Goal: Use online tool/utility: Utilize a website feature to perform a specific function

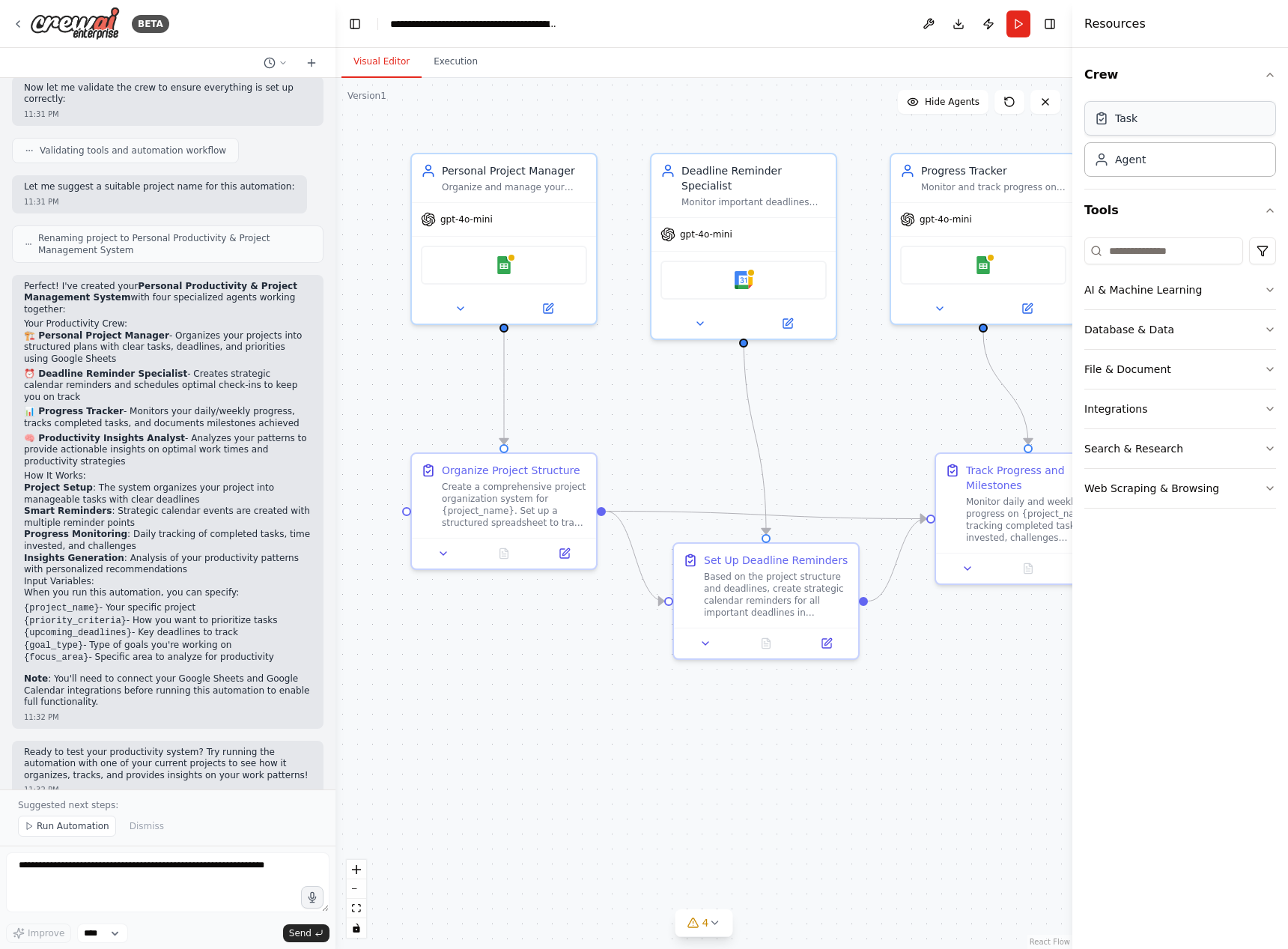
click at [1179, 129] on div "Task" at bounding box center [1180, 118] width 192 height 34
click at [1164, 164] on div "Agent" at bounding box center [1180, 159] width 192 height 34
click at [1018, 30] on button "Run" at bounding box center [1018, 23] width 24 height 27
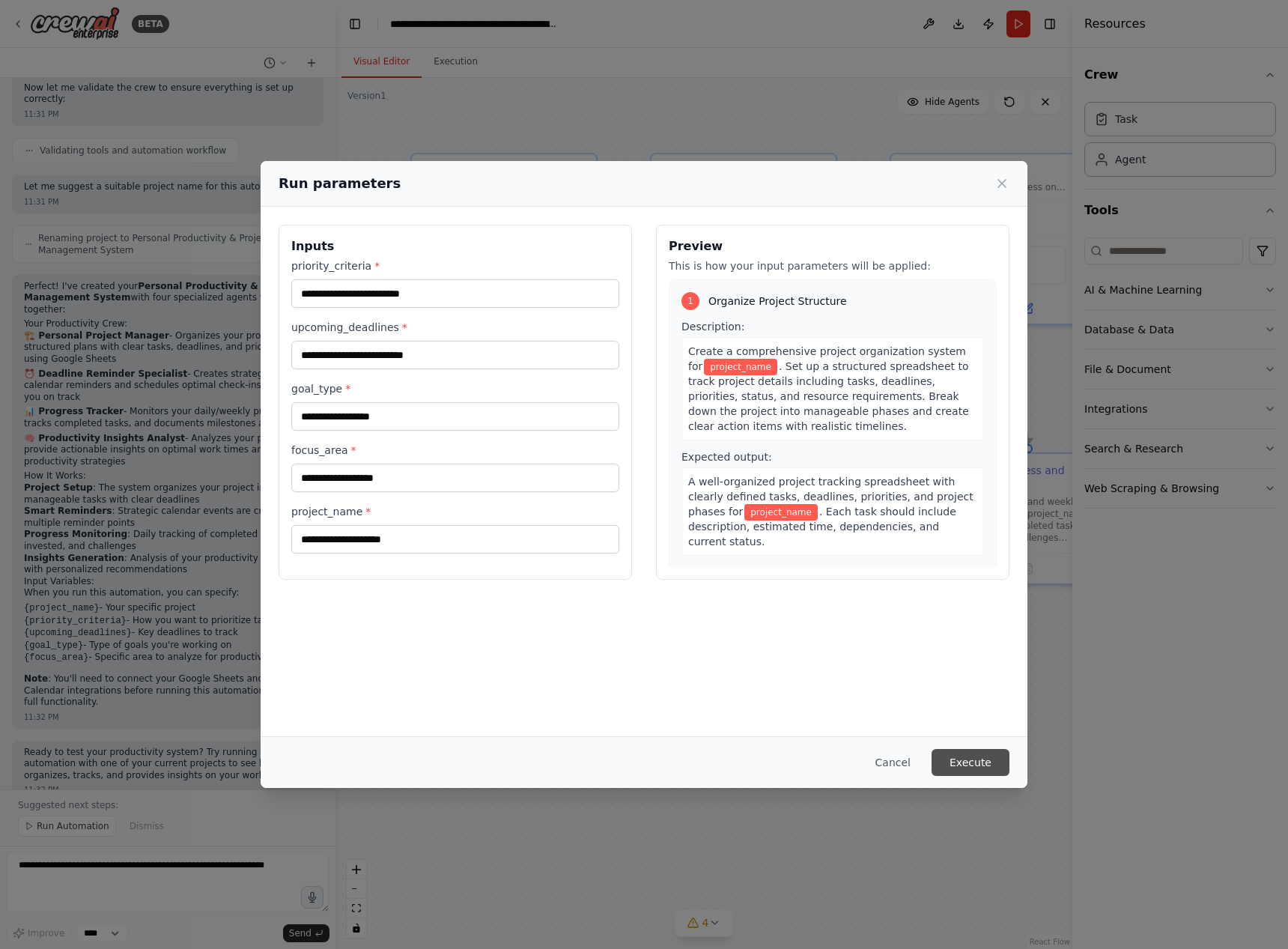
click at [982, 756] on button "Execute" at bounding box center [970, 762] width 78 height 27
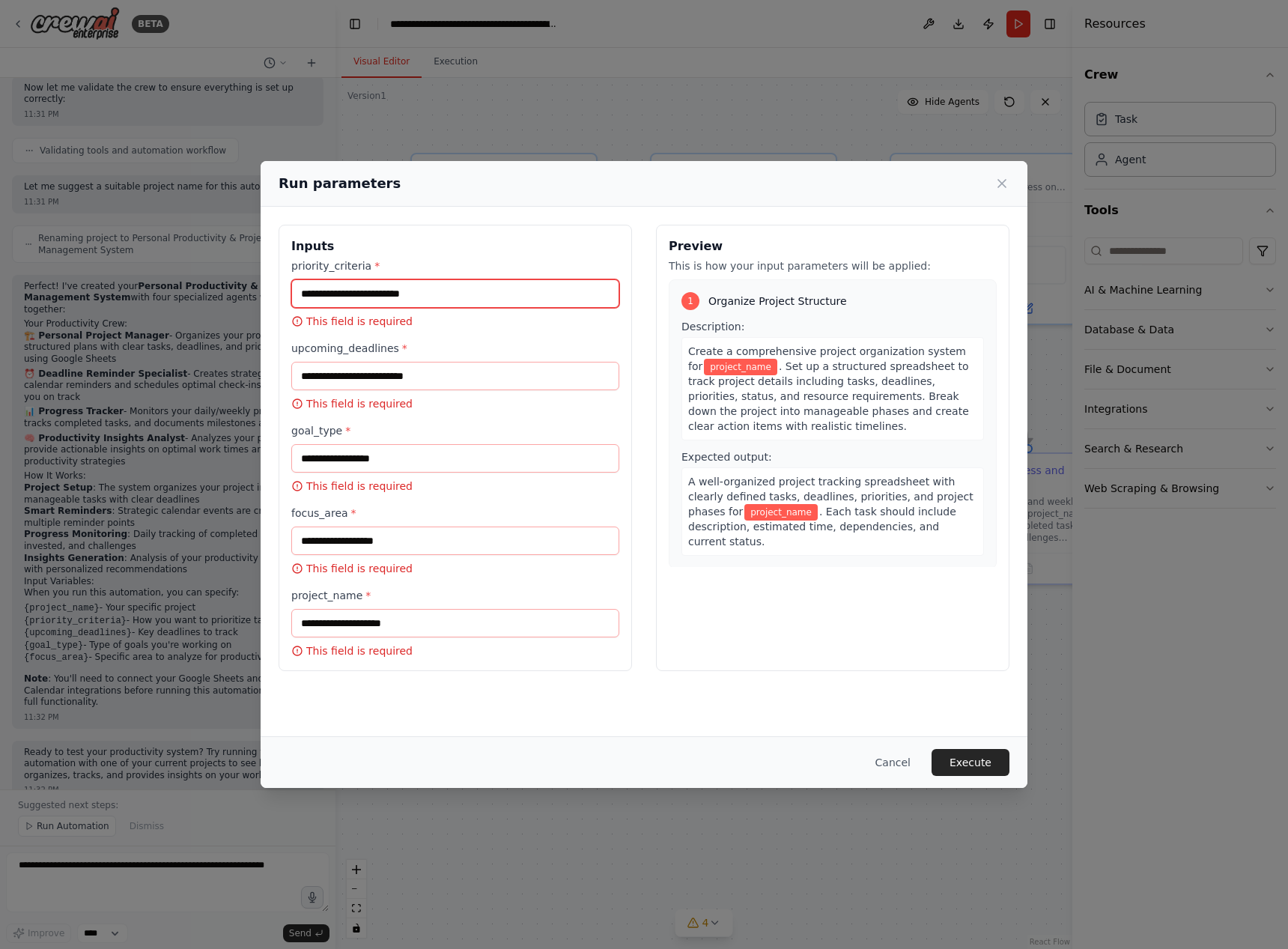
click at [430, 298] on input "priority_criteria *" at bounding box center [455, 293] width 328 height 28
click at [1011, 186] on div "Run parameters" at bounding box center [644, 184] width 767 height 46
click at [1004, 186] on icon at bounding box center [1001, 183] width 7 height 7
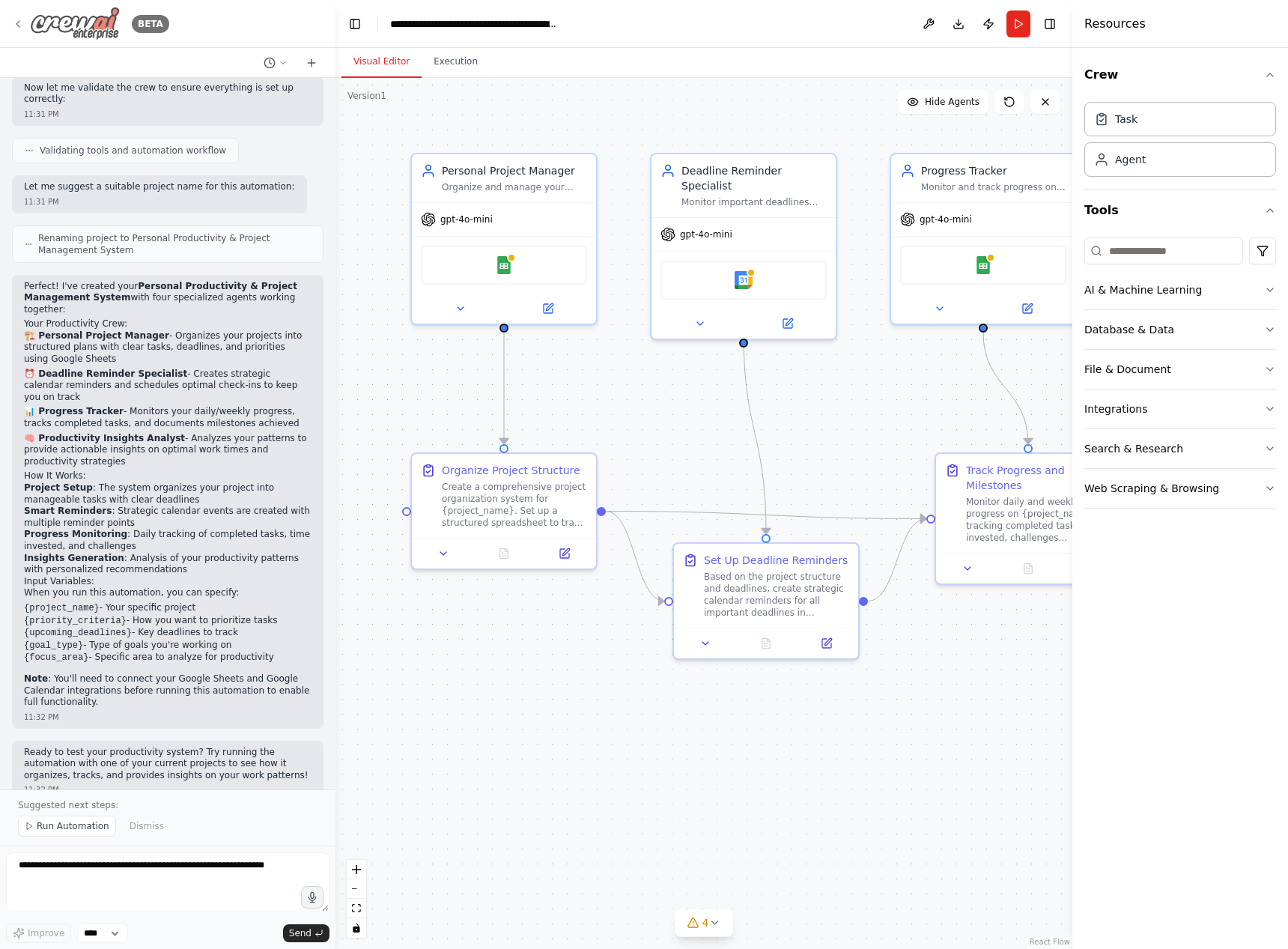
click at [66, 25] on img at bounding box center [75, 24] width 90 height 34
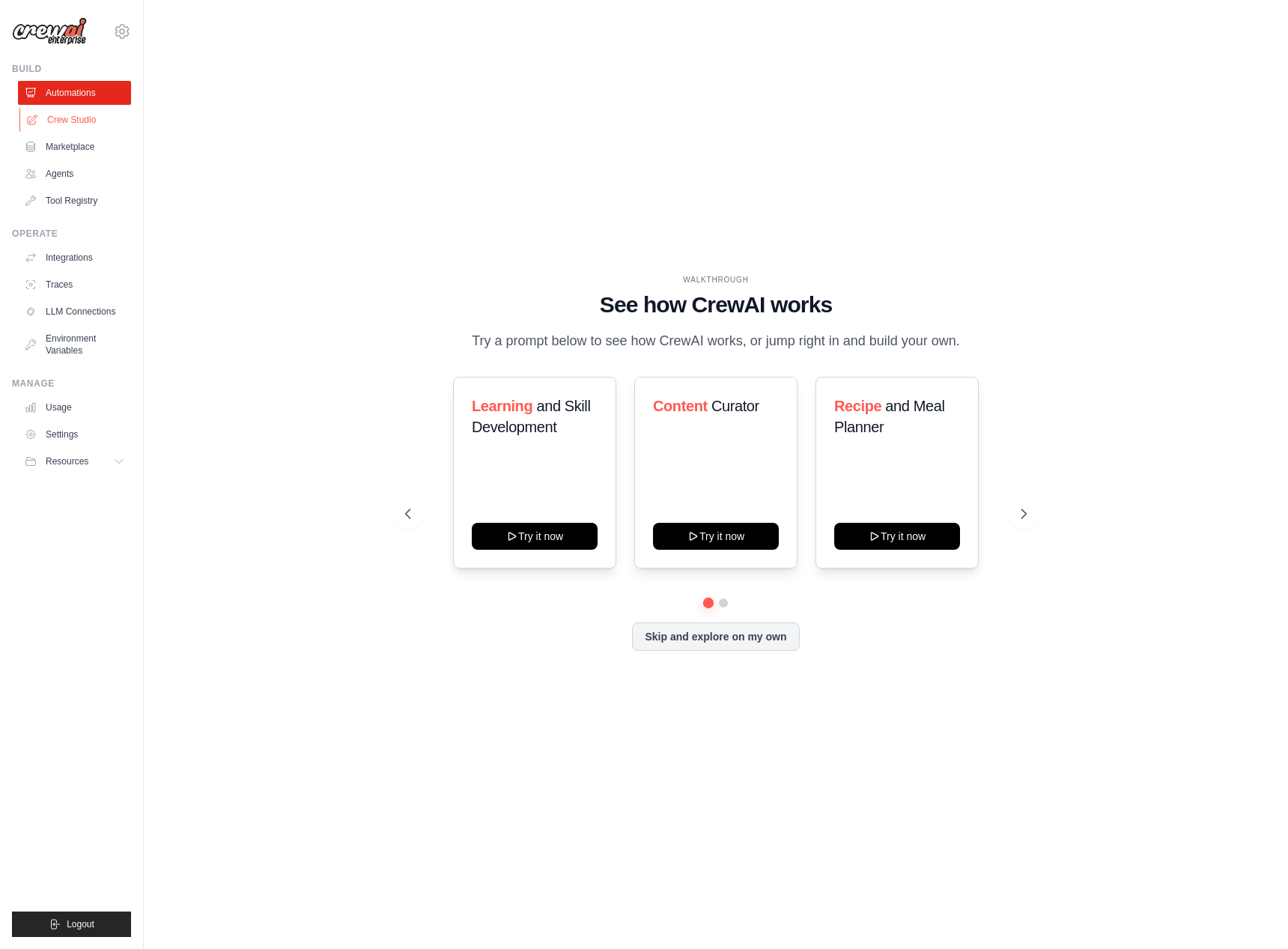
click at [96, 123] on link "Crew Studio" at bounding box center [75, 120] width 113 height 24
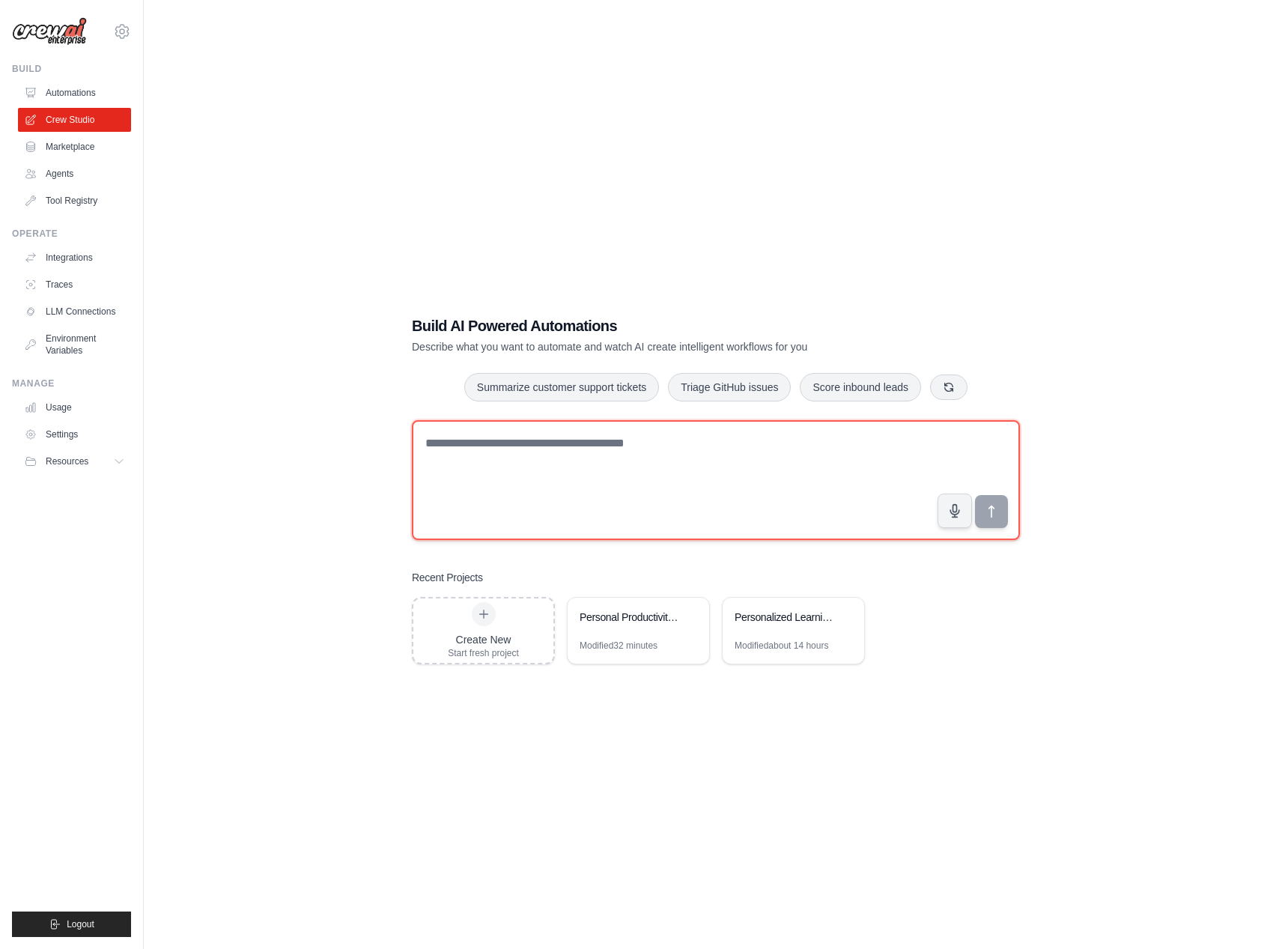
click at [641, 467] on textarea at bounding box center [716, 480] width 608 height 120
type textarea "**********"
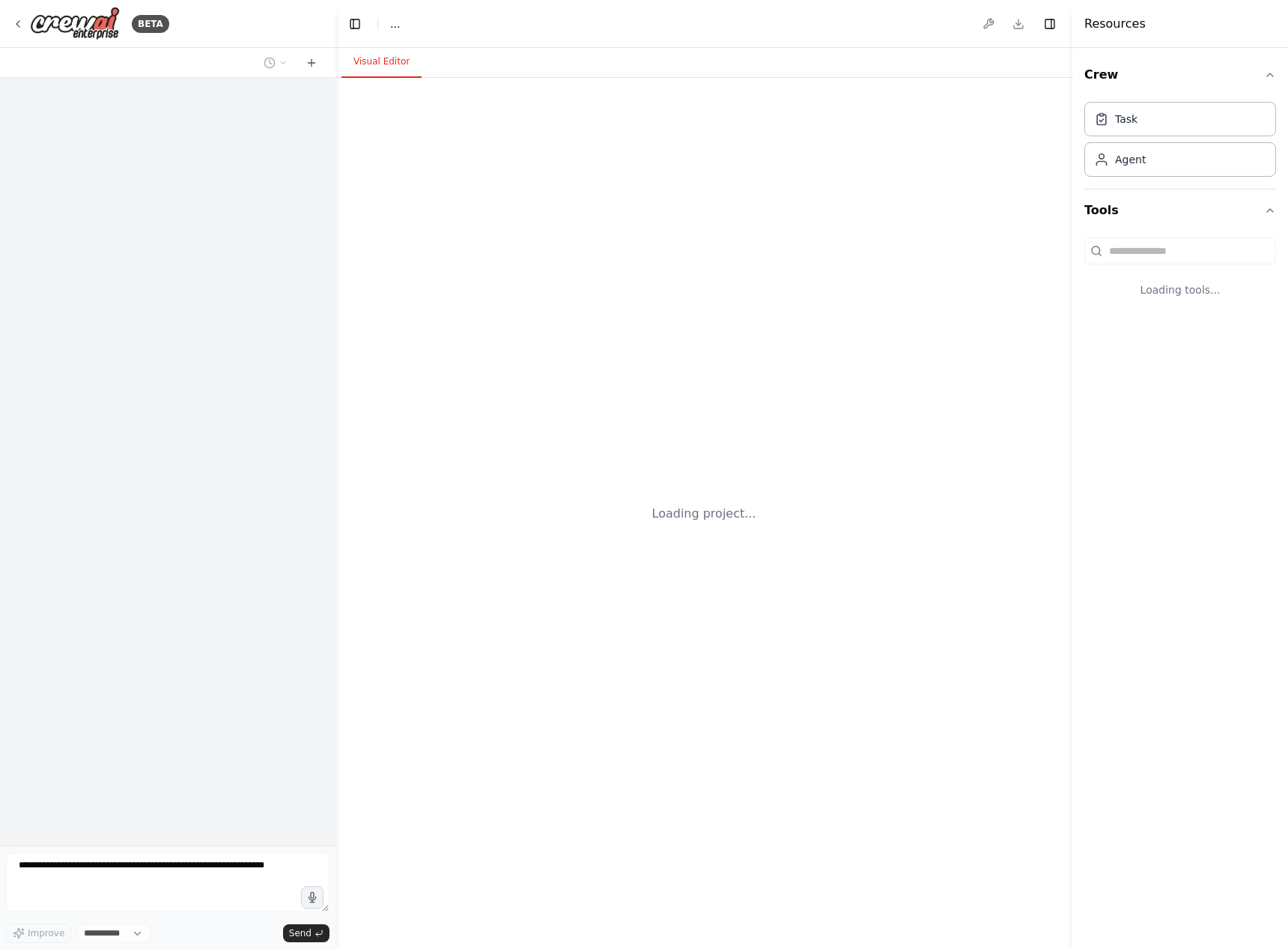
select select "****"
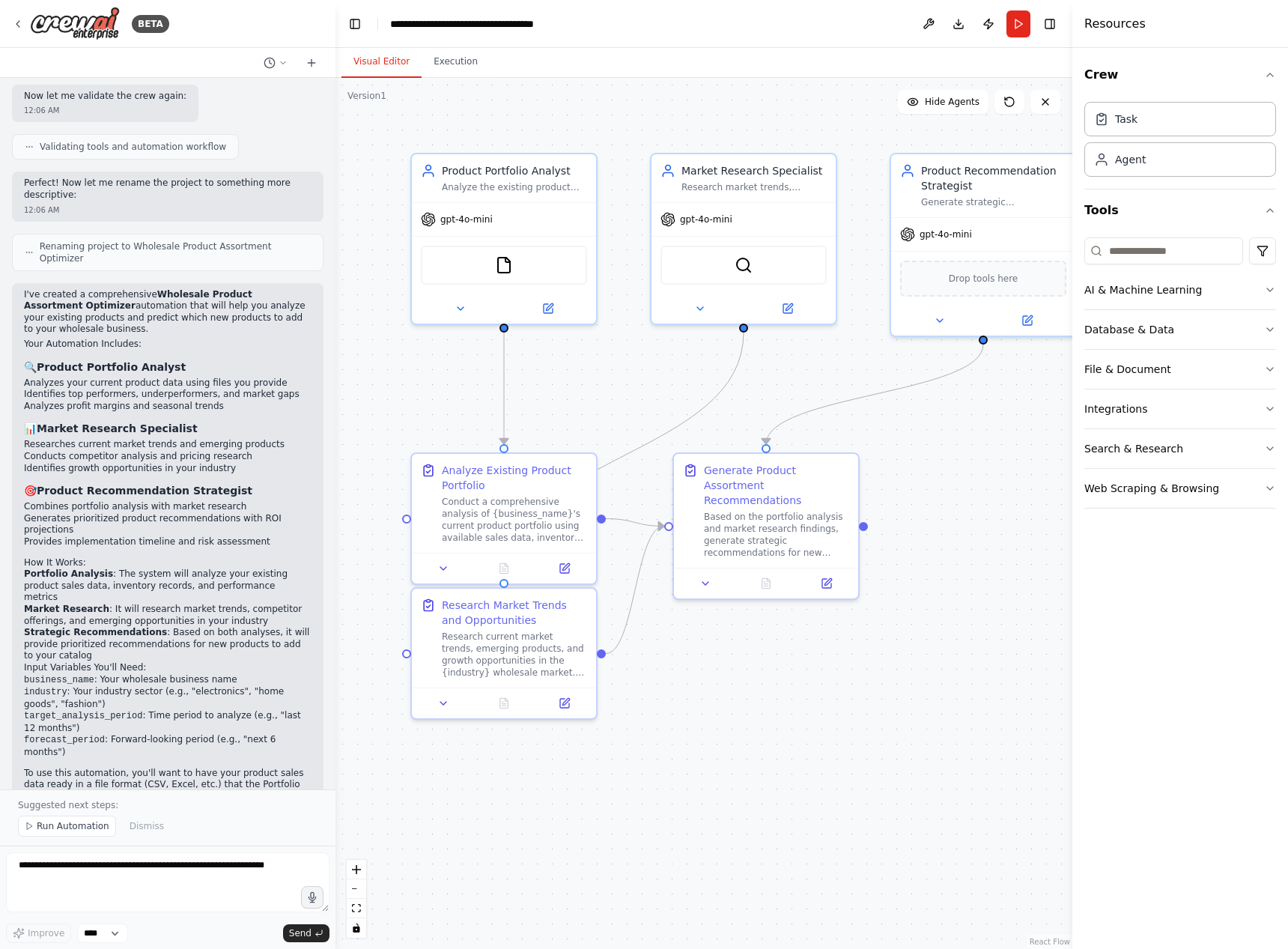
scroll to position [1159, 0]
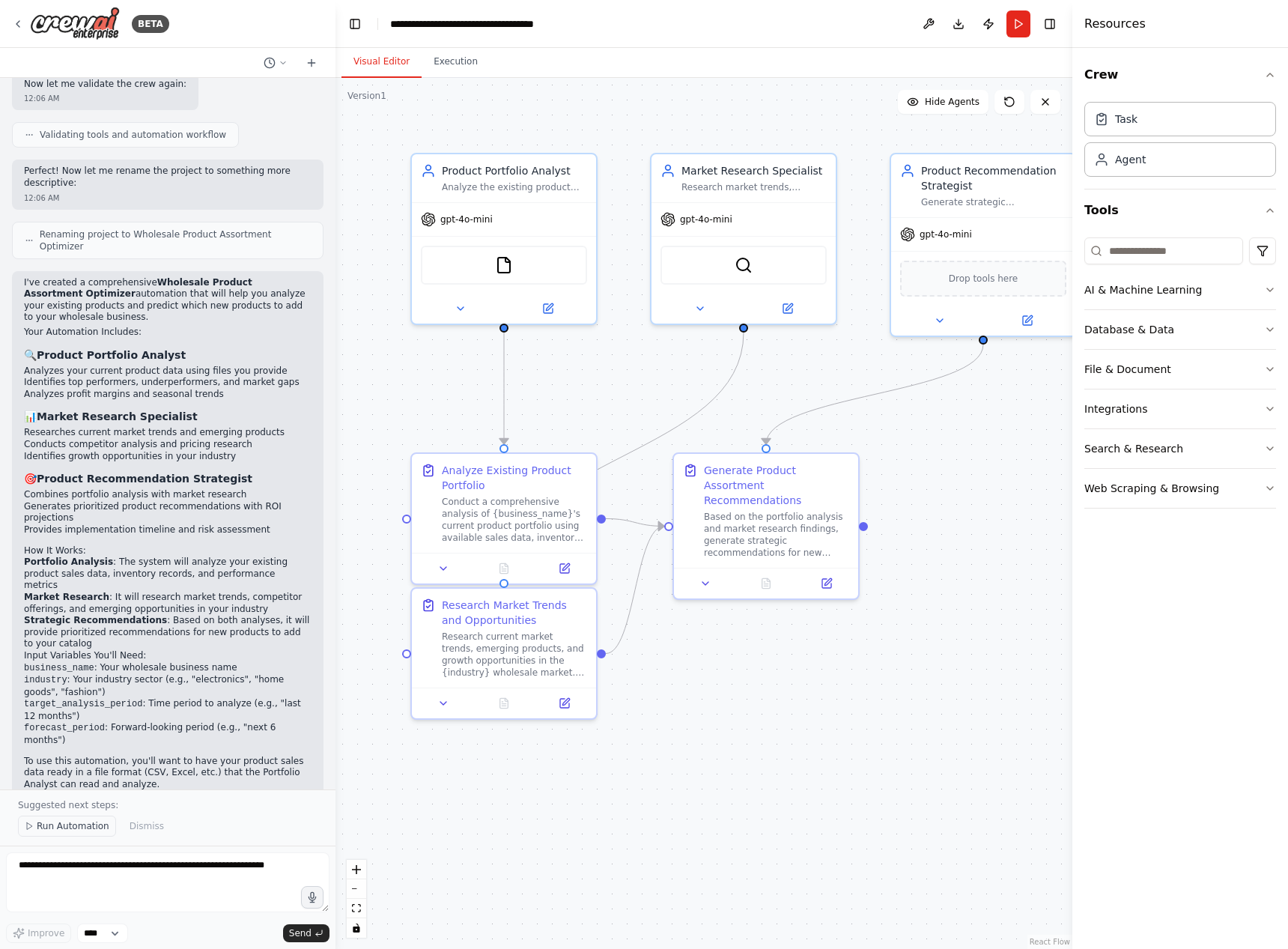
click at [61, 826] on span "Run Automation" at bounding box center [73, 826] width 73 height 12
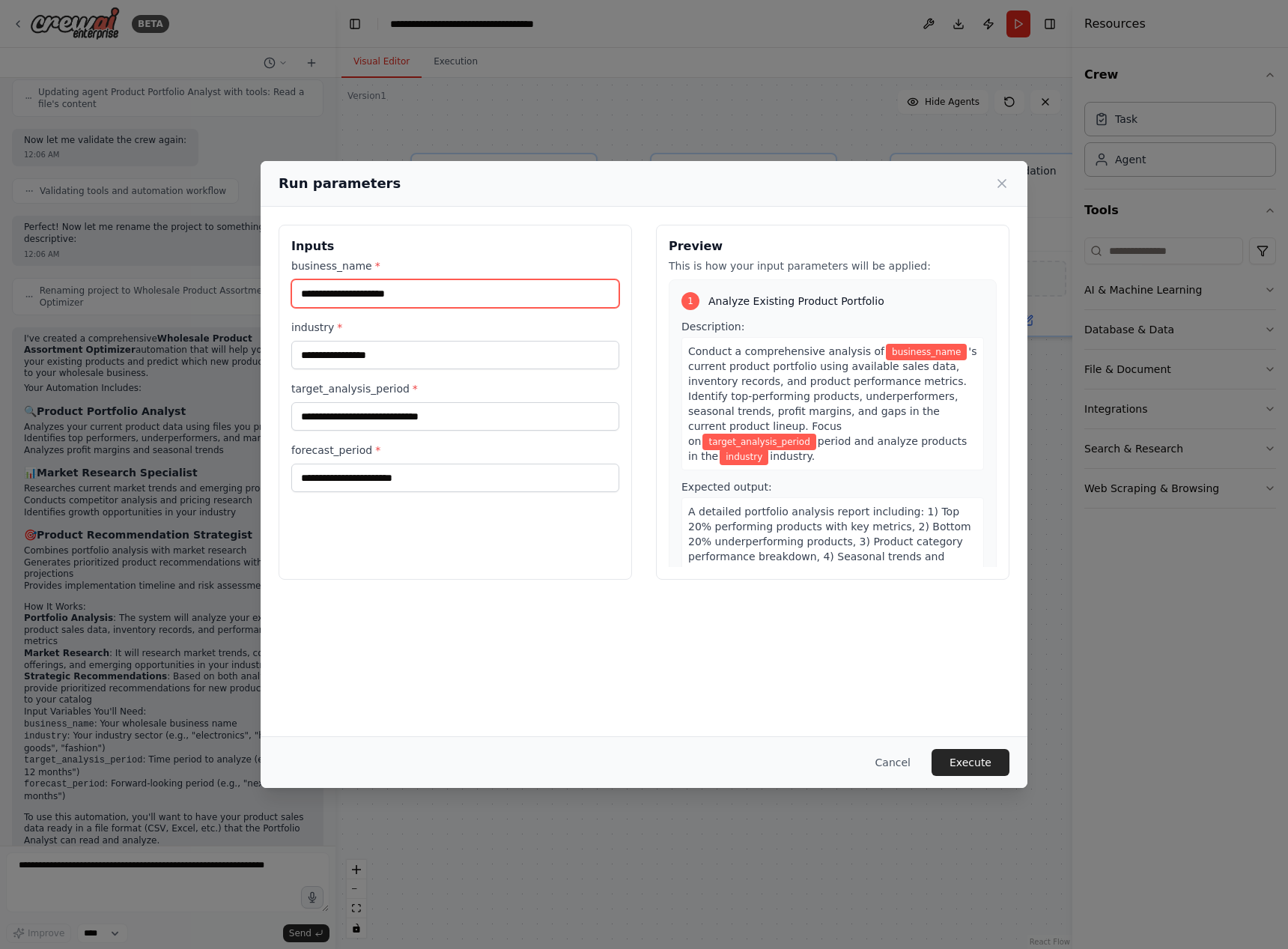
click at [430, 301] on input "business_name *" at bounding box center [455, 293] width 328 height 28
type input "*****"
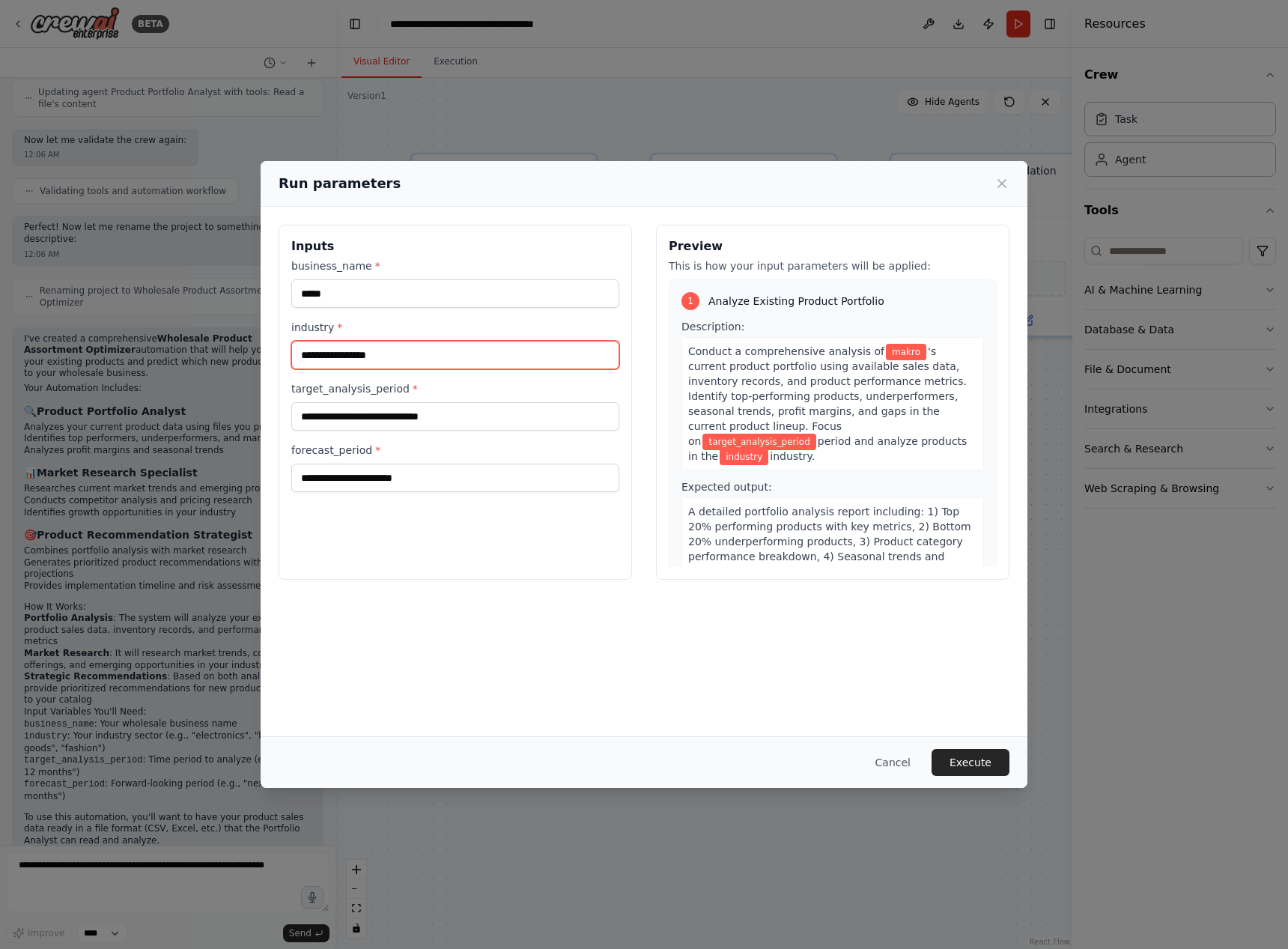
click at [398, 353] on input "industry *" at bounding box center [455, 355] width 328 height 28
type input "*"
type input "*********"
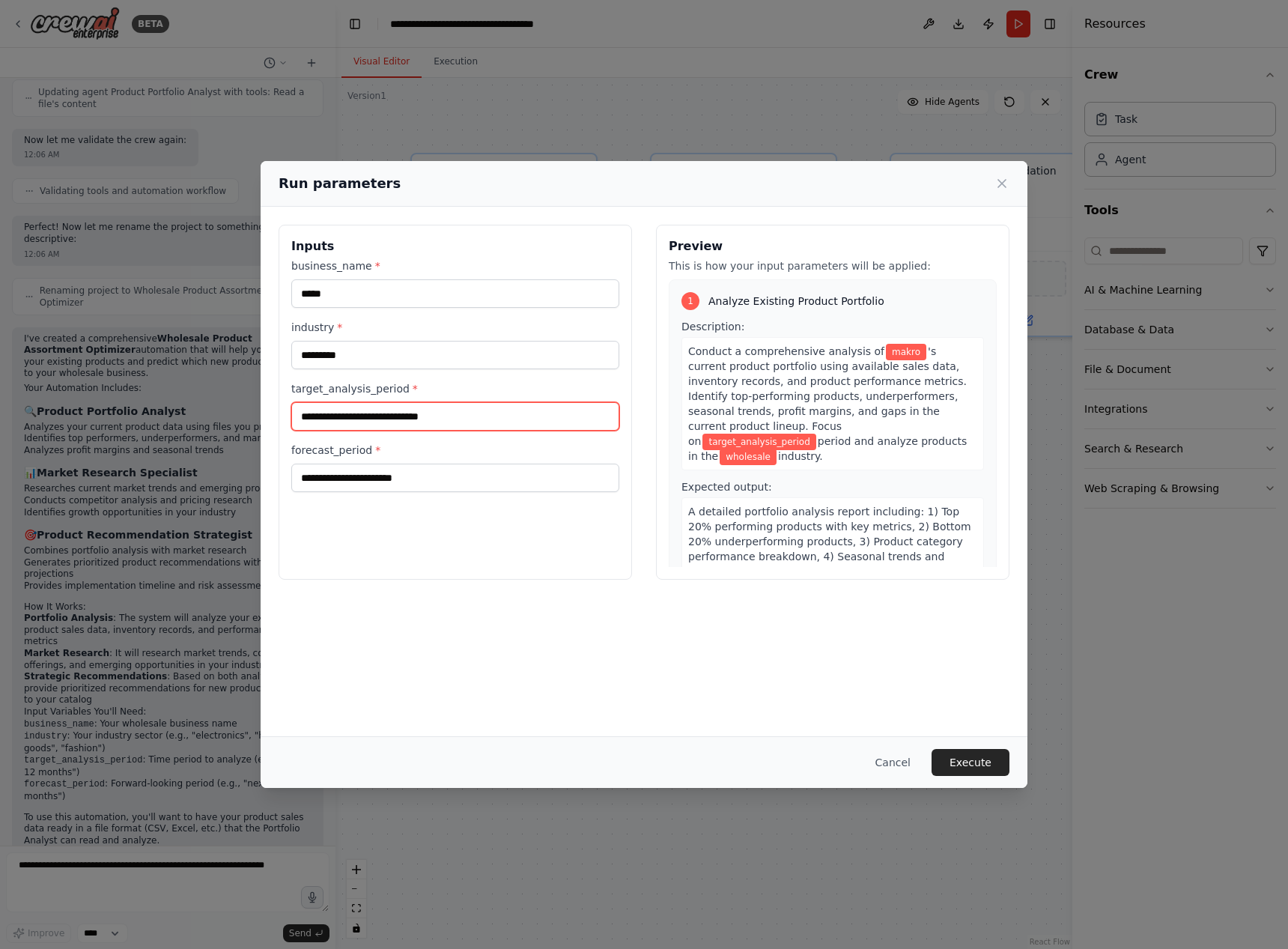
click at [449, 422] on input "target_analysis_period *" at bounding box center [455, 416] width 328 height 28
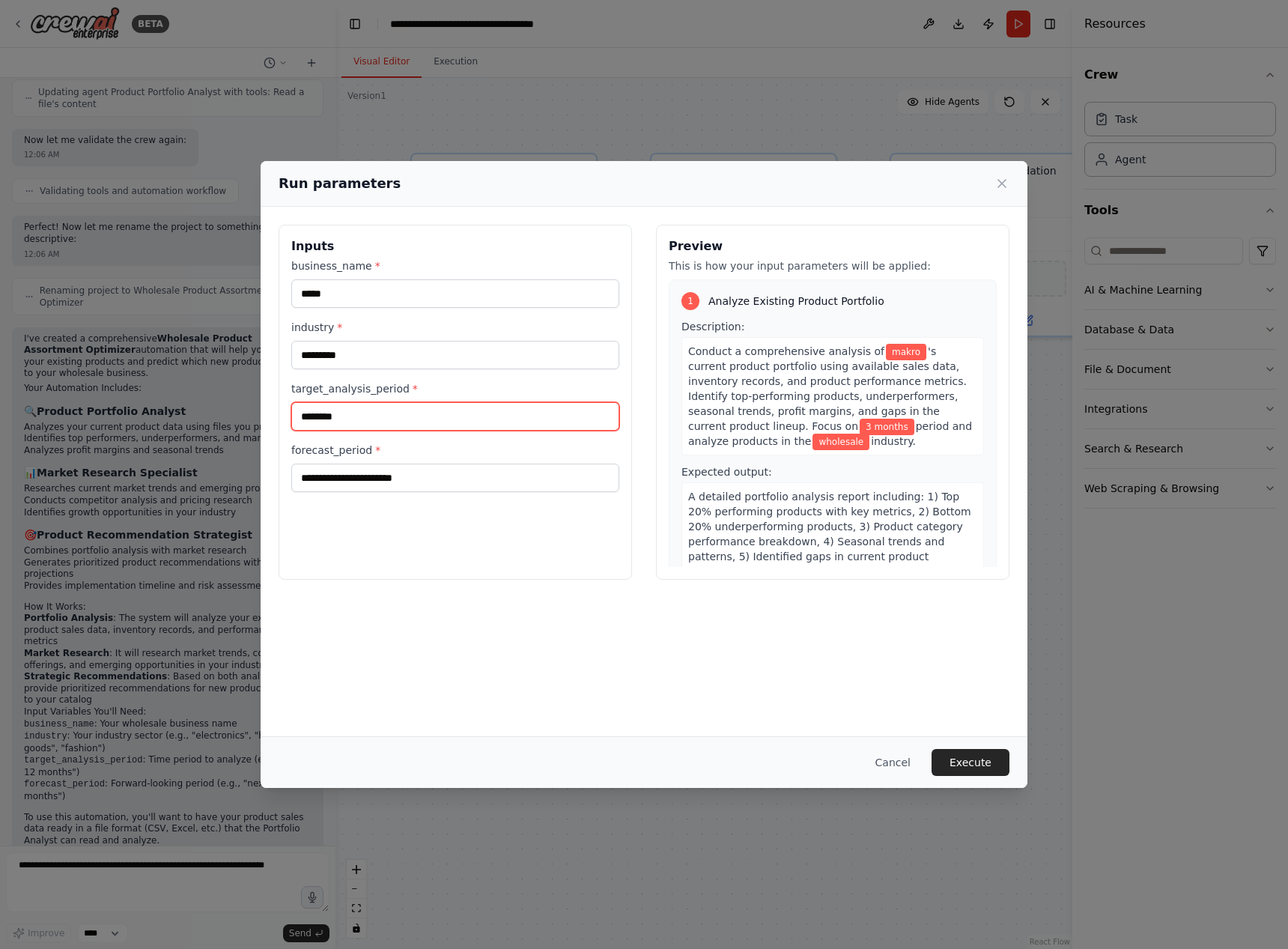
type input "********"
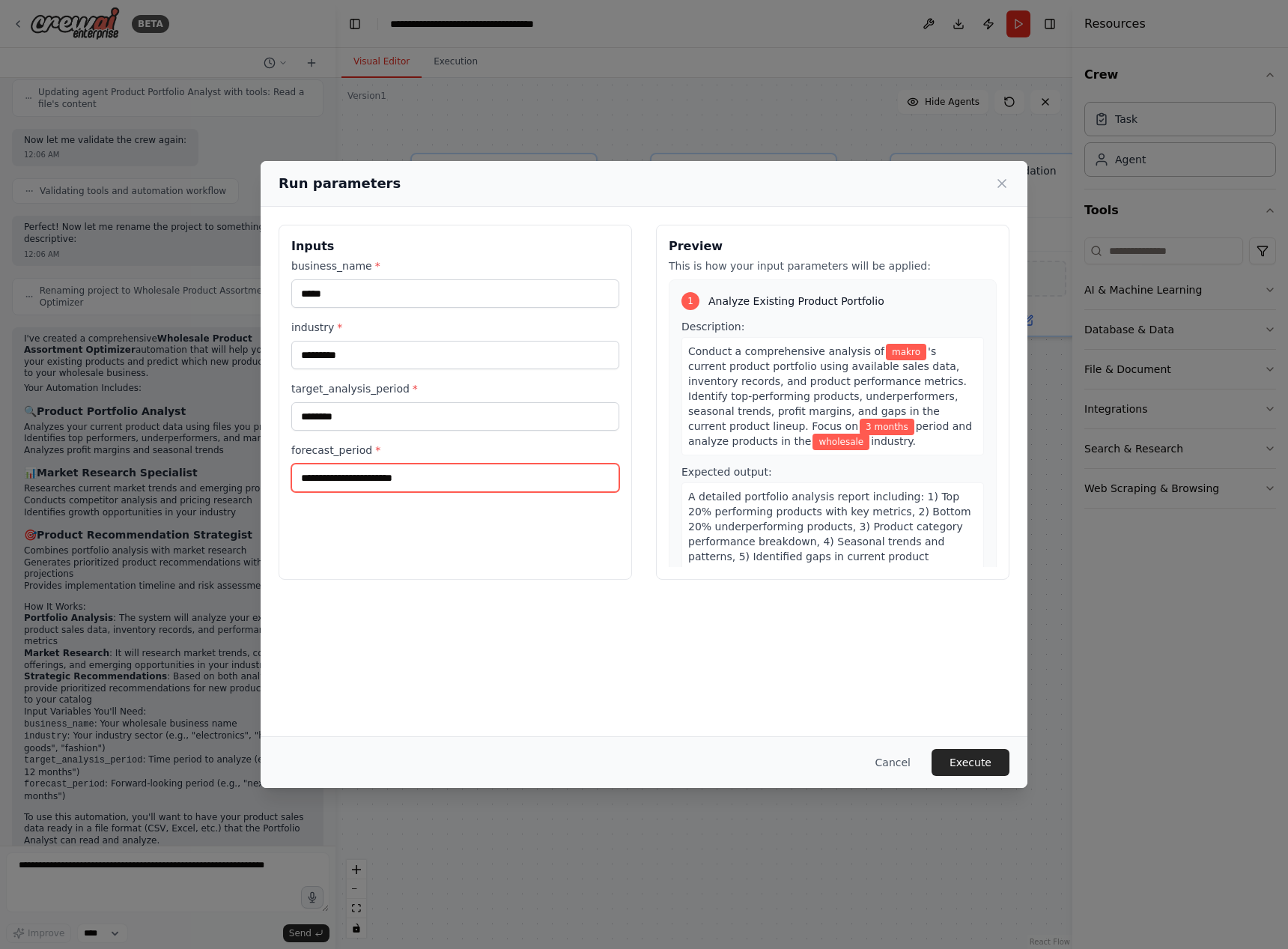
click at [446, 481] on input "forecast_period *" at bounding box center [455, 477] width 328 height 28
type input "*******"
click at [985, 753] on button "Execute" at bounding box center [970, 762] width 78 height 27
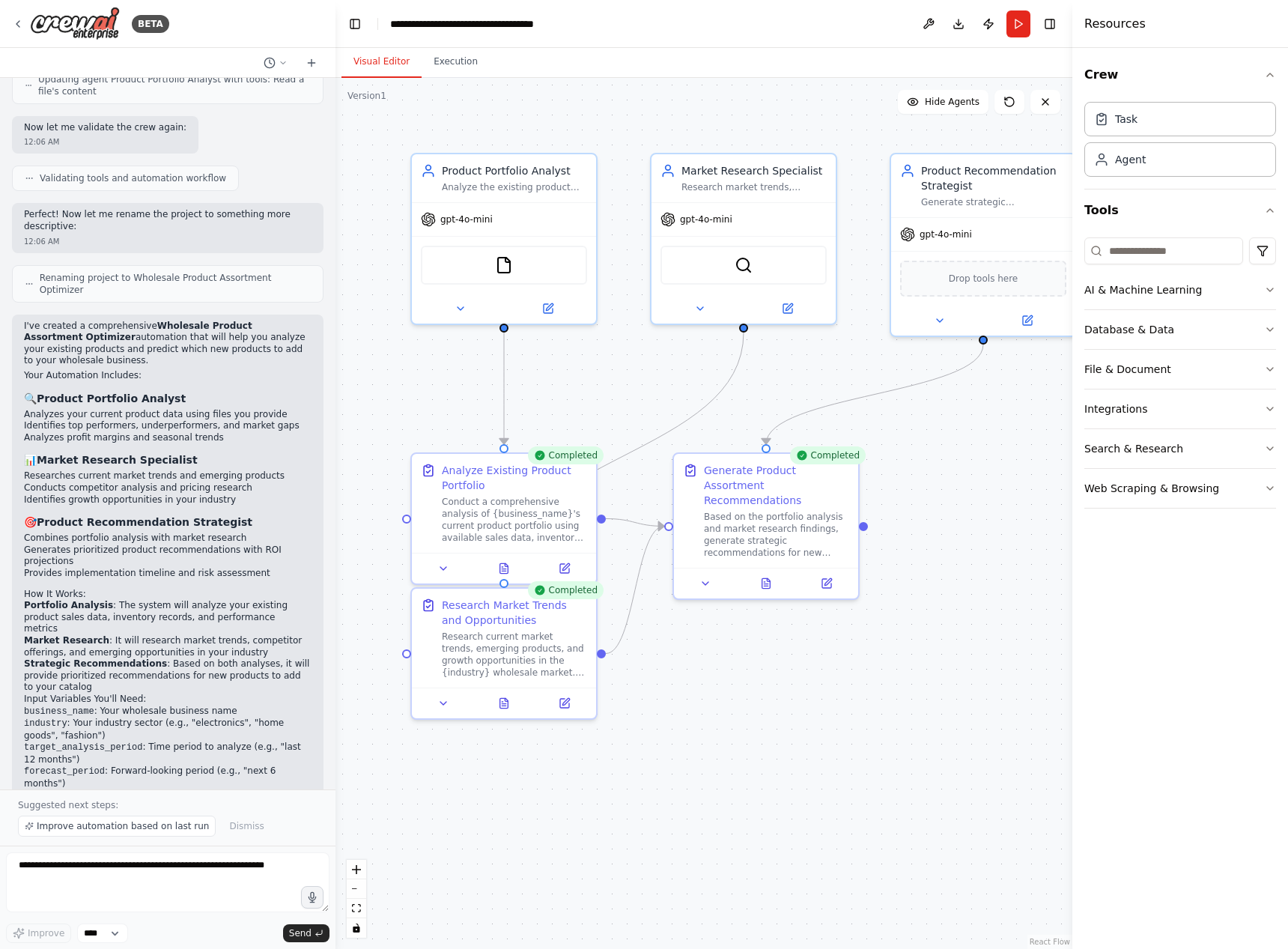
scroll to position [1159, 0]
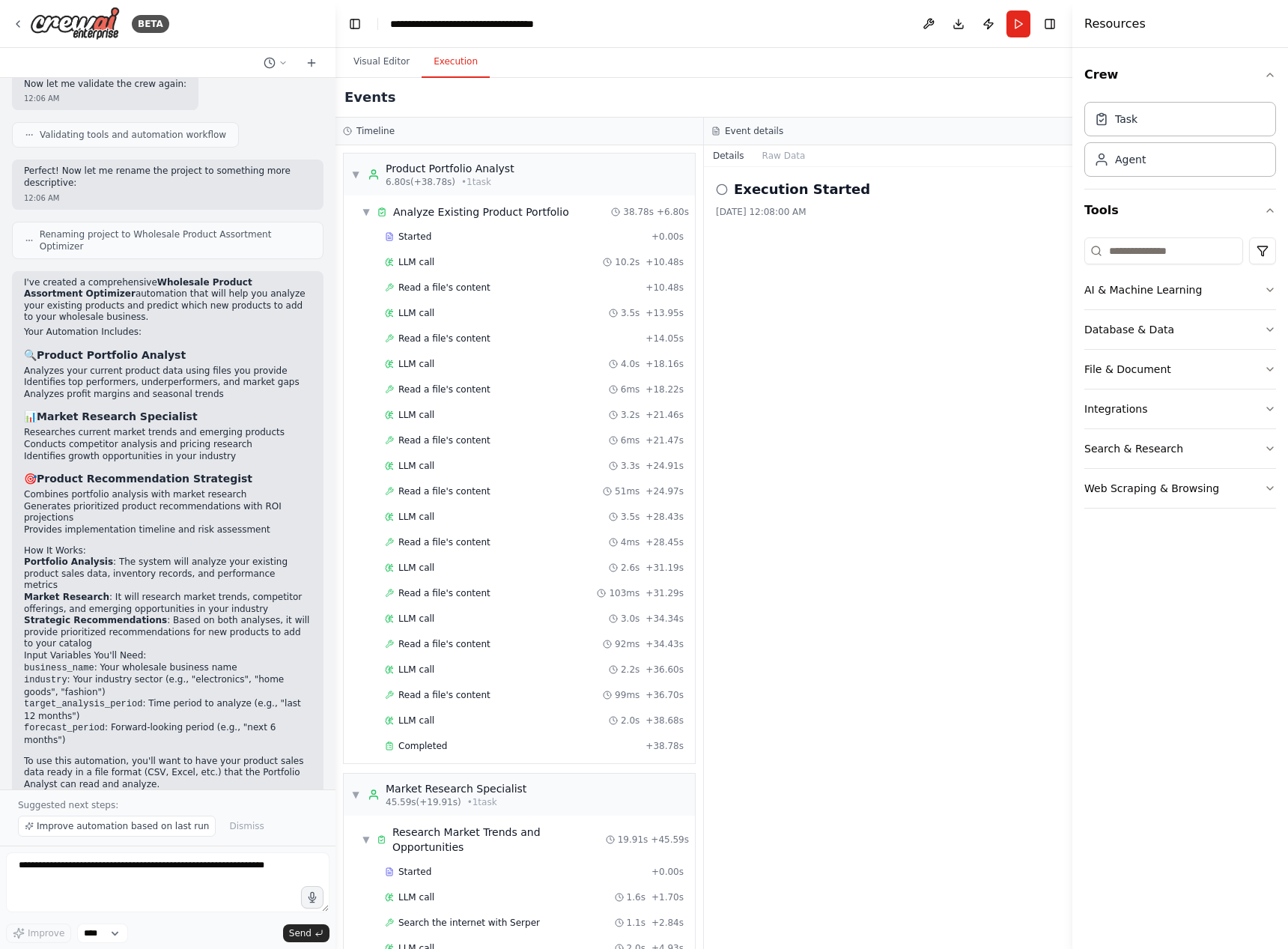
click at [454, 68] on button "Execution" at bounding box center [456, 61] width 68 height 31
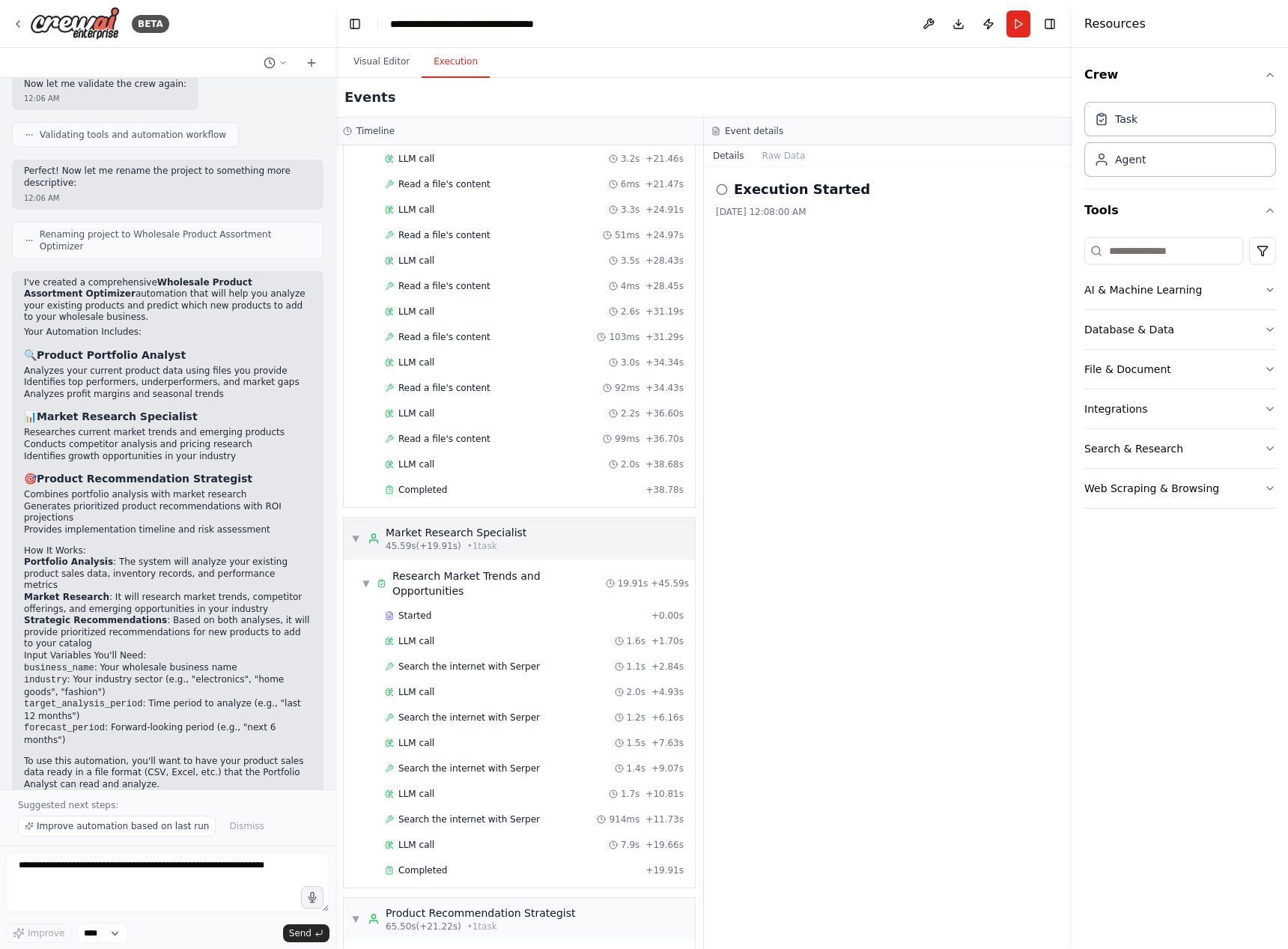
scroll to position [251, 0]
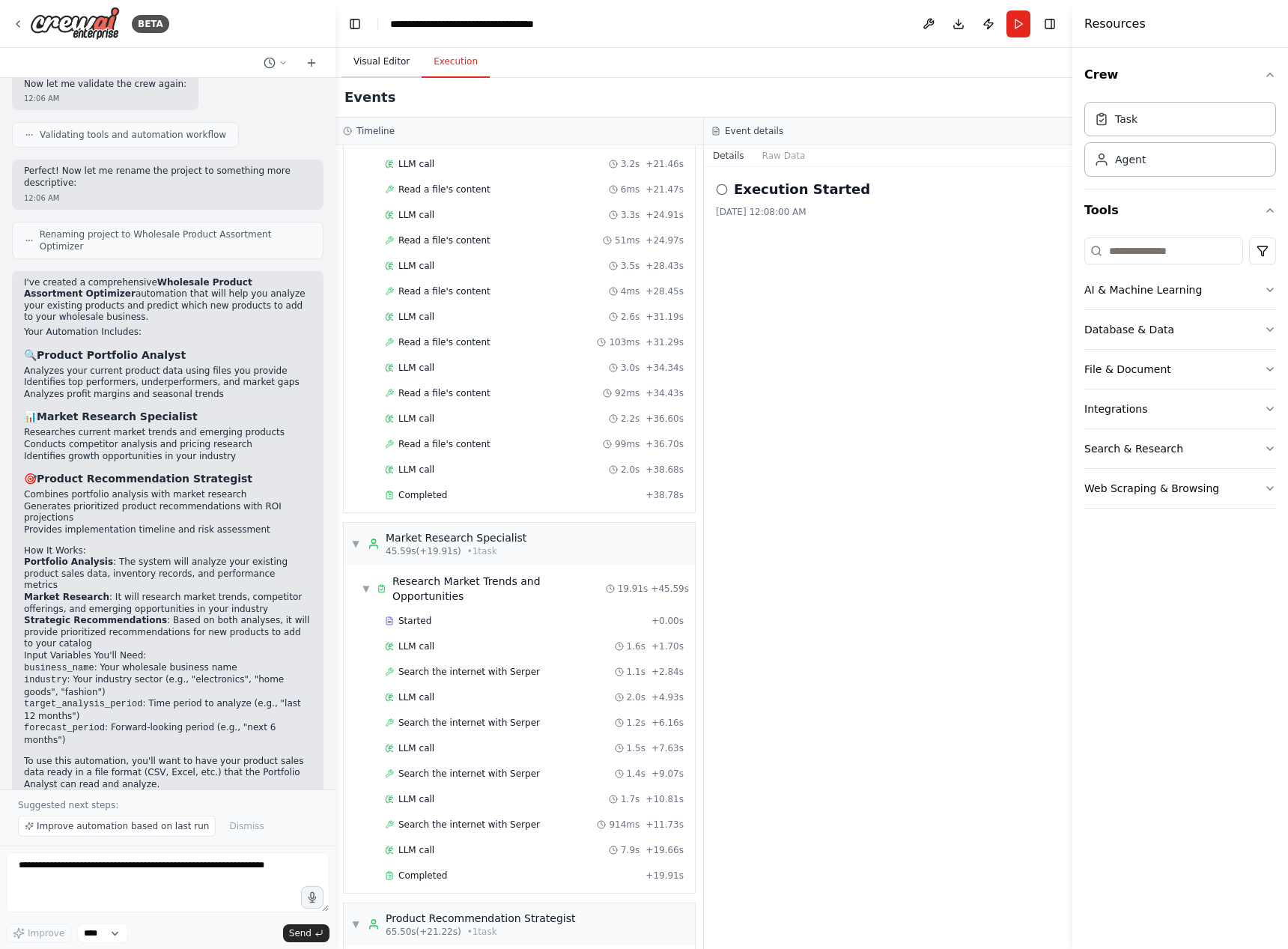
click at [392, 60] on button "Visual Editor" at bounding box center [381, 61] width 80 height 31
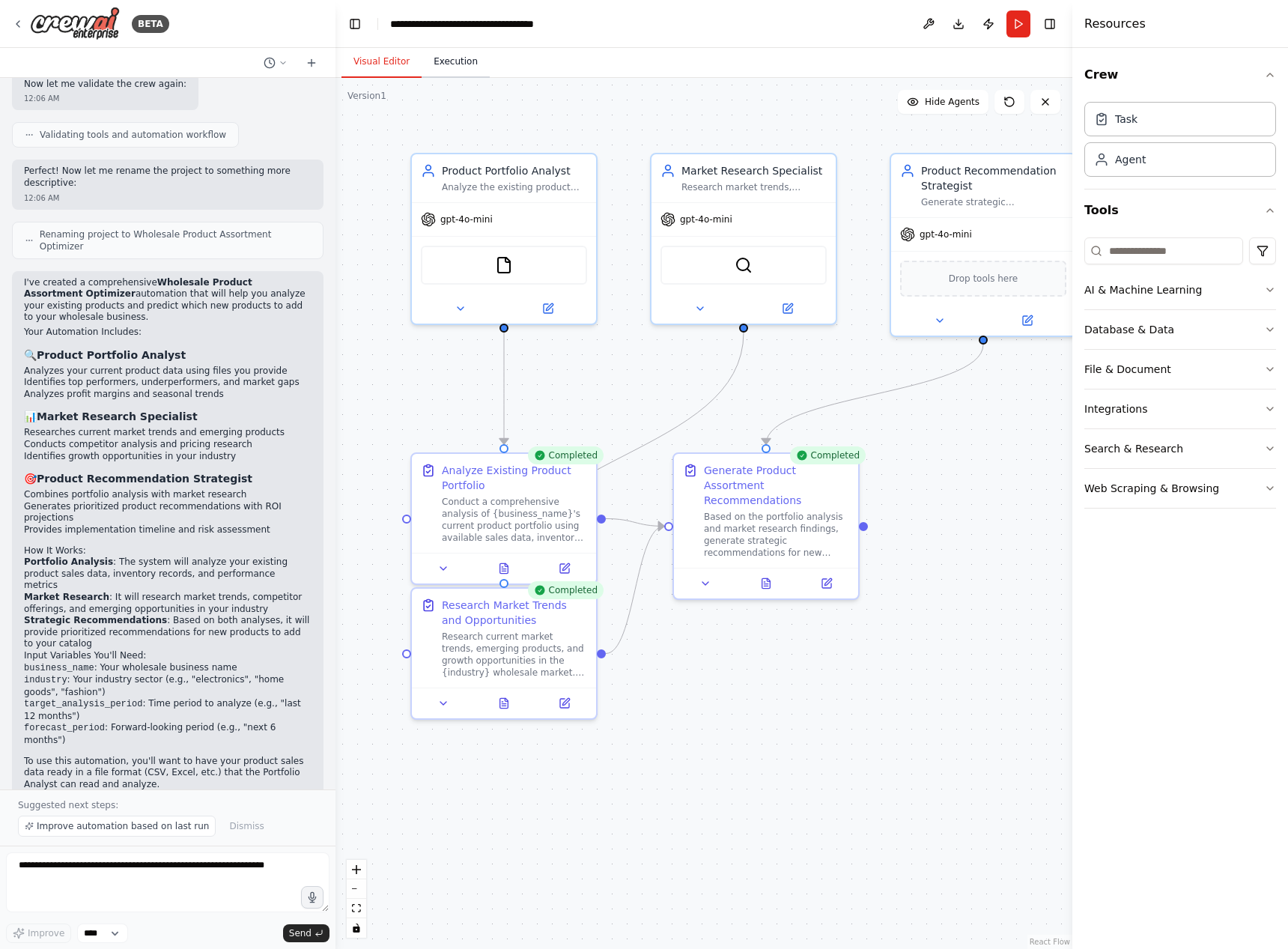
click at [445, 67] on button "Execution" at bounding box center [456, 61] width 68 height 31
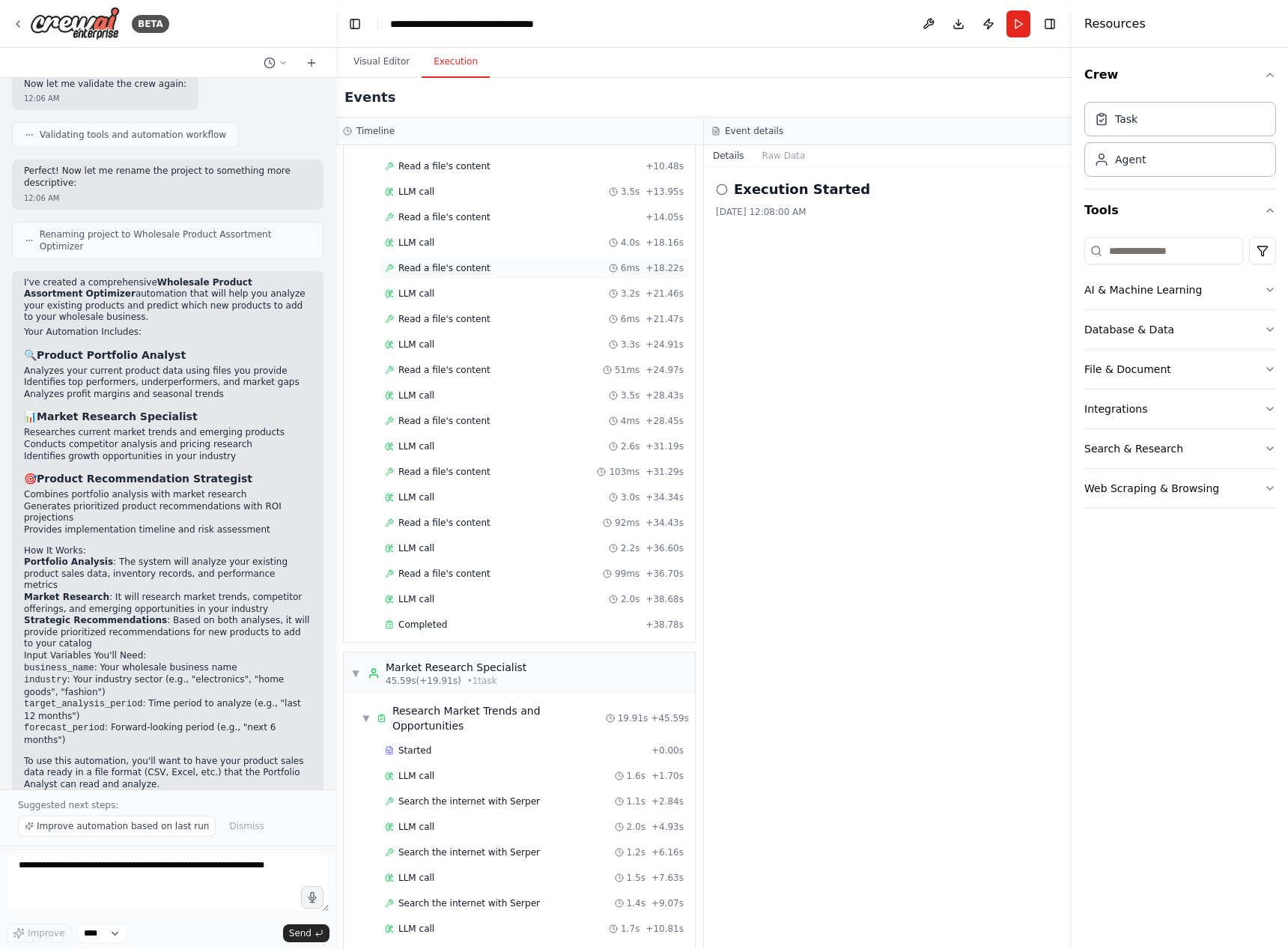
scroll to position [0, 0]
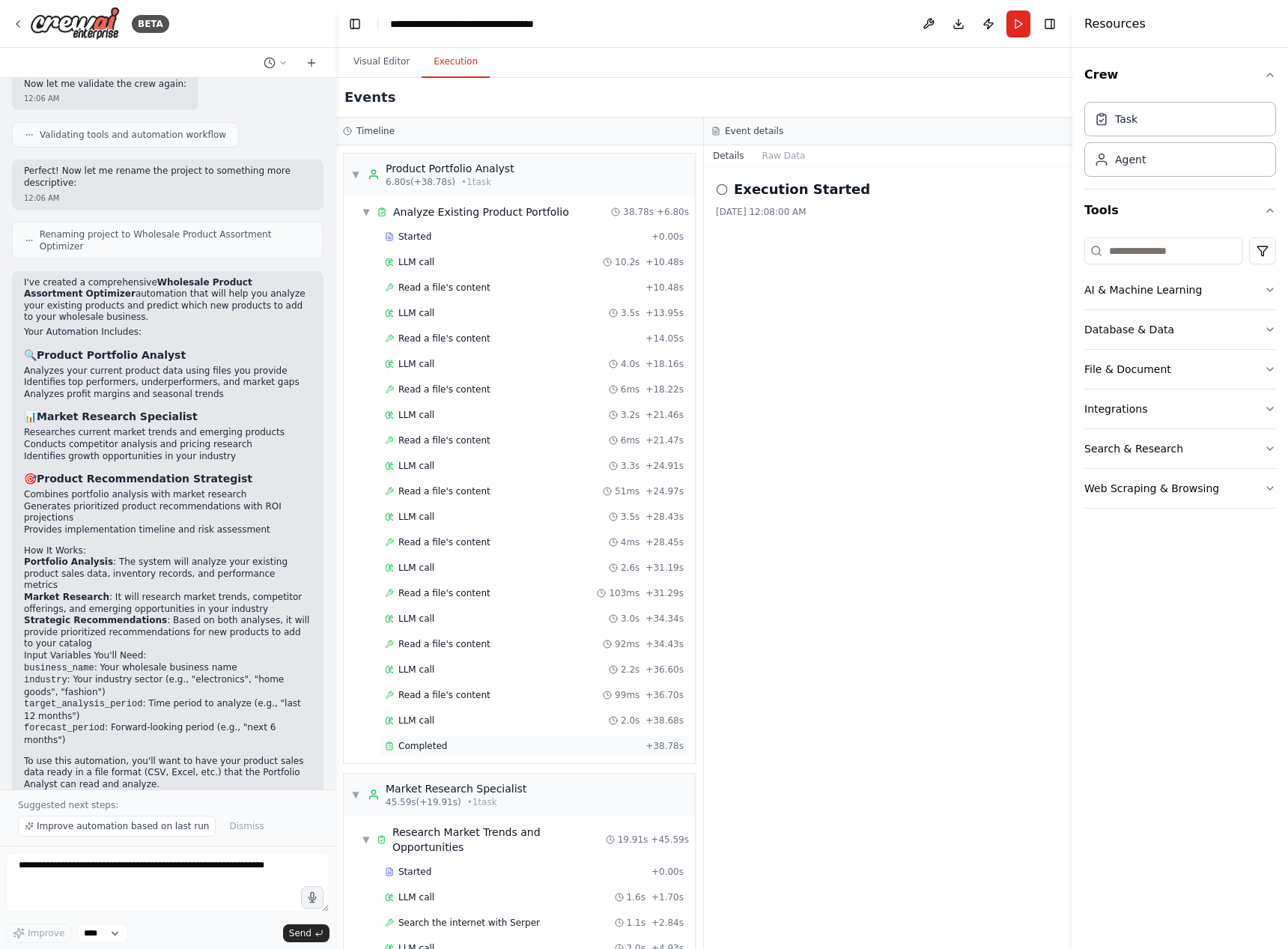
click at [479, 748] on div "Completed" at bounding box center [512, 746] width 255 height 12
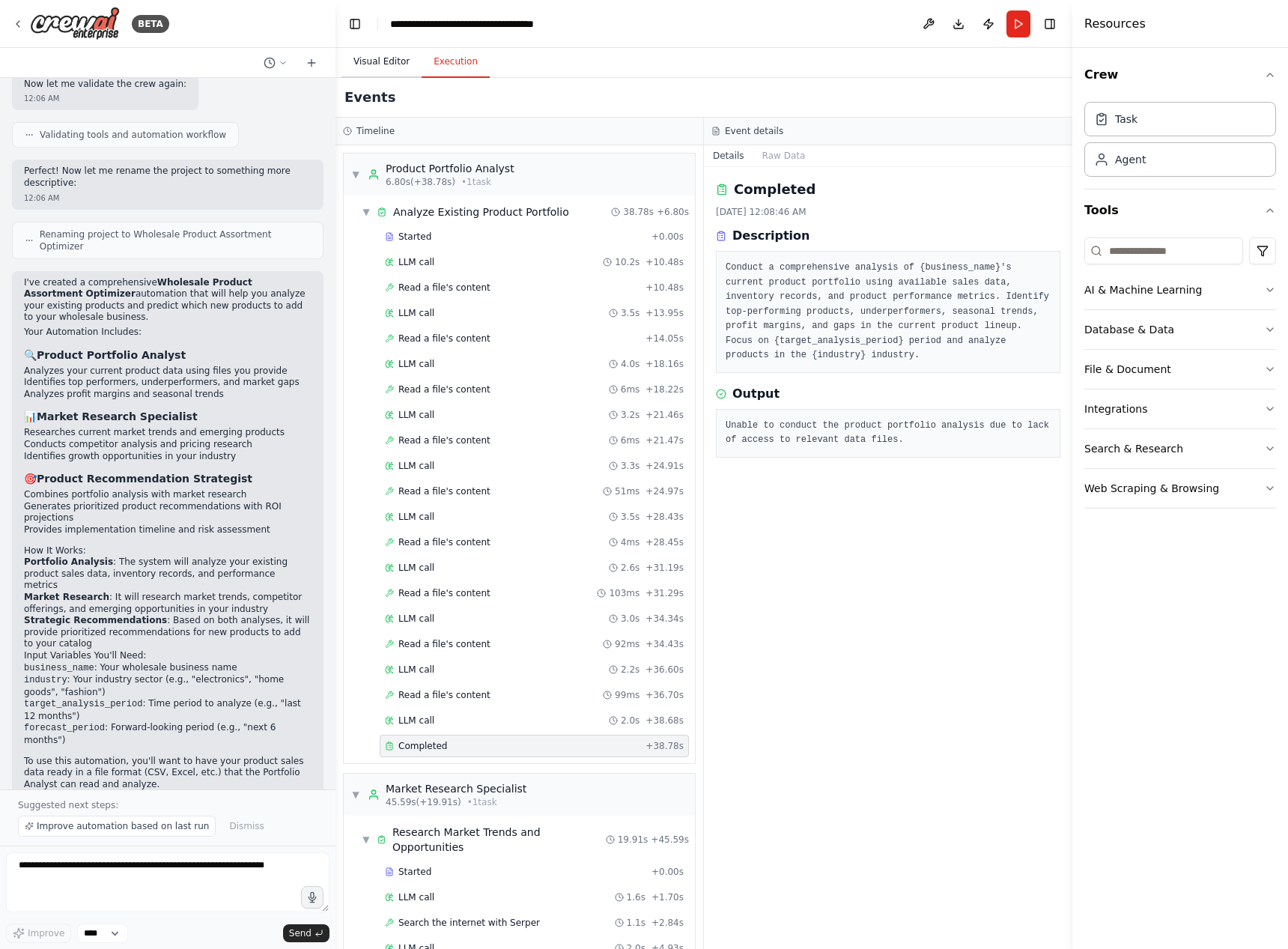
click at [386, 56] on button "Visual Editor" at bounding box center [381, 61] width 80 height 31
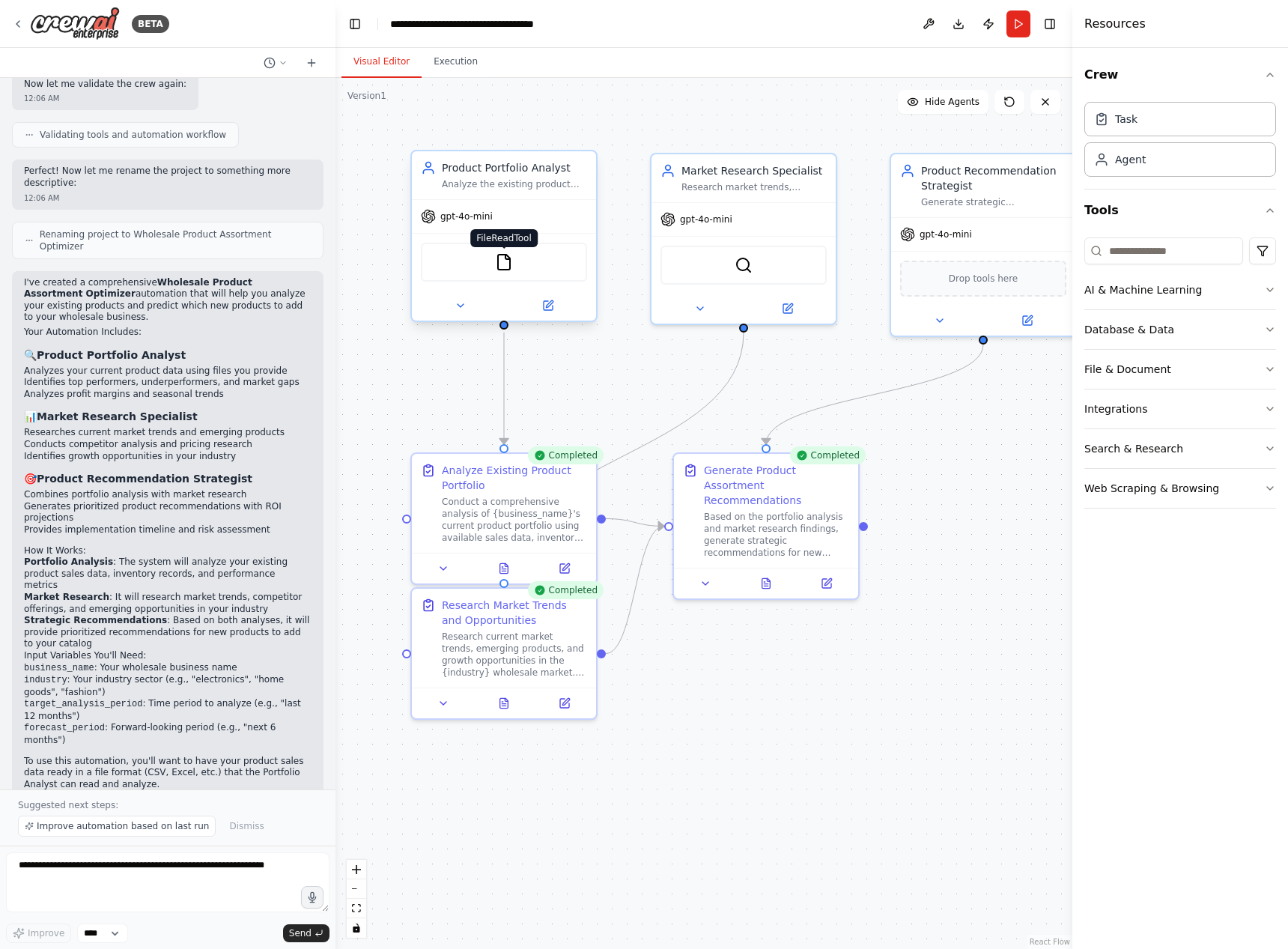
click at [500, 264] on img at bounding box center [504, 262] width 18 height 18
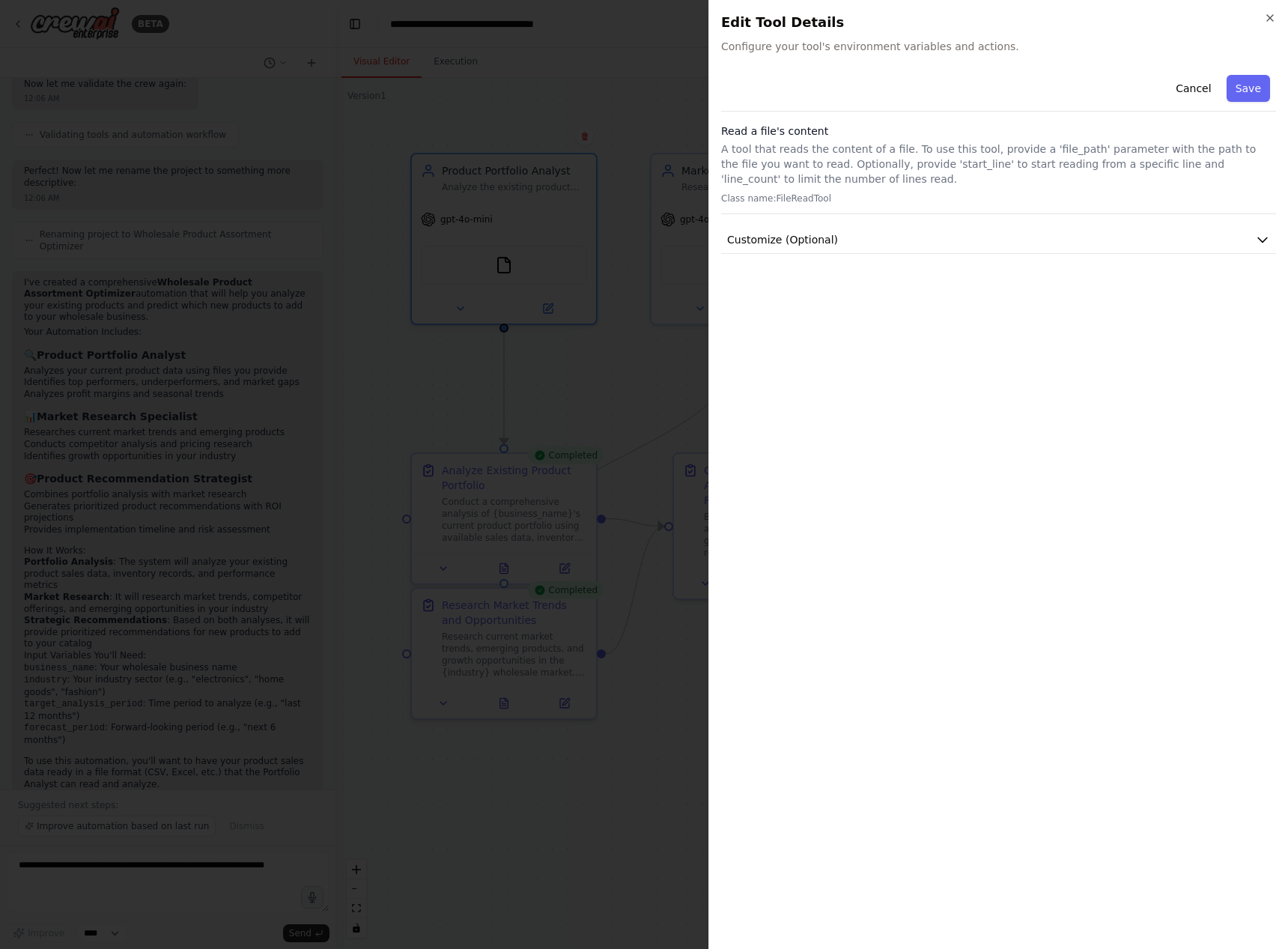
click at [823, 58] on div "Close Edit Tool Details Configure your tool's environment variables and actions…" at bounding box center [998, 474] width 580 height 949
click at [1247, 234] on button "Customize (Optional)" at bounding box center [998, 240] width 555 height 28
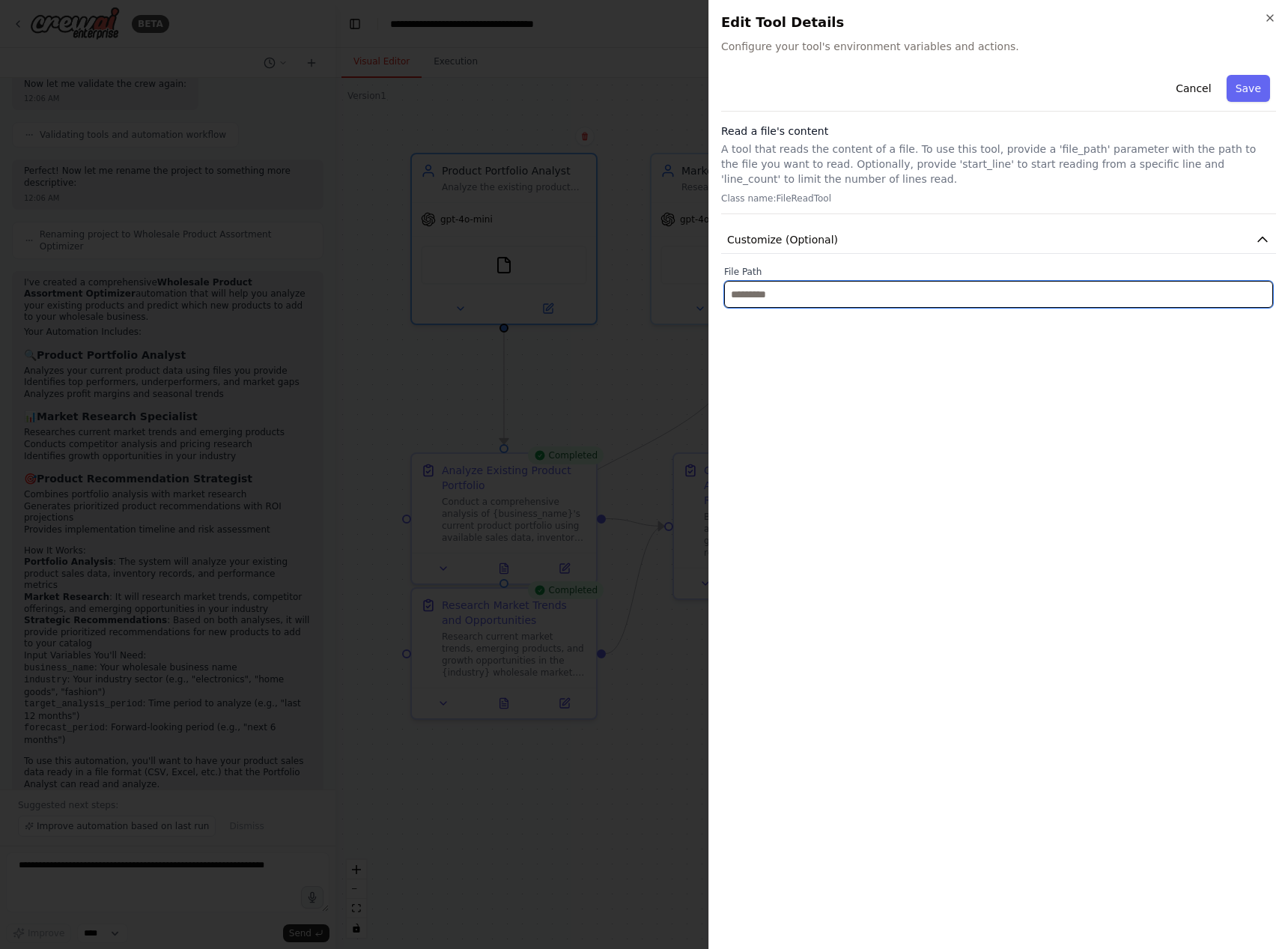
click at [974, 295] on input "text" at bounding box center [998, 294] width 549 height 27
click at [975, 295] on input "text" at bounding box center [998, 294] width 549 height 27
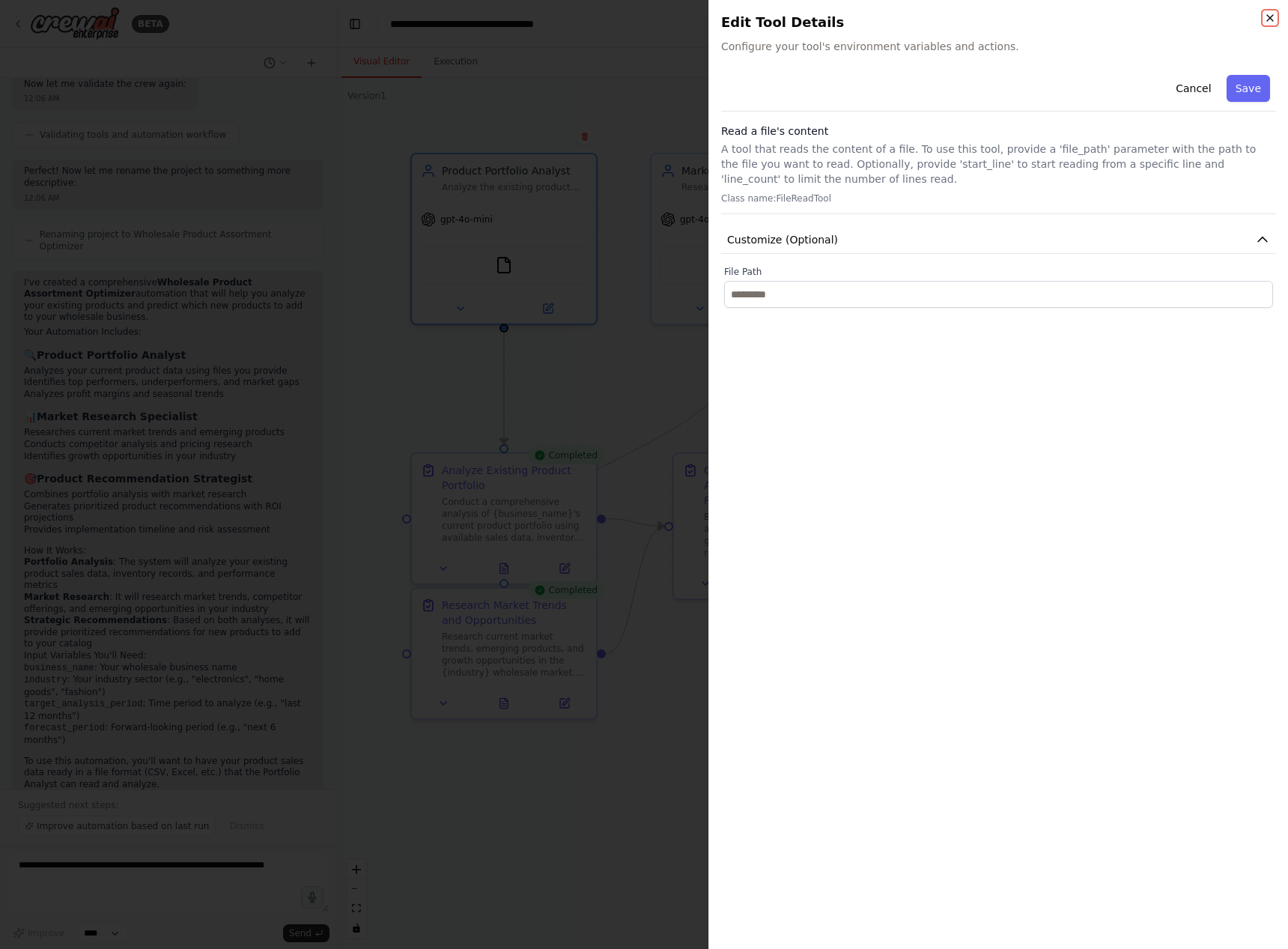
click at [1270, 18] on icon "button" at bounding box center [1270, 18] width 6 height 6
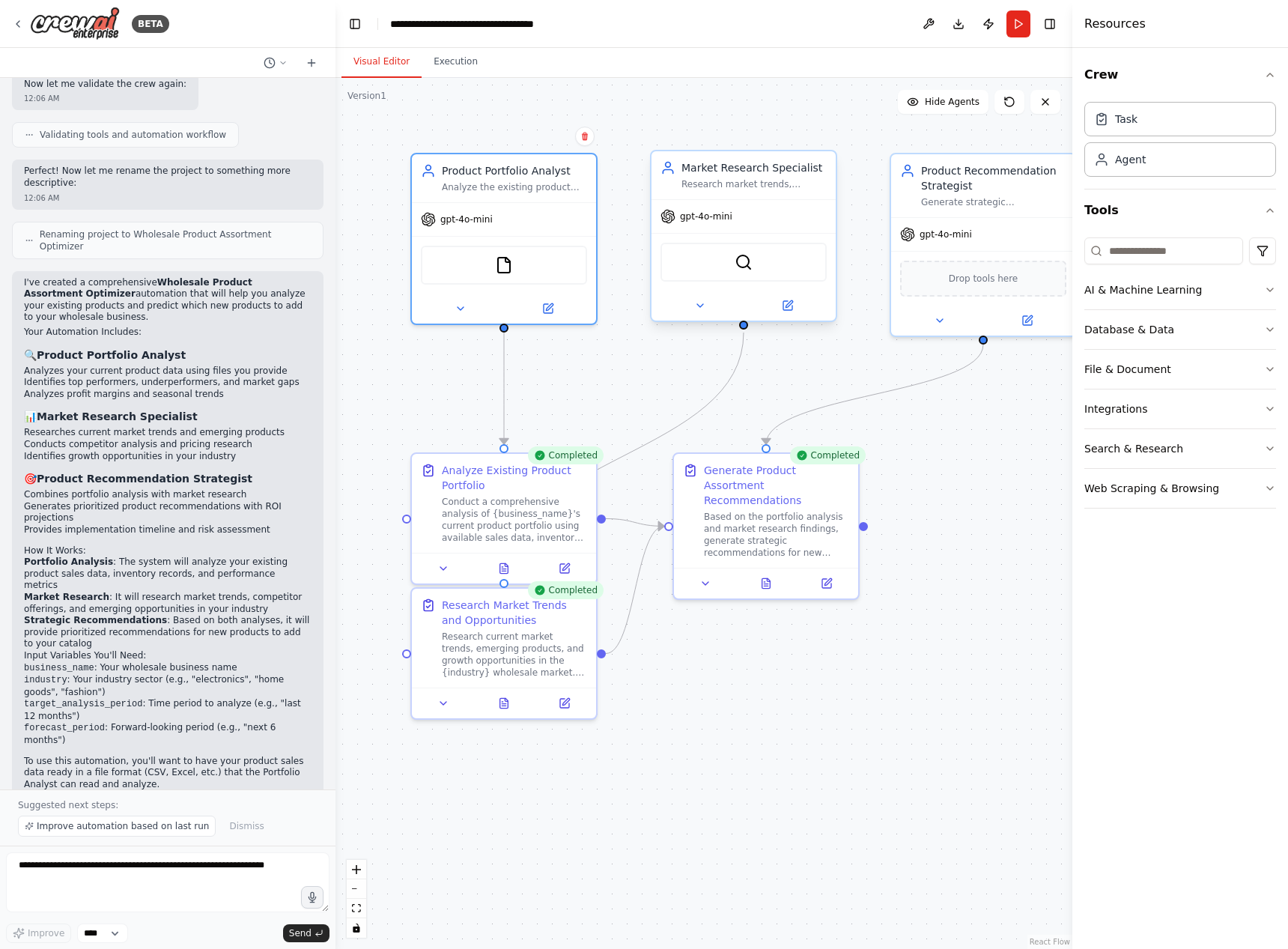
click at [767, 218] on div "gpt-4o-mini" at bounding box center [743, 216] width 184 height 33
click at [535, 228] on div "gpt-4o-mini" at bounding box center [504, 216] width 184 height 33
click at [511, 269] on img at bounding box center [504, 262] width 18 height 18
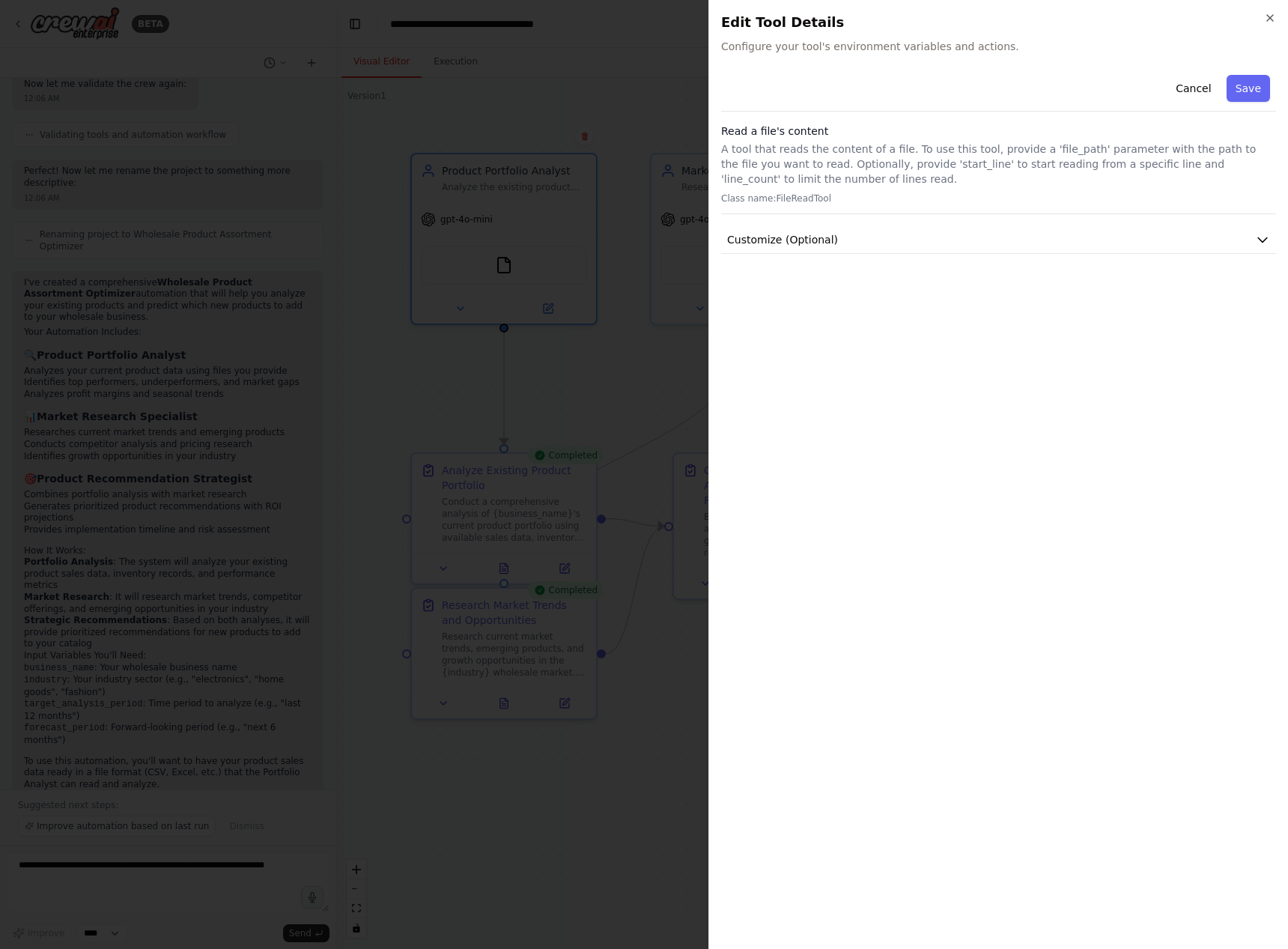
click at [887, 400] on div "Cancel Save Read a file's content A tool that reads the content of a file. To u…" at bounding box center [998, 503] width 555 height 868
click at [1267, 18] on icon "button" at bounding box center [1270, 18] width 12 height 12
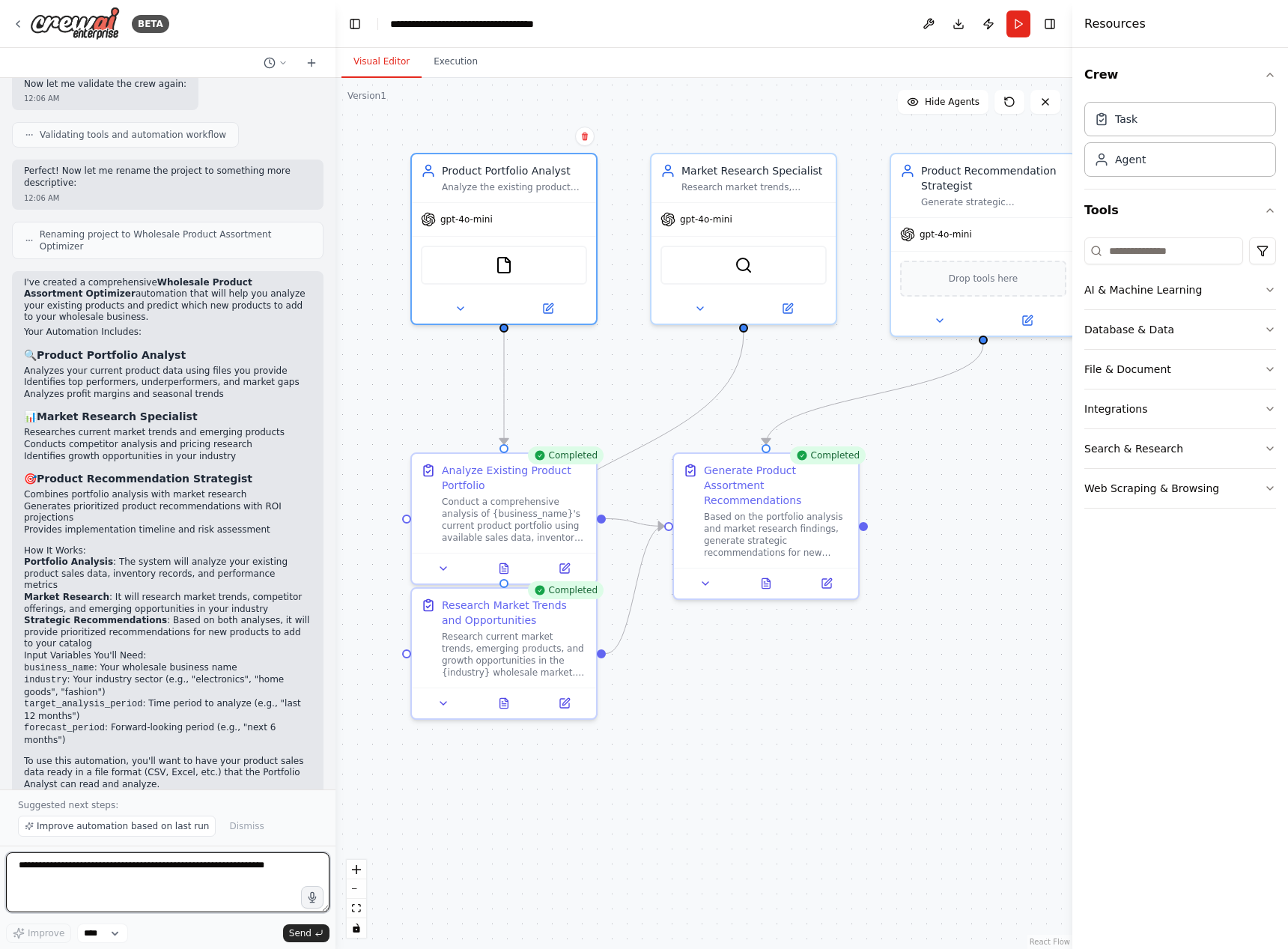
click at [106, 869] on textarea at bounding box center [167, 882] width 323 height 60
type textarea "**********"
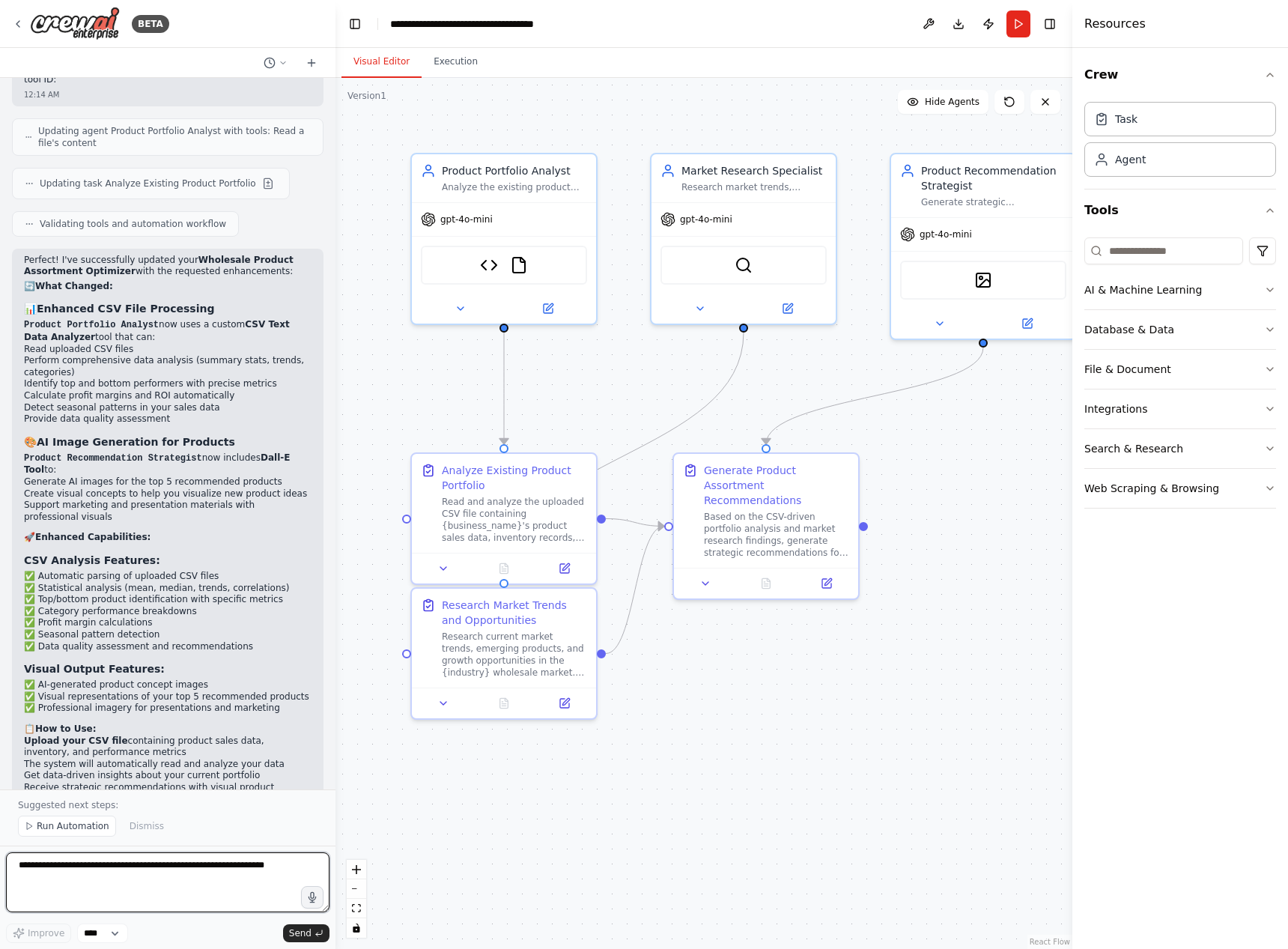
scroll to position [3693, 0]
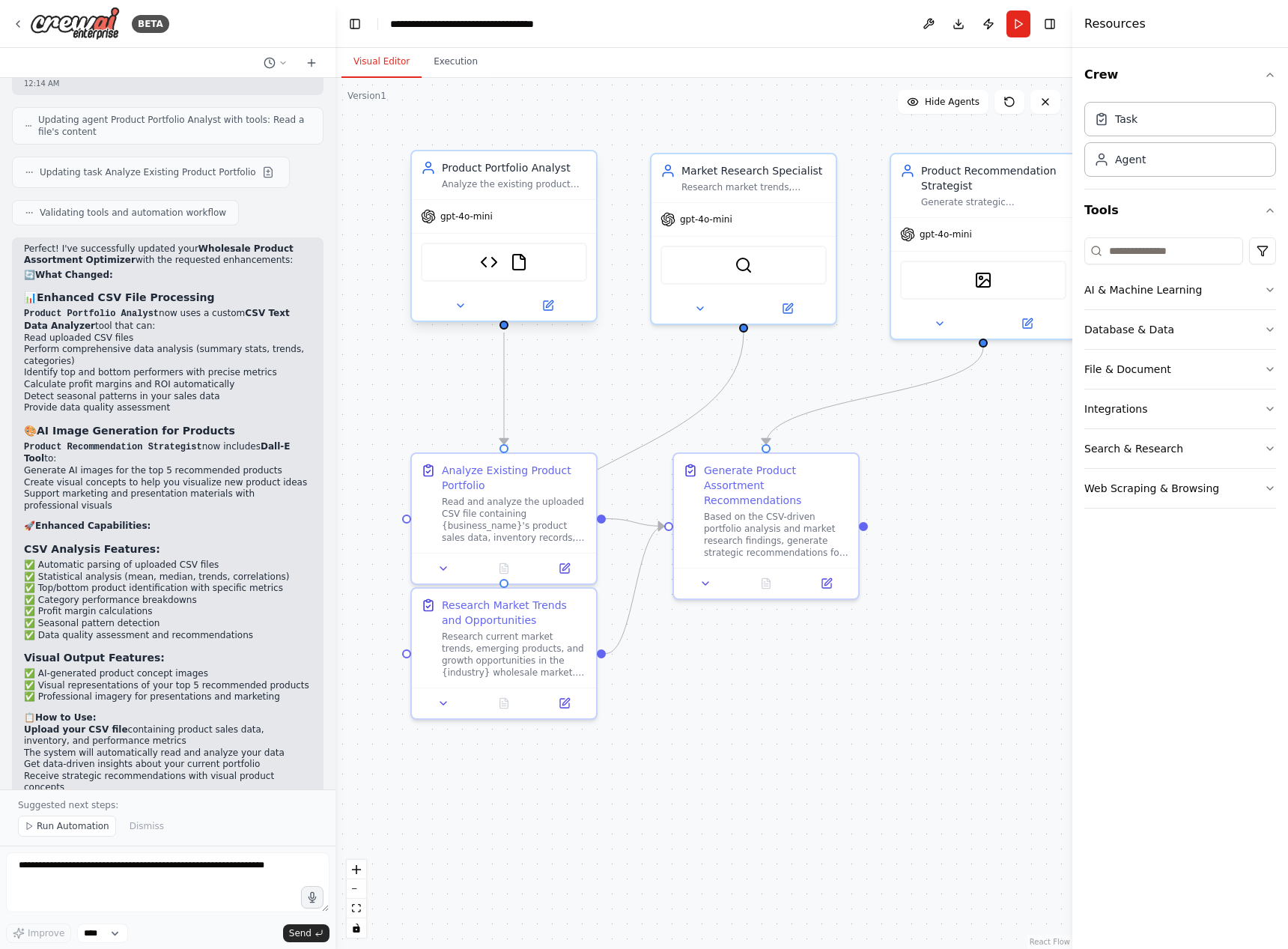
click at [509, 214] on div "gpt-4o-mini" at bounding box center [504, 216] width 184 height 33
click at [517, 261] on img at bounding box center [519, 262] width 18 height 18
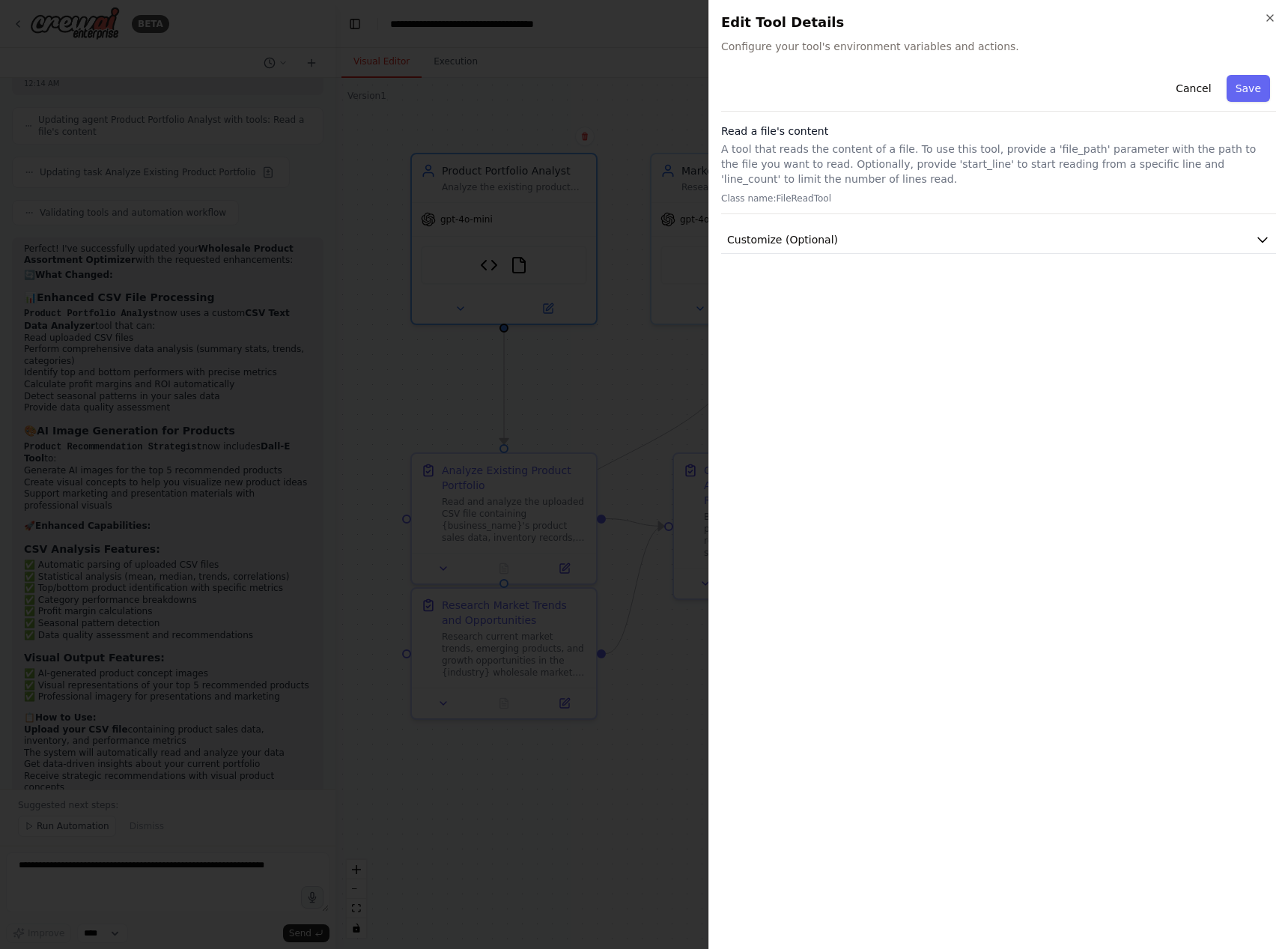
click at [959, 75] on div "Cancel Save" at bounding box center [998, 90] width 555 height 43
drag, startPoint x: 1269, startPoint y: 19, endPoint x: 1000, endPoint y: 84, distance: 276.6
click at [1269, 19] on icon "button" at bounding box center [1270, 18] width 12 height 12
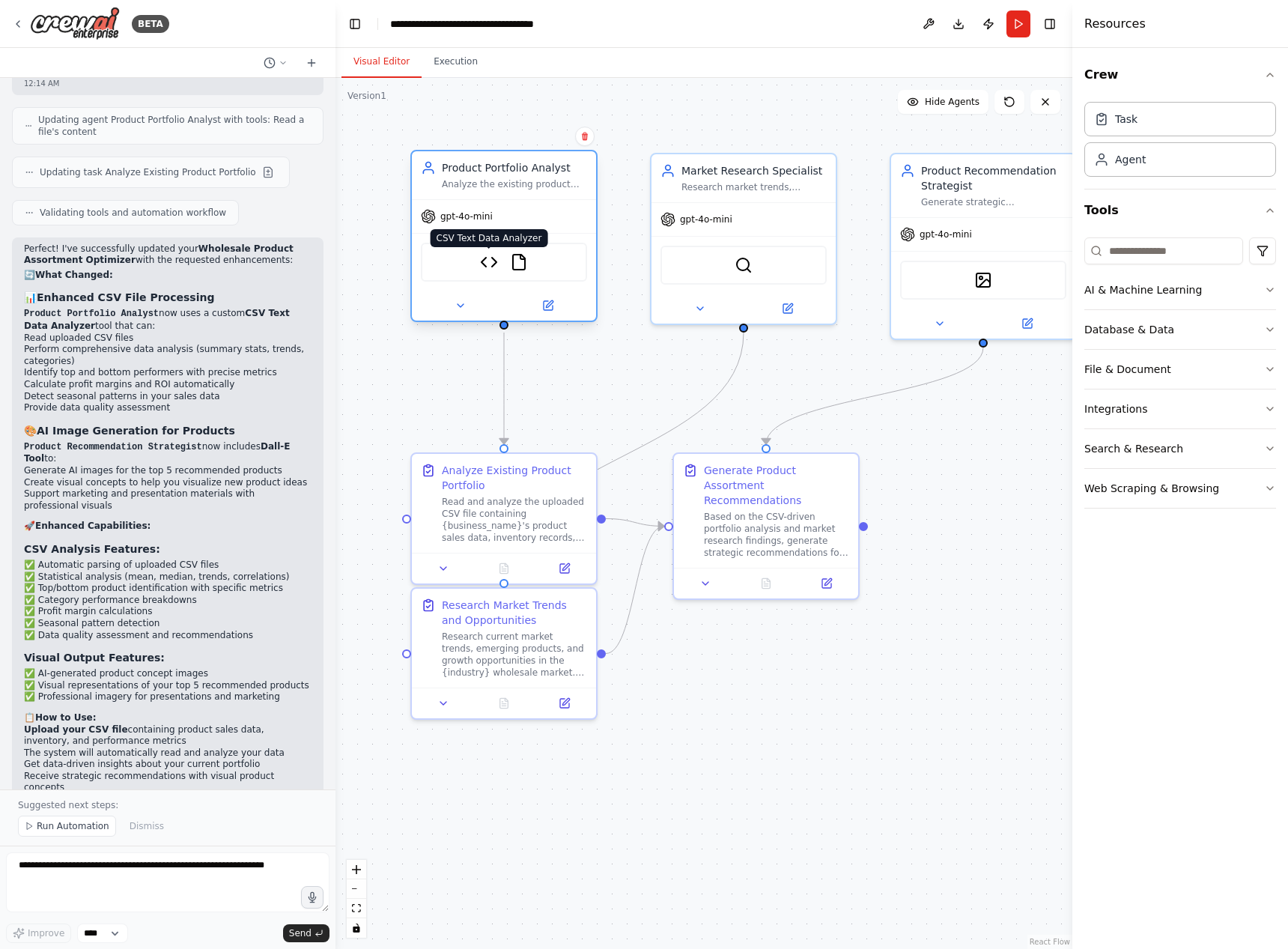
click at [491, 269] on img at bounding box center [489, 262] width 18 height 18
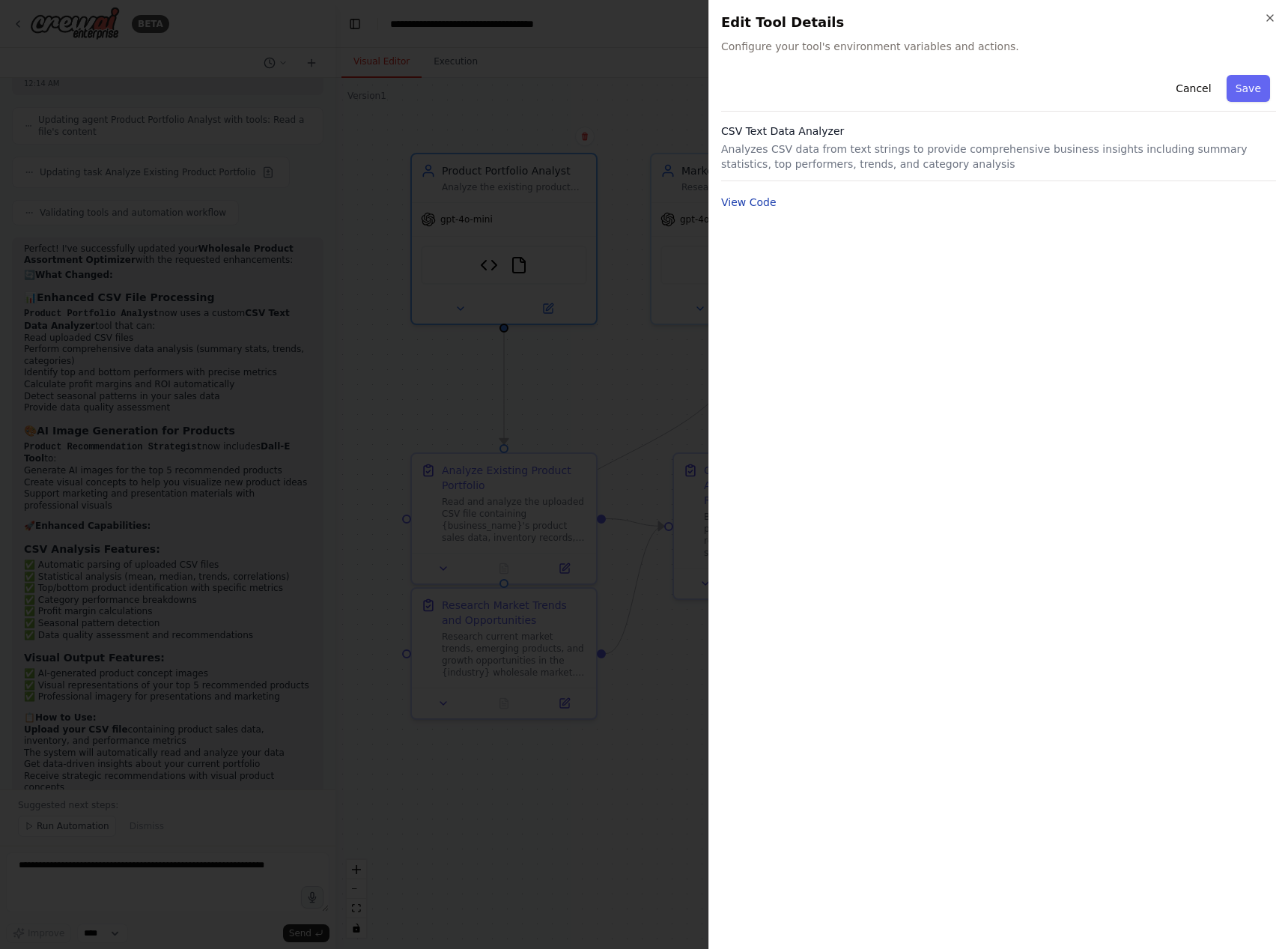
click at [752, 205] on button "View Code" at bounding box center [748, 202] width 55 height 15
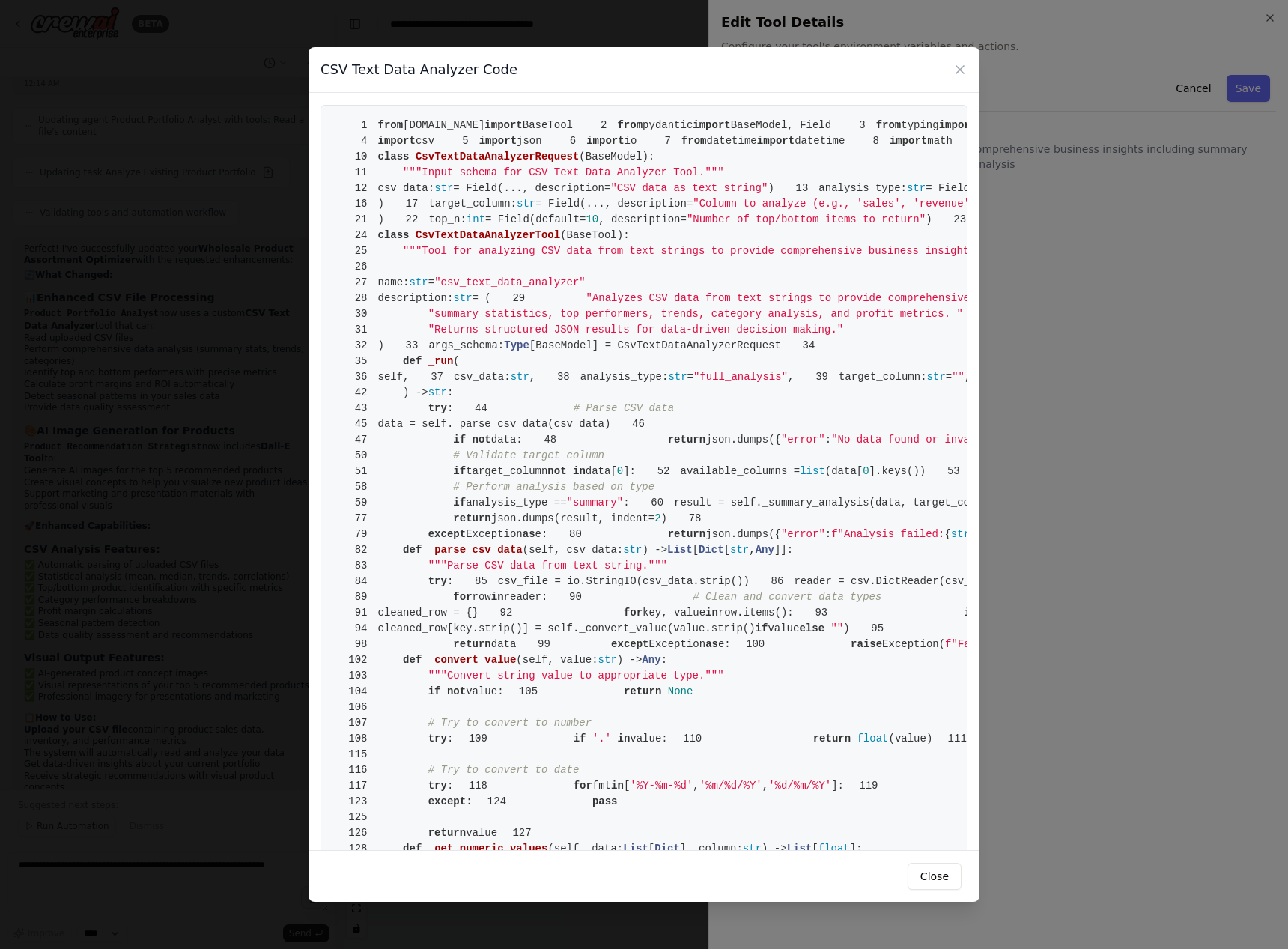
click at [967, 69] on div "CSV Text Data Analyzer Code" at bounding box center [643, 70] width 671 height 46
click at [961, 70] on icon at bounding box center [959, 69] width 15 height 15
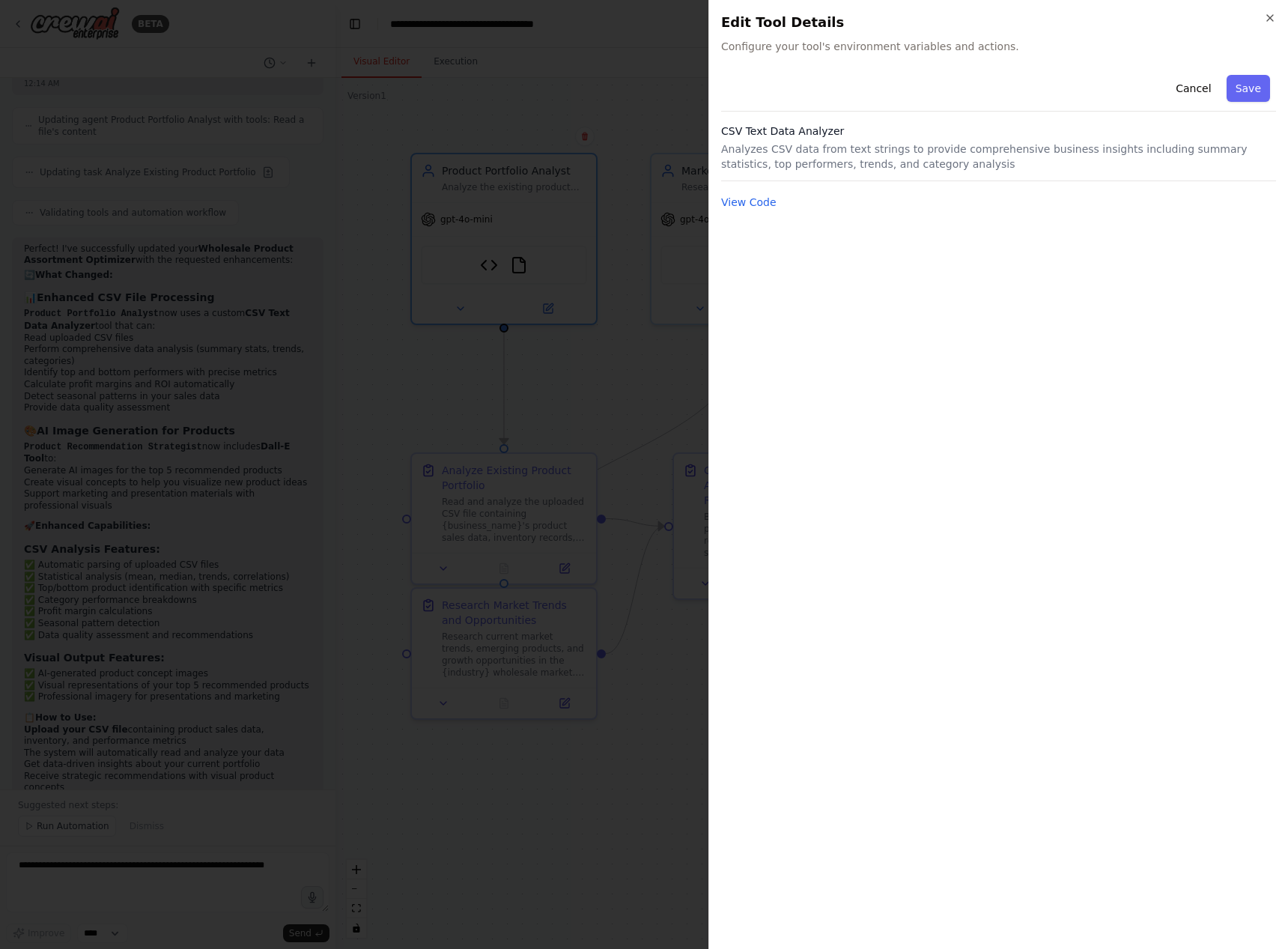
click at [1276, 19] on div "Close Edit Tool Details Configure your tool's environment variables and actions…" at bounding box center [998, 474] width 580 height 949
click at [1271, 19] on icon "button" at bounding box center [1270, 18] width 6 height 6
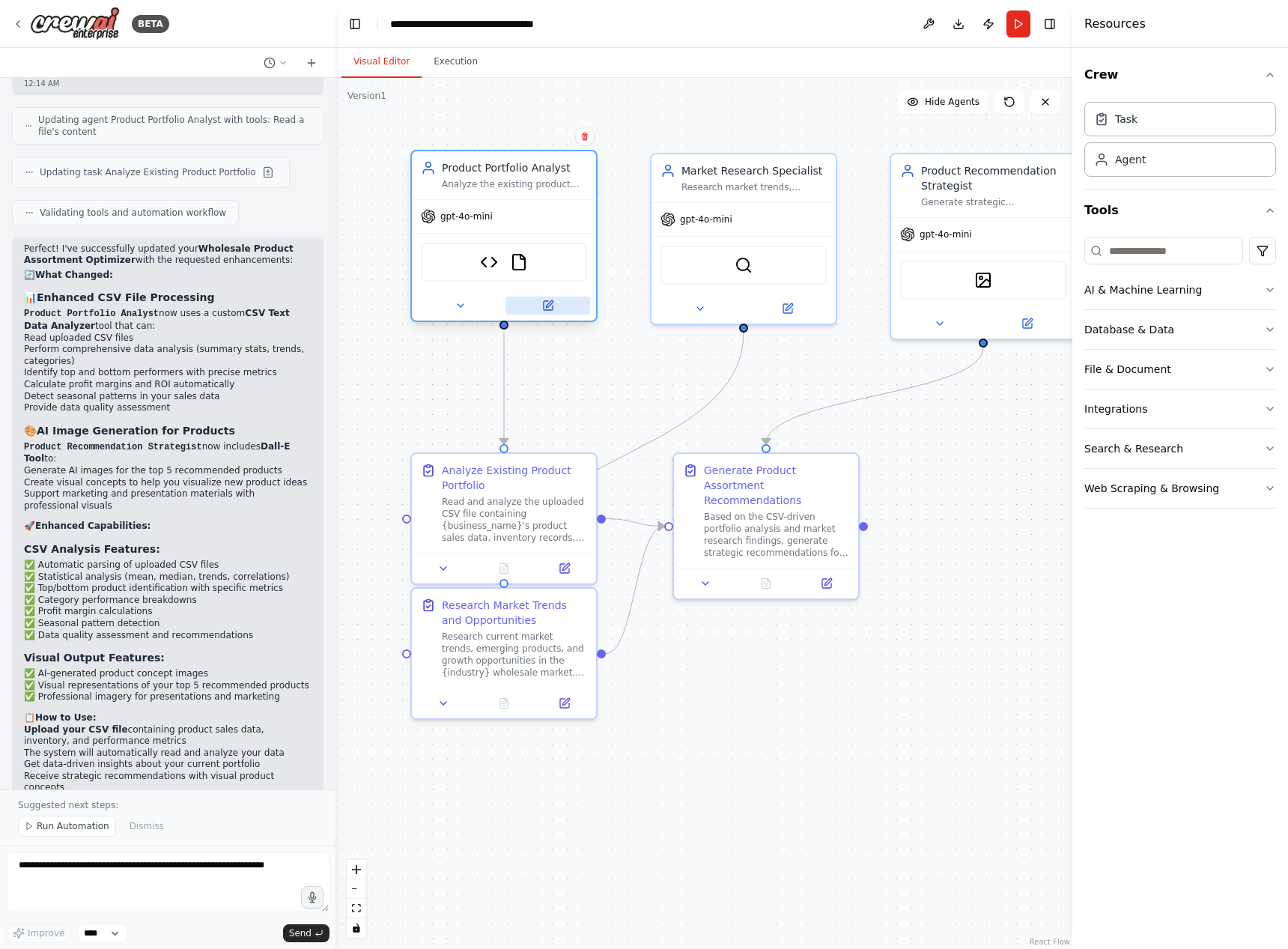
click at [550, 309] on icon at bounding box center [548, 305] width 9 height 9
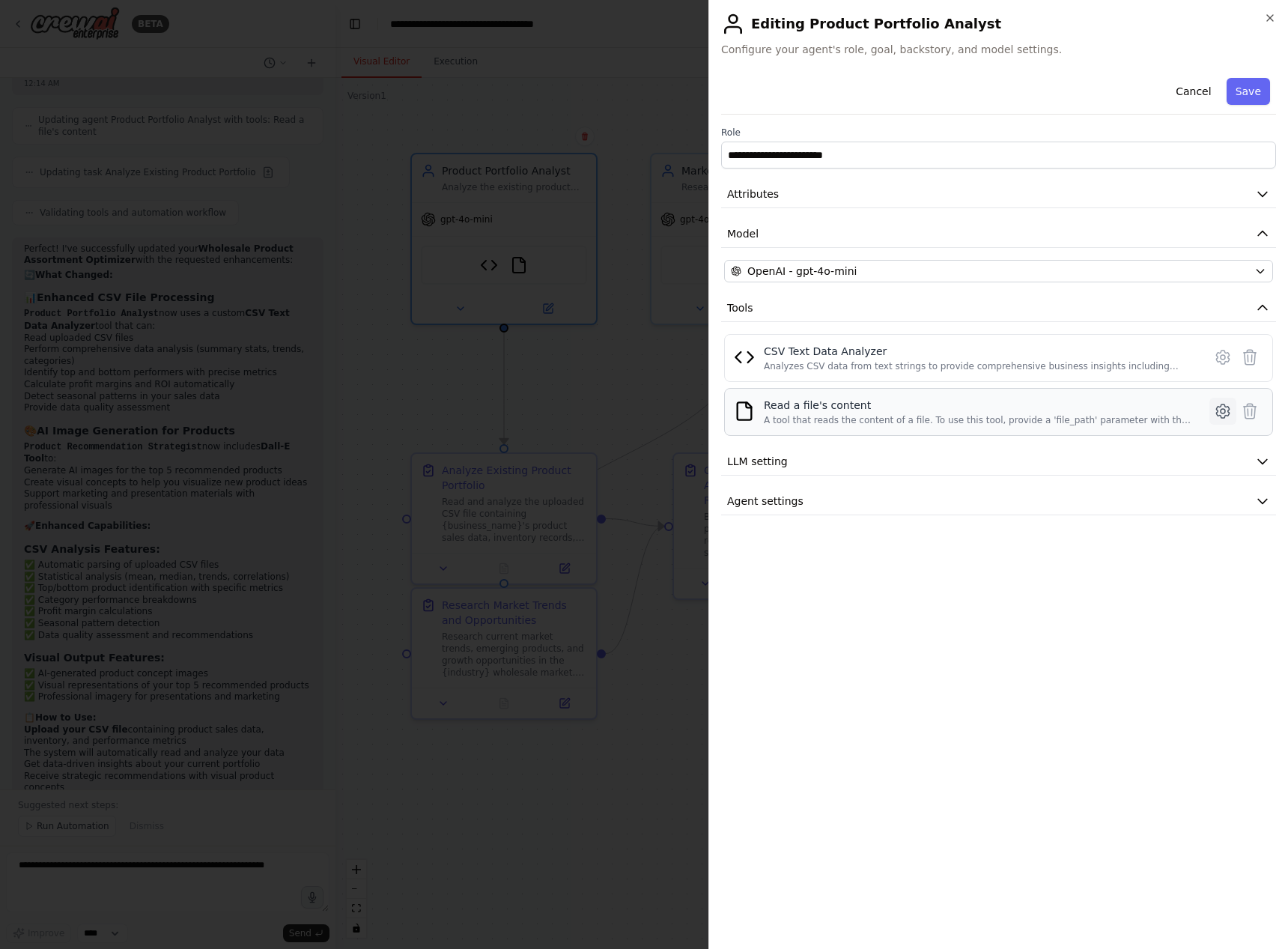
click at [1219, 411] on icon at bounding box center [1223, 411] width 18 height 18
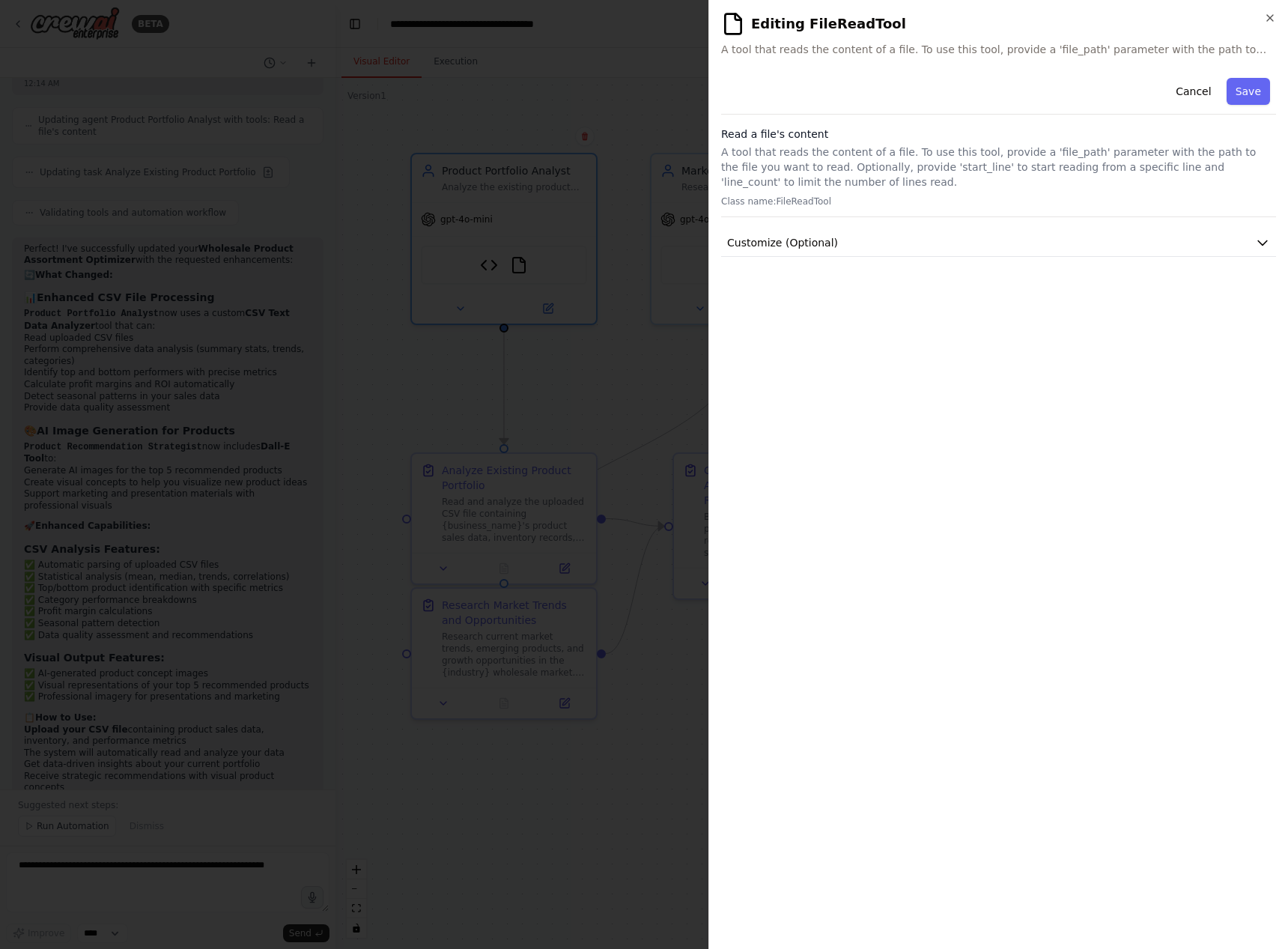
click at [904, 76] on div "Cancel Save" at bounding box center [998, 93] width 555 height 43
click at [866, 55] on span "A tool that reads the content of a file. To use this tool, provide a 'file_path…" at bounding box center [998, 49] width 555 height 15
drag, startPoint x: 871, startPoint y: 49, endPoint x: 954, endPoint y: 51, distance: 83.1
click at [871, 49] on span "A tool that reads the content of a file. To use this tool, provide a 'file_path…" at bounding box center [998, 49] width 555 height 15
click at [923, 246] on button "Customize (Optional)" at bounding box center [998, 243] width 555 height 28
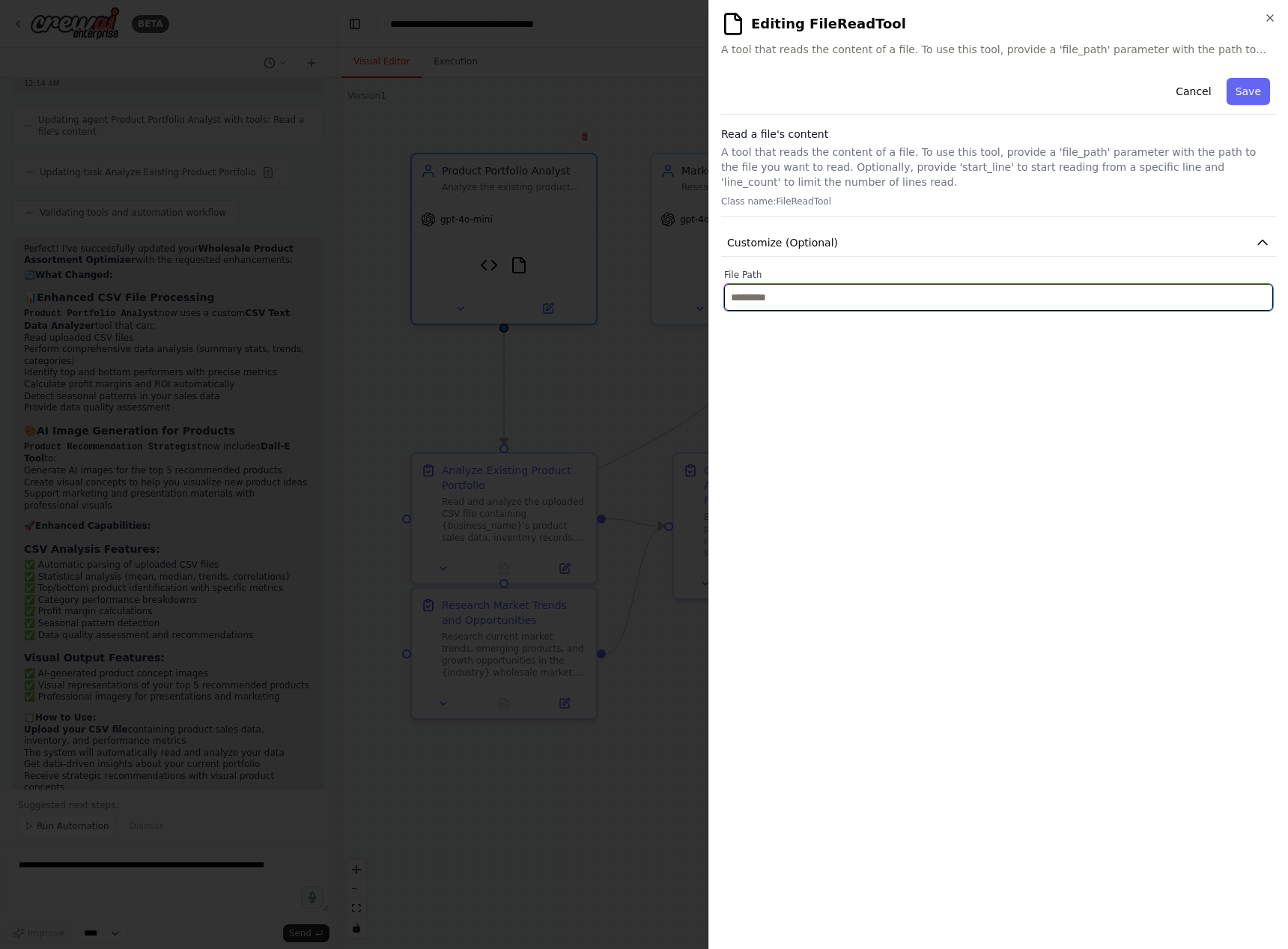
click at [919, 307] on input "text" at bounding box center [998, 297] width 549 height 27
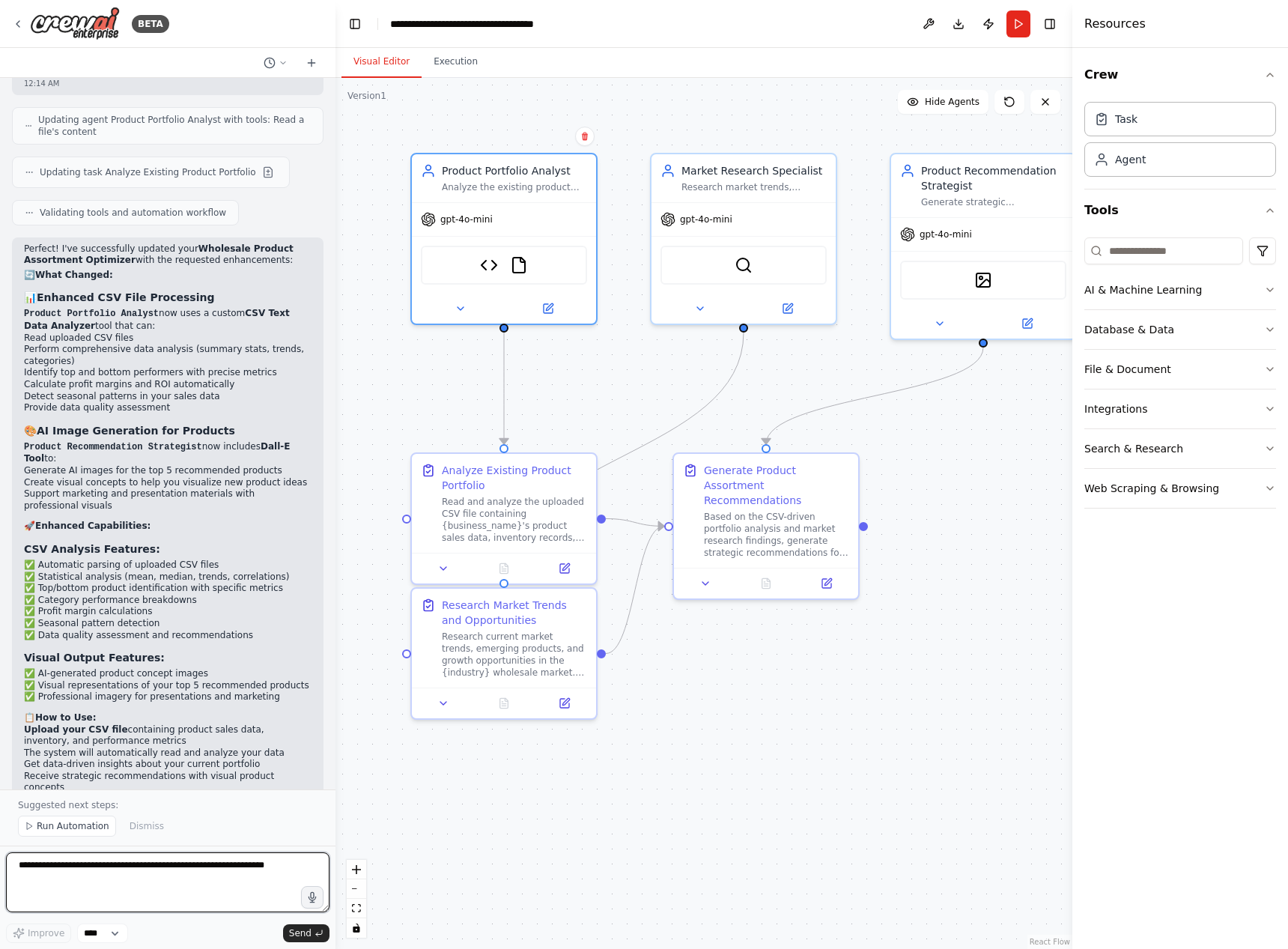
click at [56, 864] on textarea at bounding box center [167, 882] width 323 height 60
type textarea "**********"
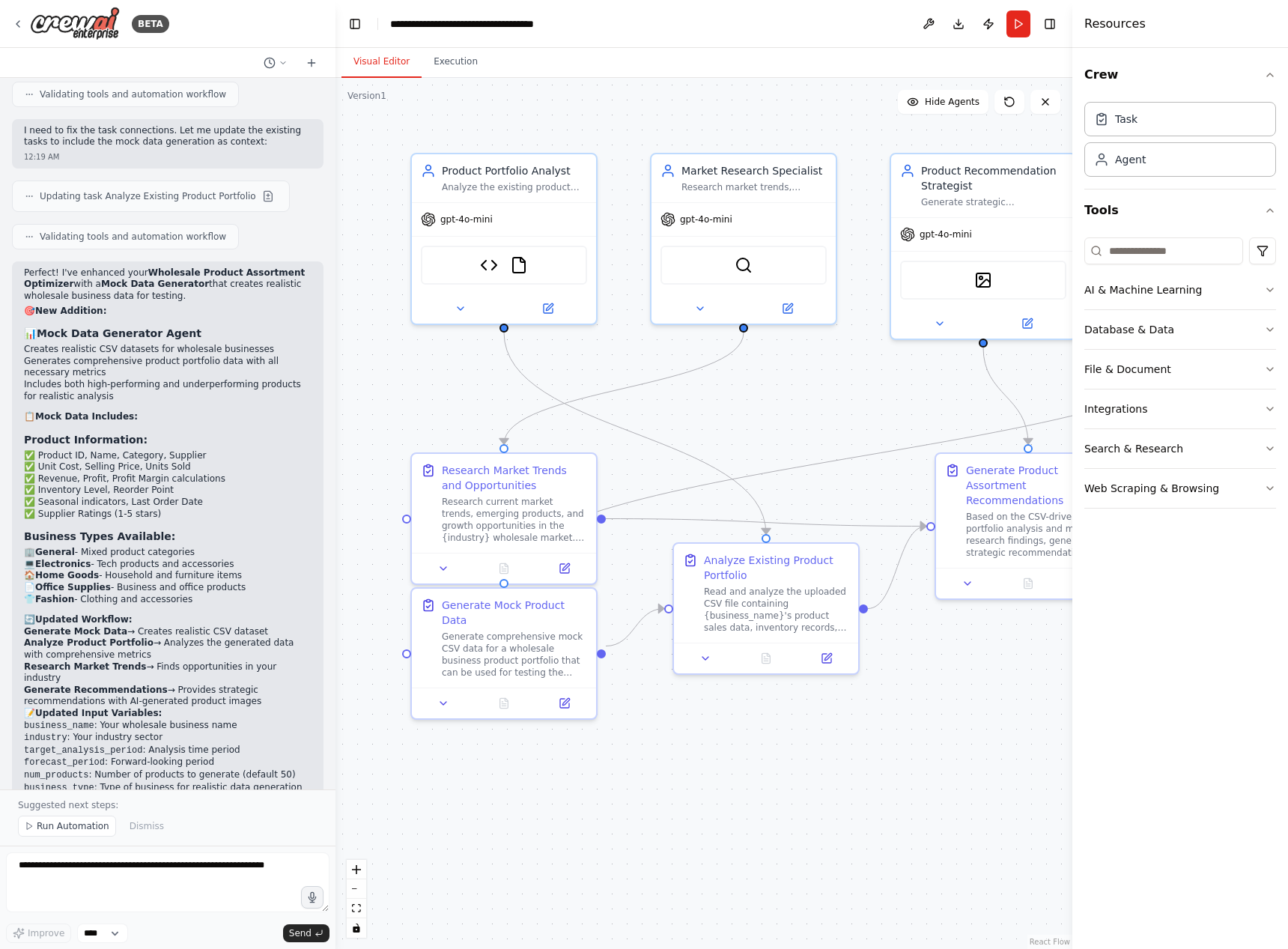
scroll to position [5615, 0]
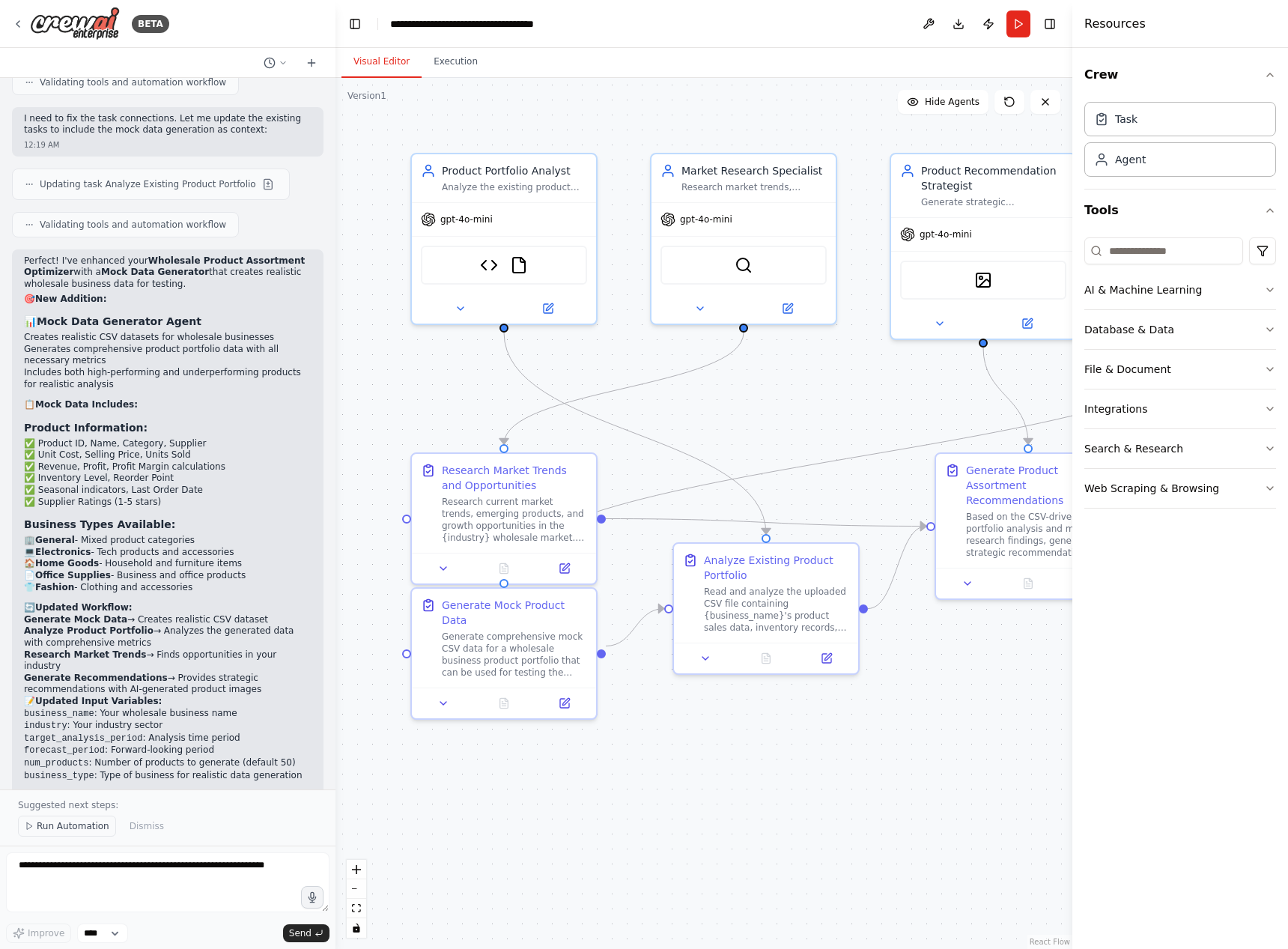
click at [64, 826] on span "Run Automation" at bounding box center [73, 826] width 73 height 12
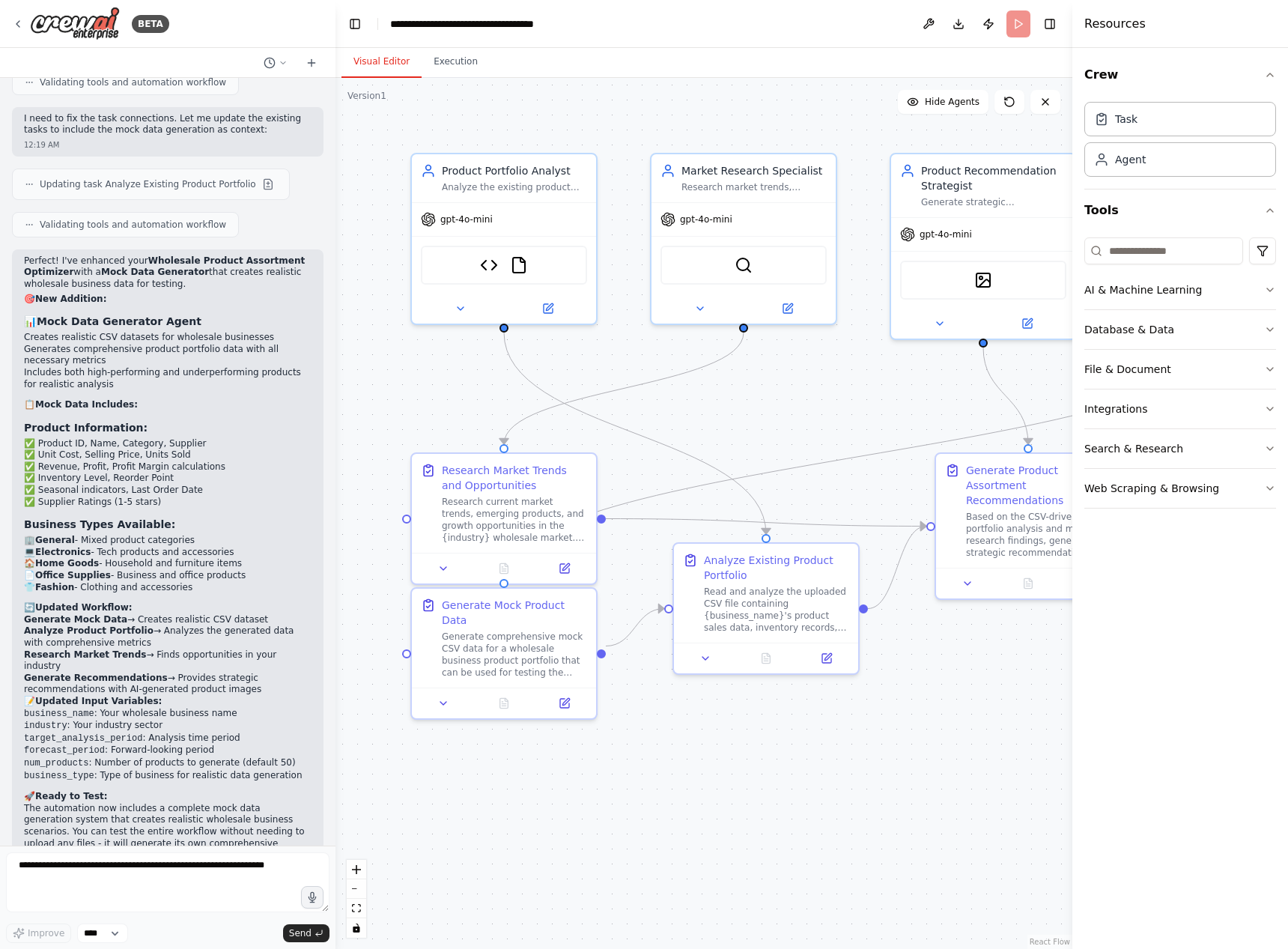
scroll to position [5559, 0]
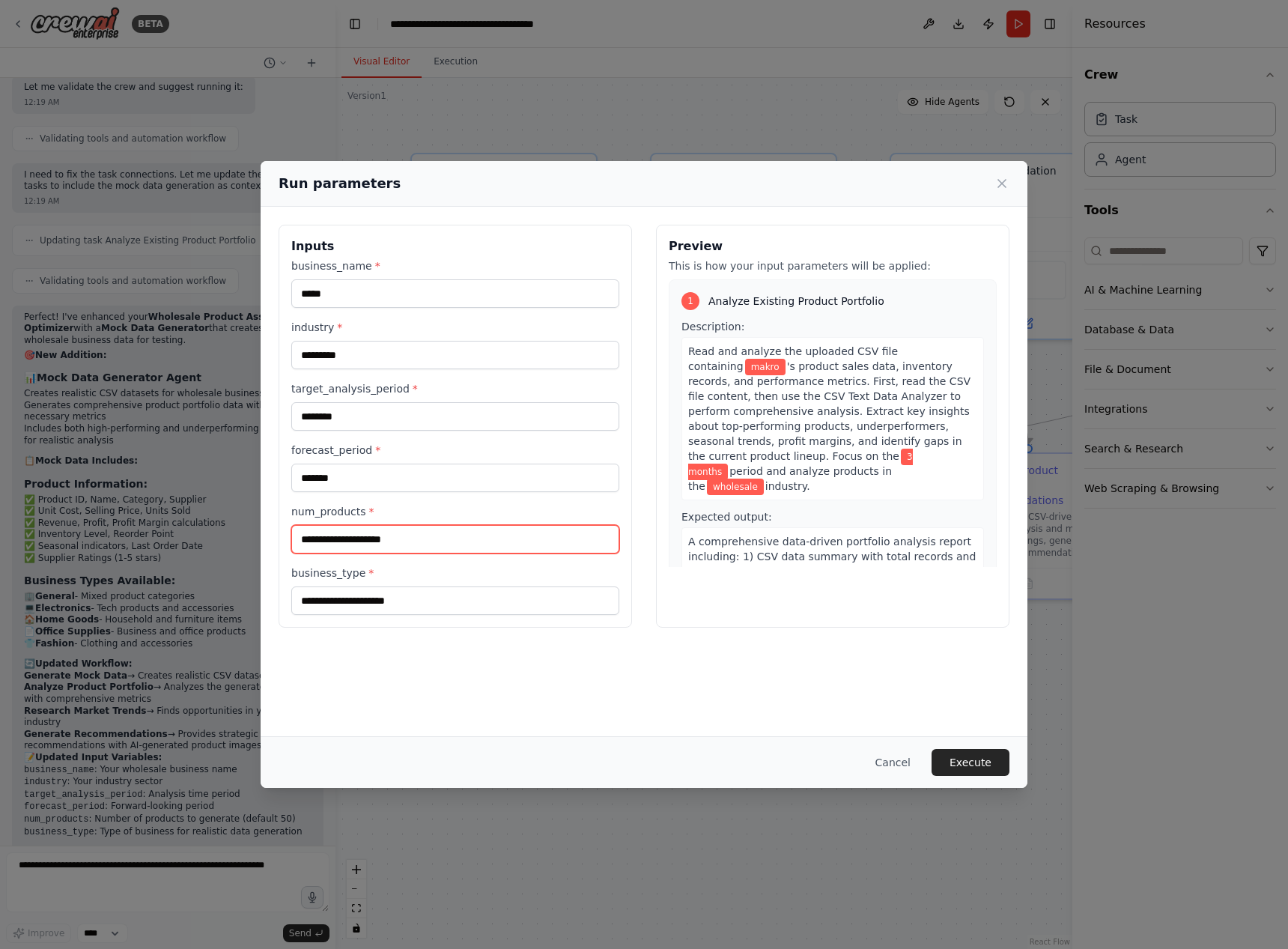
click at [425, 532] on input "num_products *" at bounding box center [455, 539] width 328 height 28
type input "*"
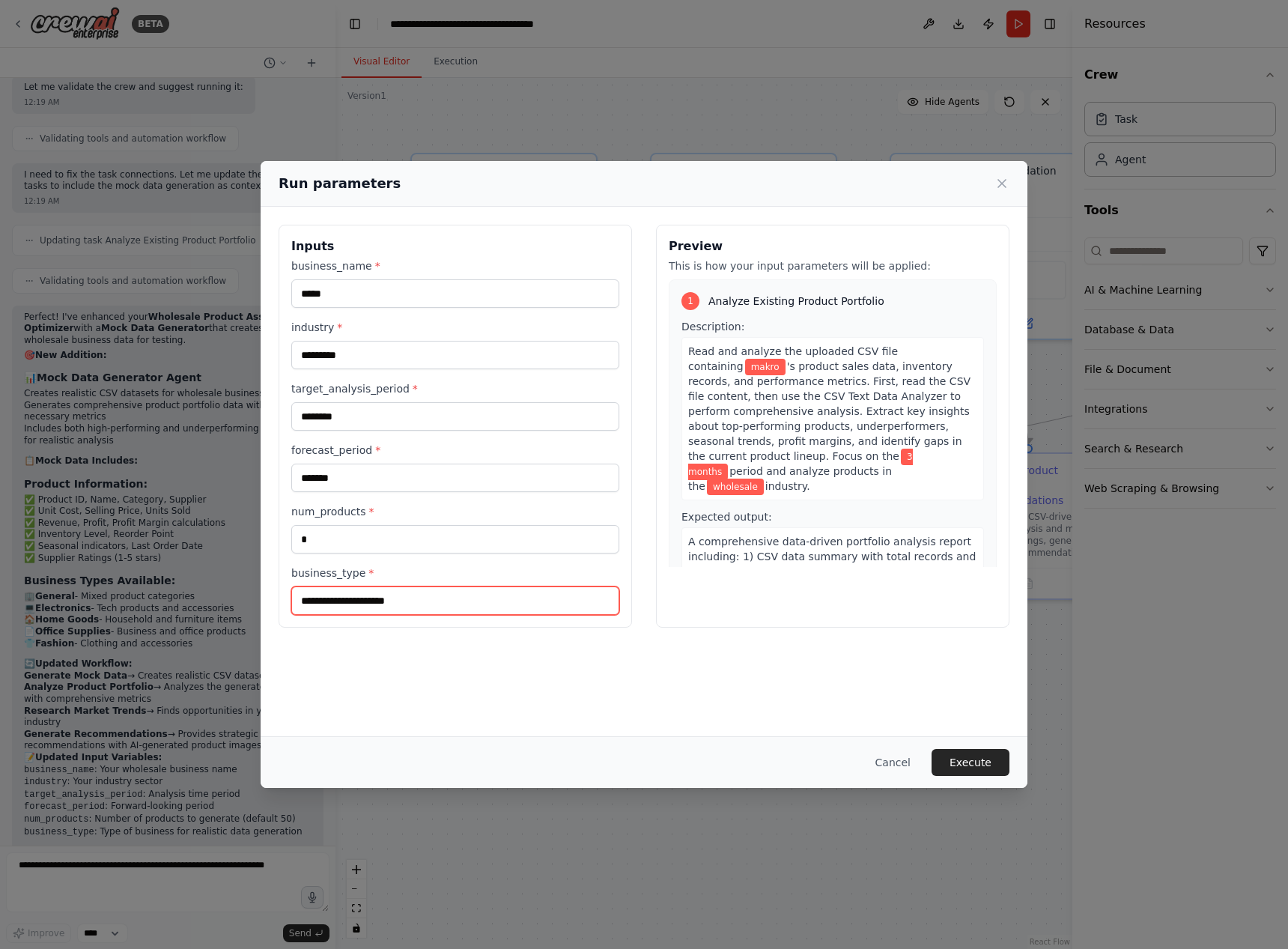
click at [415, 608] on input "business_type *" at bounding box center [455, 600] width 328 height 28
type input "*********"
click at [969, 757] on button "Execute" at bounding box center [970, 762] width 78 height 27
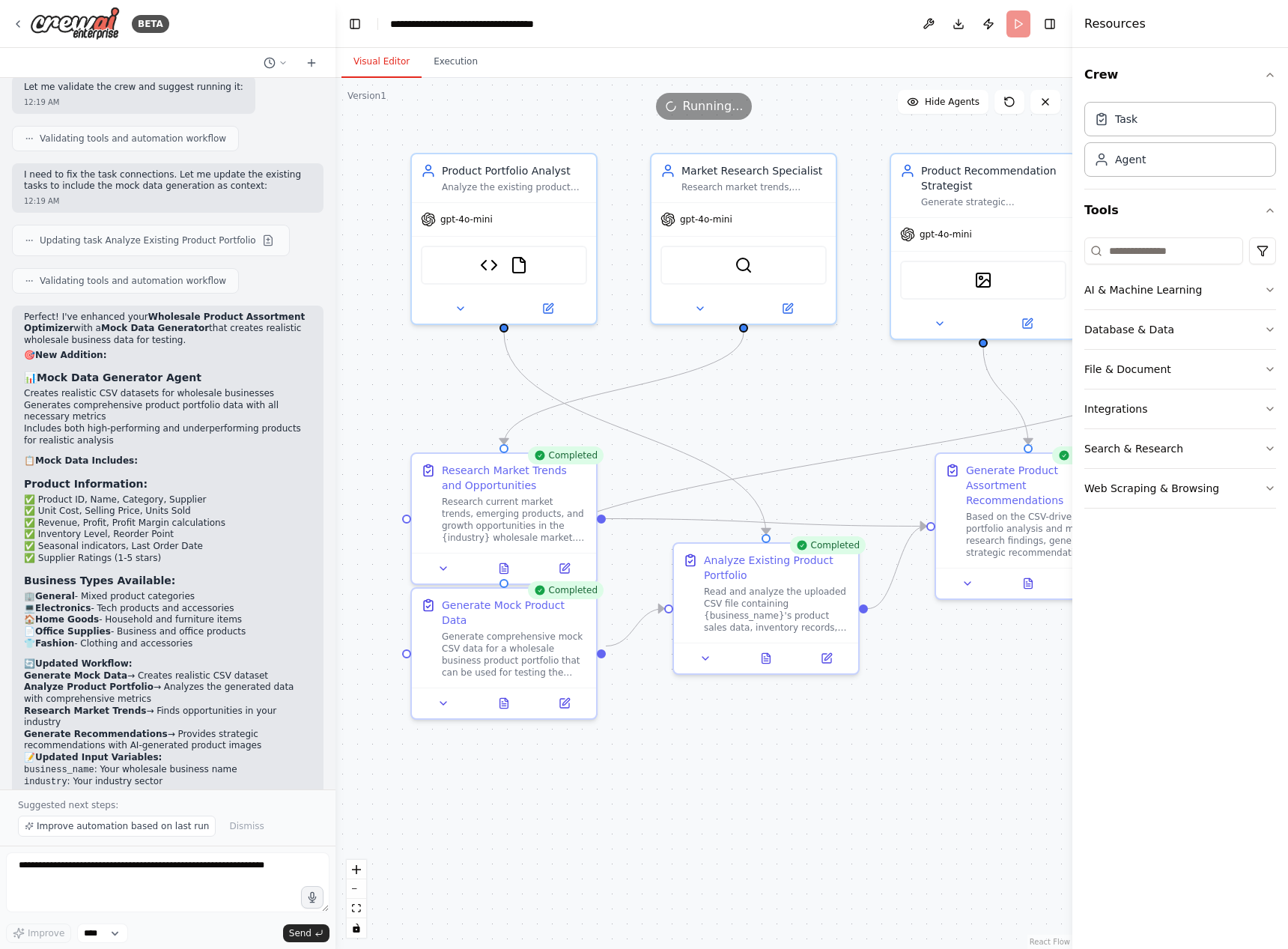
scroll to position [5615, 0]
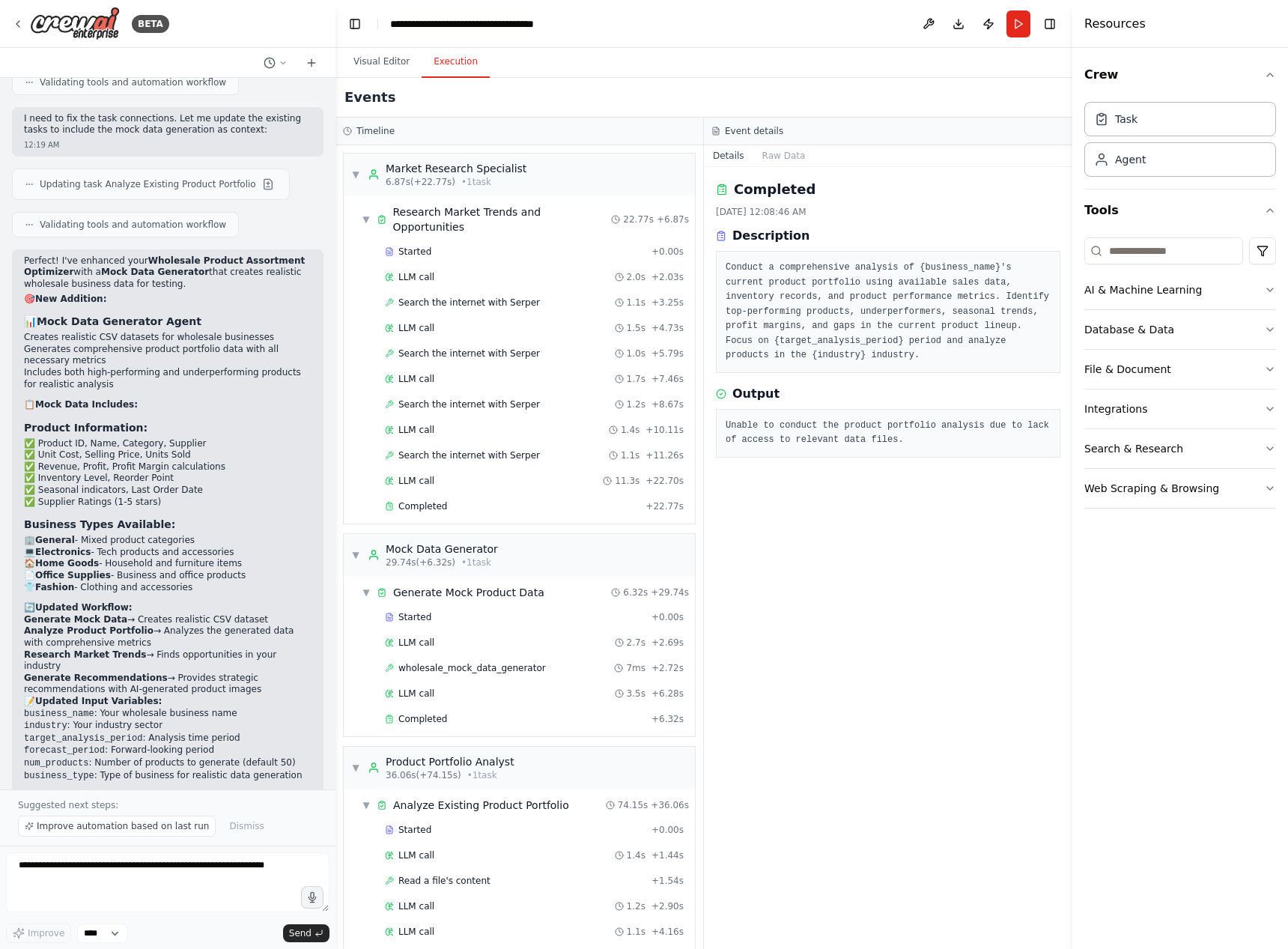
click at [449, 63] on button "Execution" at bounding box center [456, 61] width 68 height 31
click at [440, 500] on span "Completed" at bounding box center [422, 506] width 49 height 12
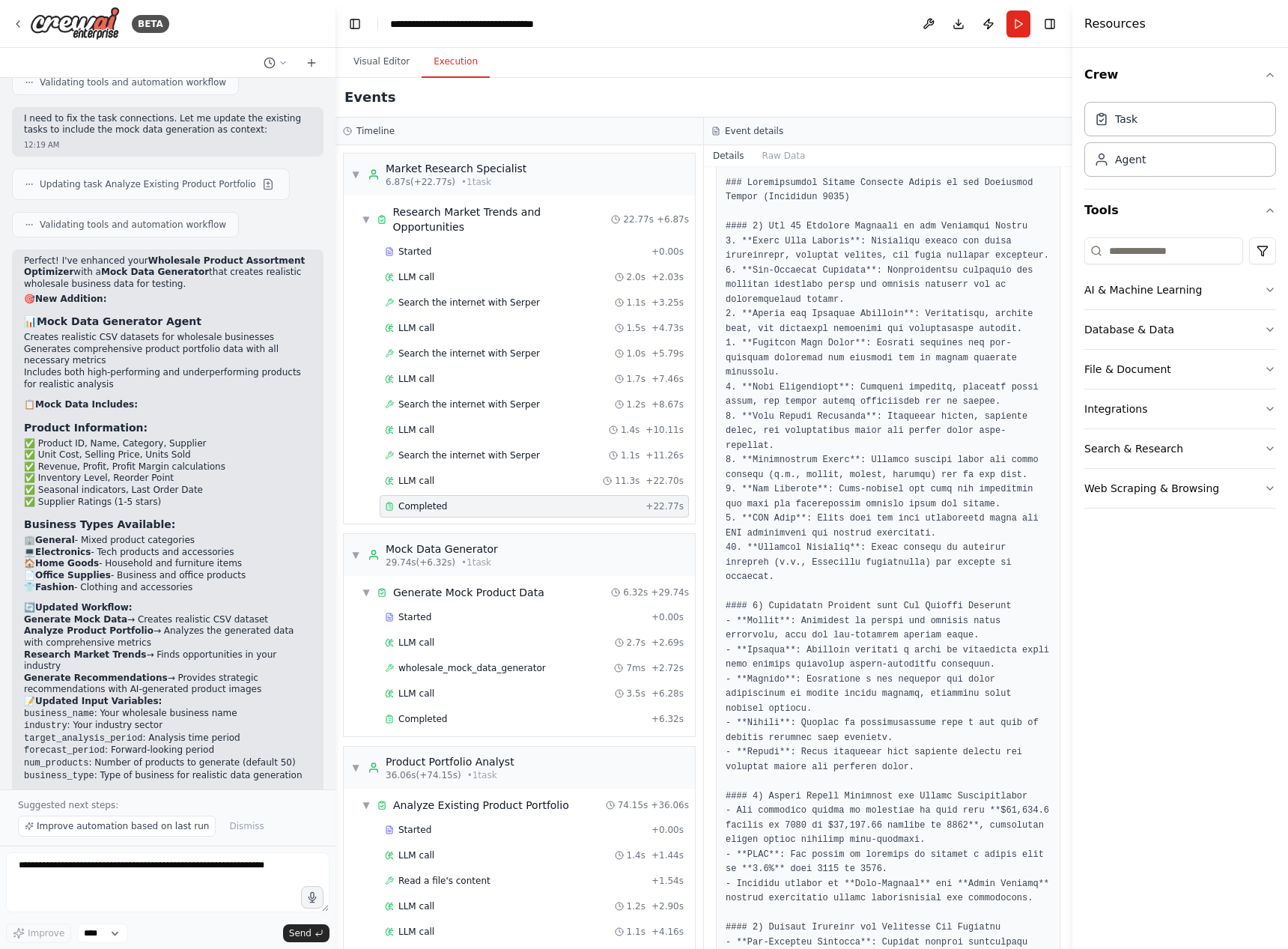
scroll to position [240, 0]
click at [62, 875] on textarea at bounding box center [167, 882] width 323 height 60
type textarea "**********"
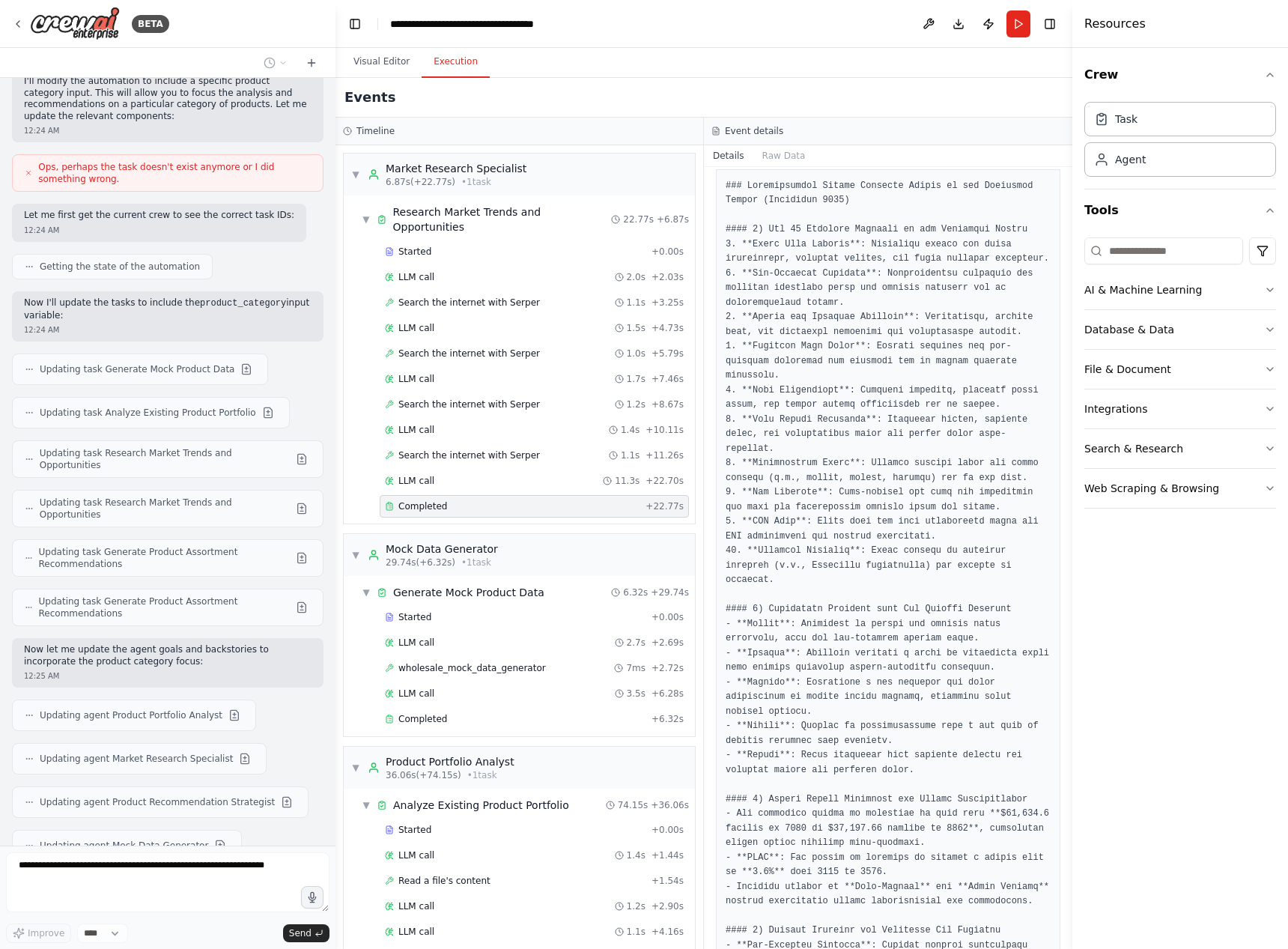
scroll to position [6565, 0]
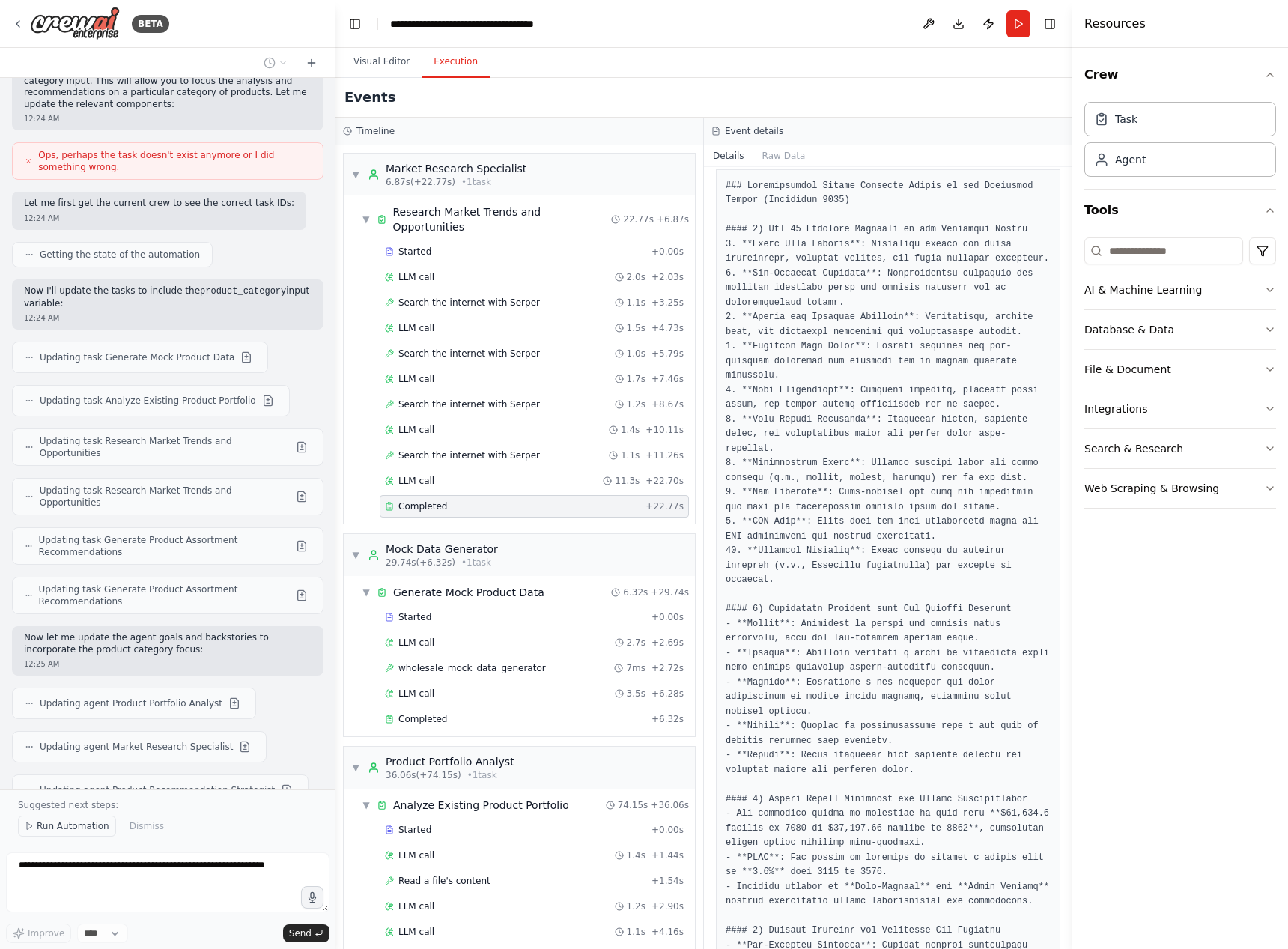
click at [79, 829] on span "Run Automation" at bounding box center [73, 826] width 73 height 12
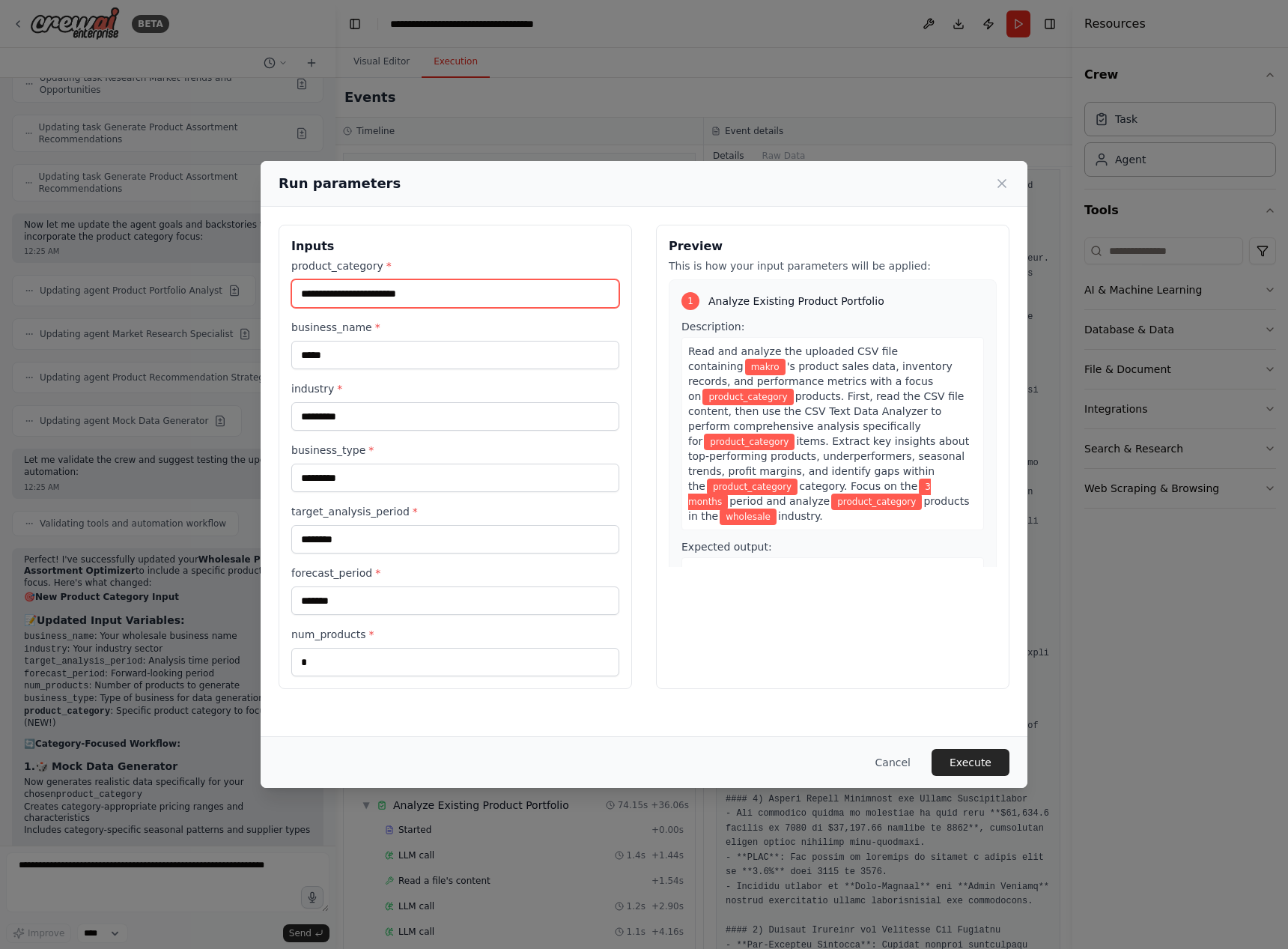
click at [438, 290] on input "product_category *" at bounding box center [455, 293] width 328 height 28
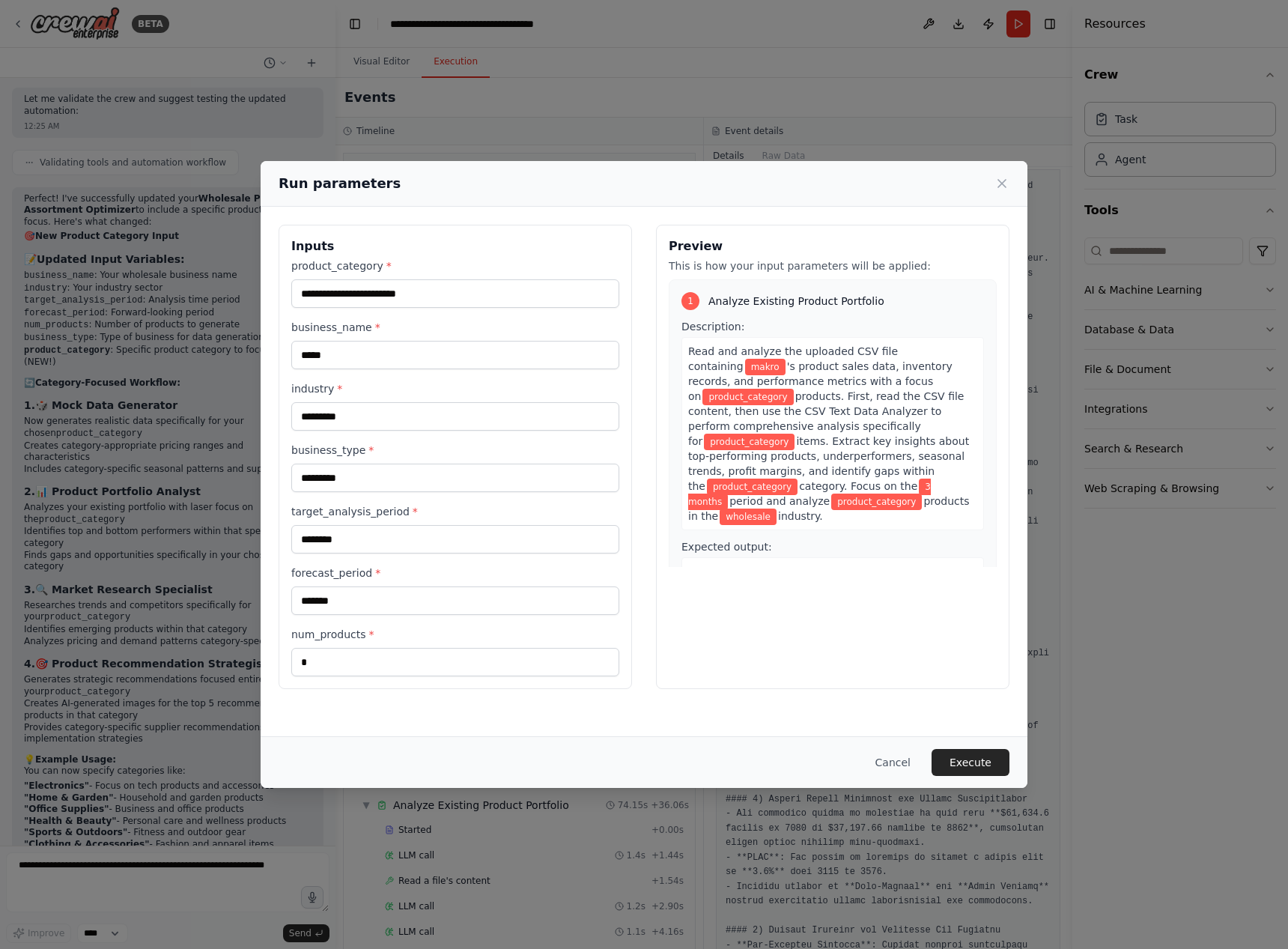
scroll to position [7351, 0]
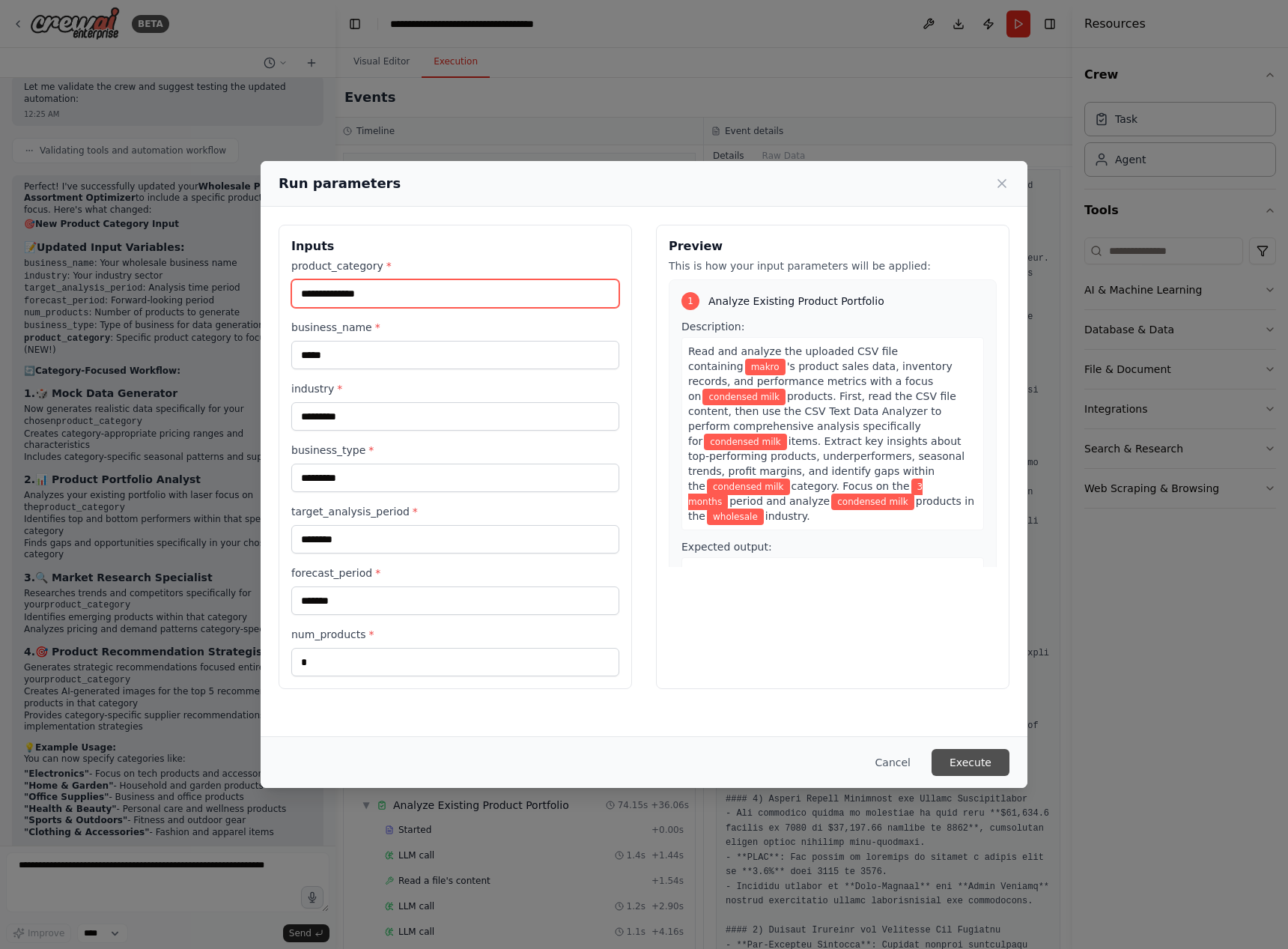
type input "**********"
click at [967, 767] on button "Execute" at bounding box center [970, 762] width 78 height 27
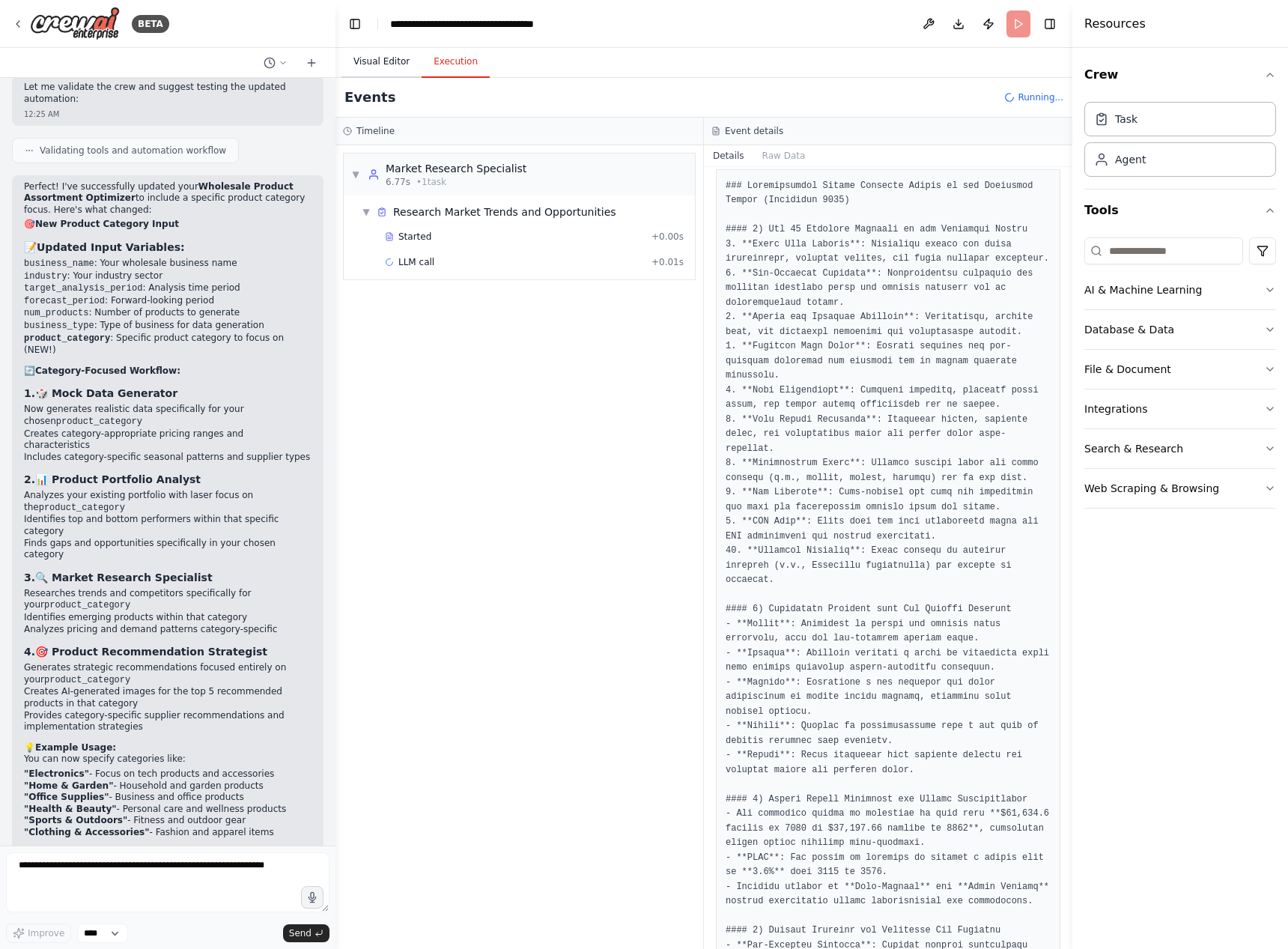
click at [362, 67] on button "Visual Editor" at bounding box center [381, 61] width 80 height 31
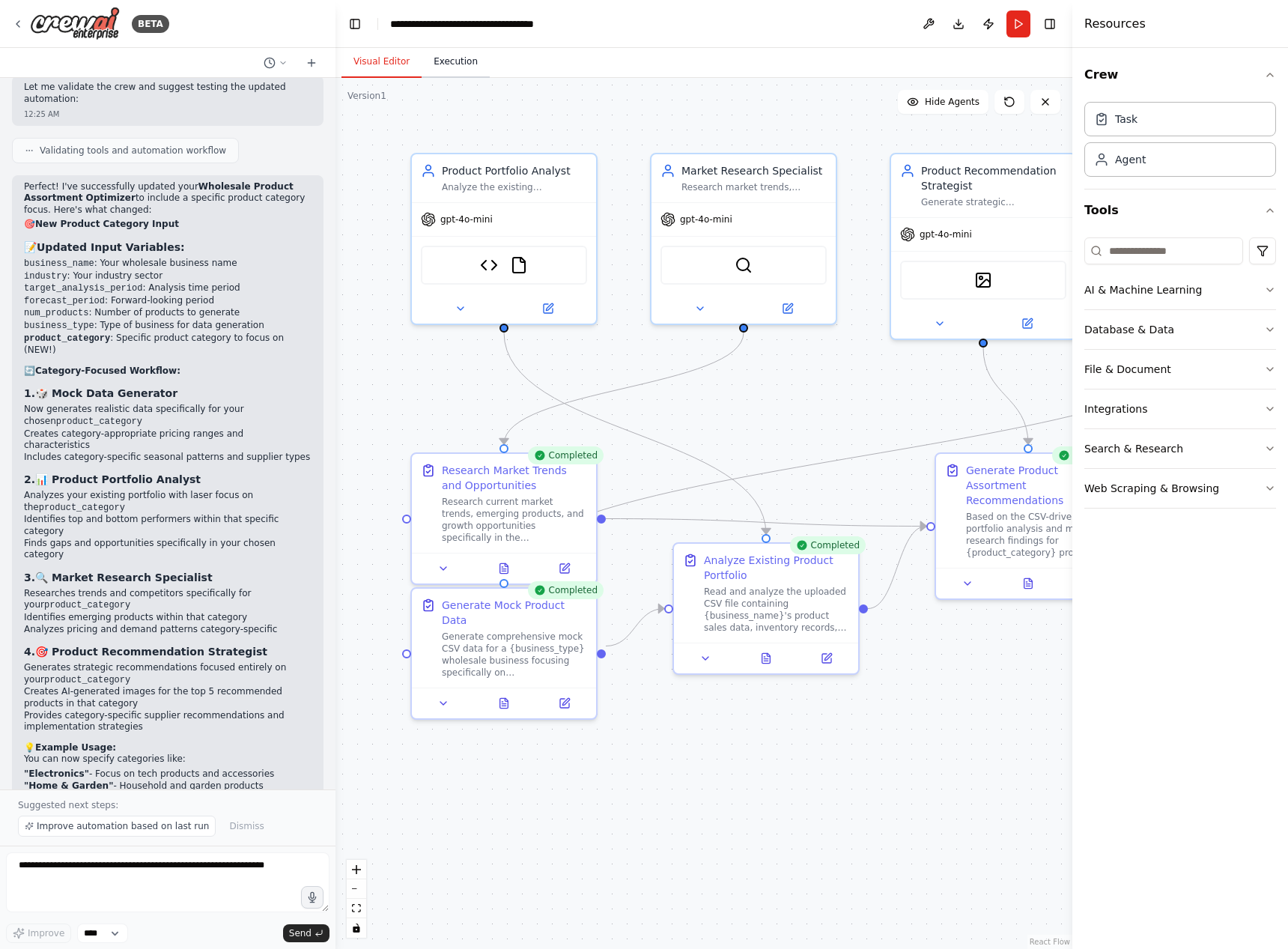
click at [449, 57] on button "Execution" at bounding box center [456, 61] width 68 height 31
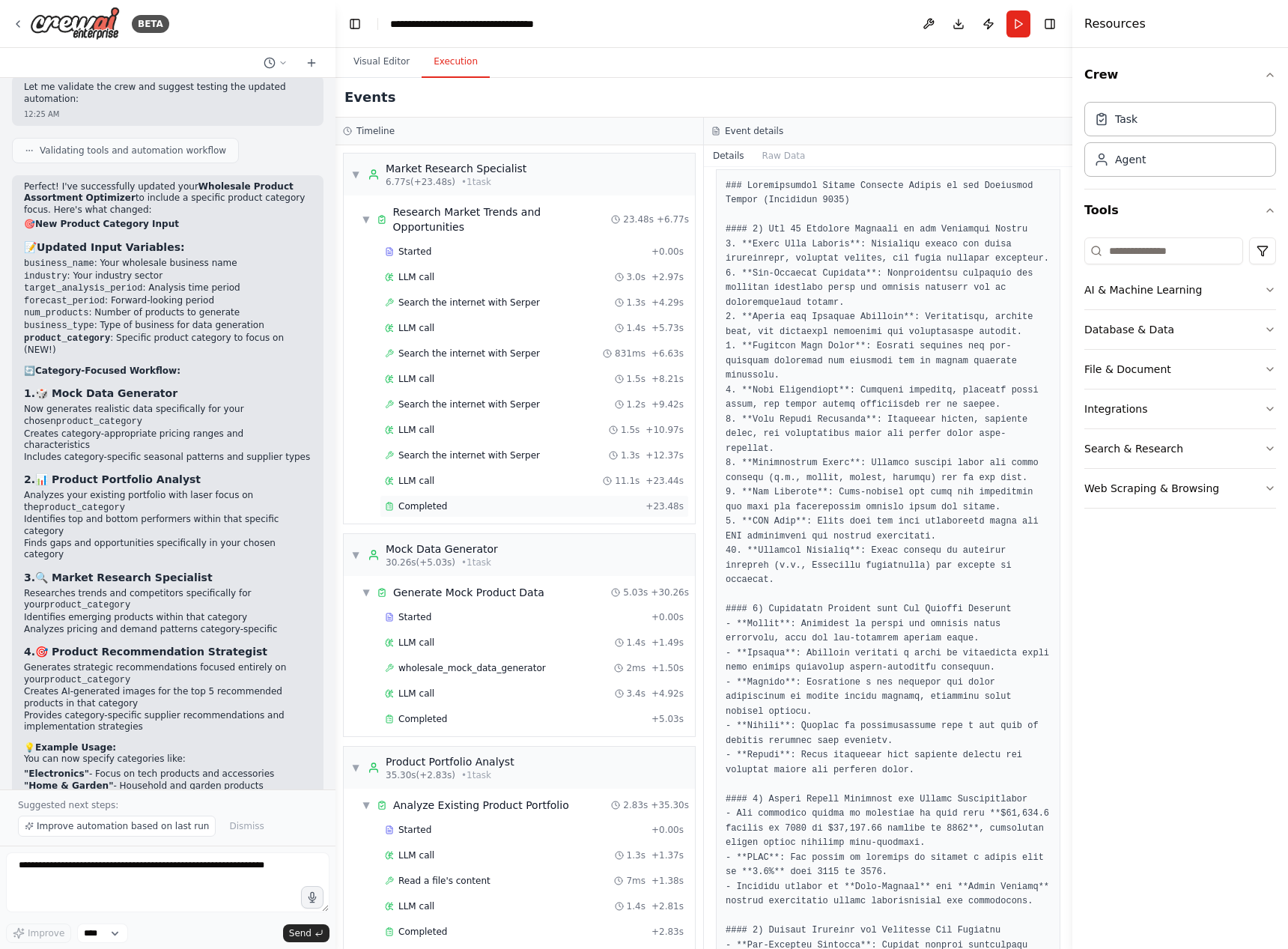
click at [428, 500] on span "Completed" at bounding box center [422, 506] width 49 height 12
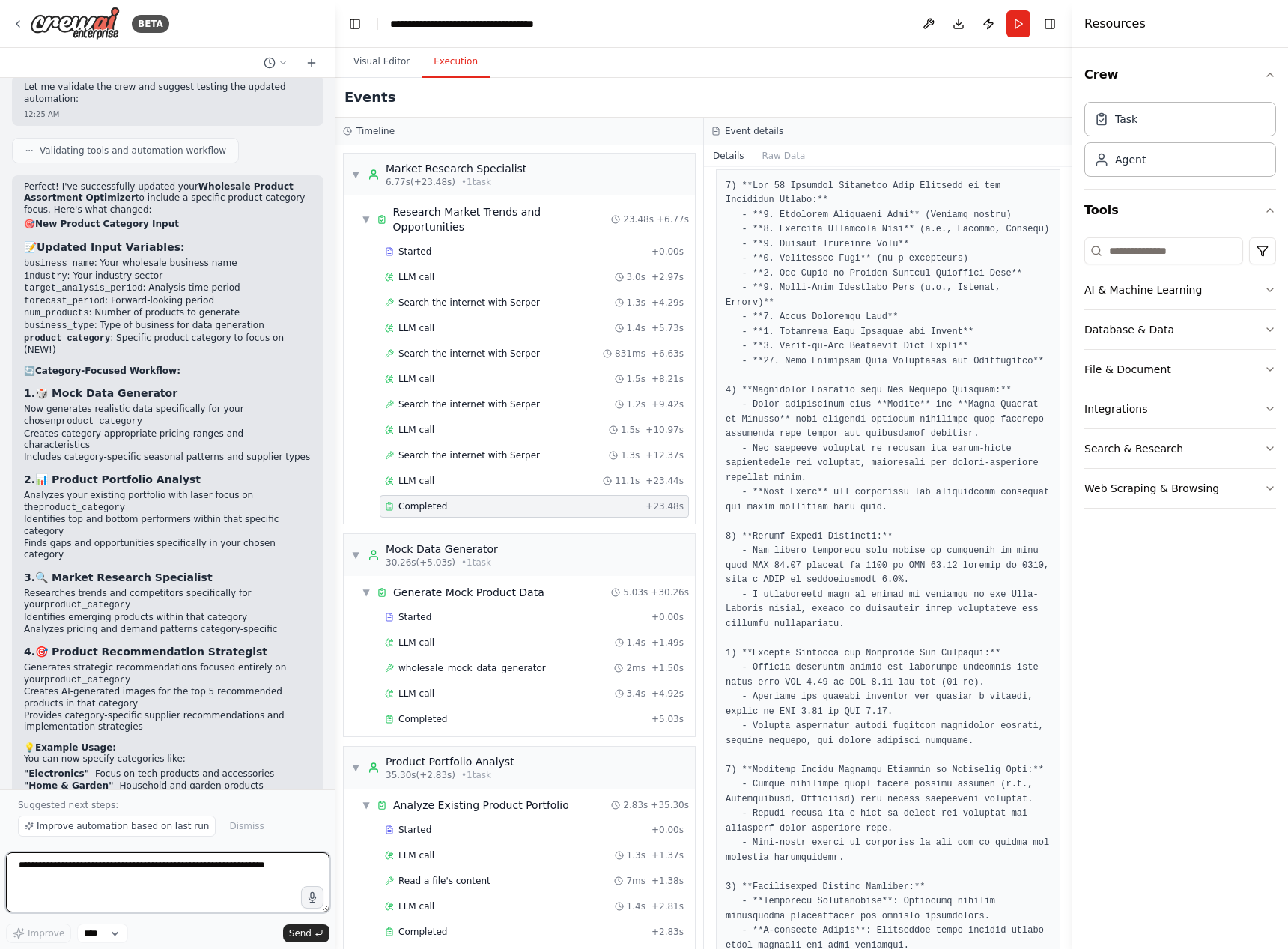
click at [160, 884] on textarea at bounding box center [167, 882] width 323 height 60
drag, startPoint x: 231, startPoint y: 865, endPoint x: 291, endPoint y: 863, distance: 60.7
click at [231, 865] on textarea "**********" at bounding box center [167, 882] width 323 height 60
type textarea "**********"
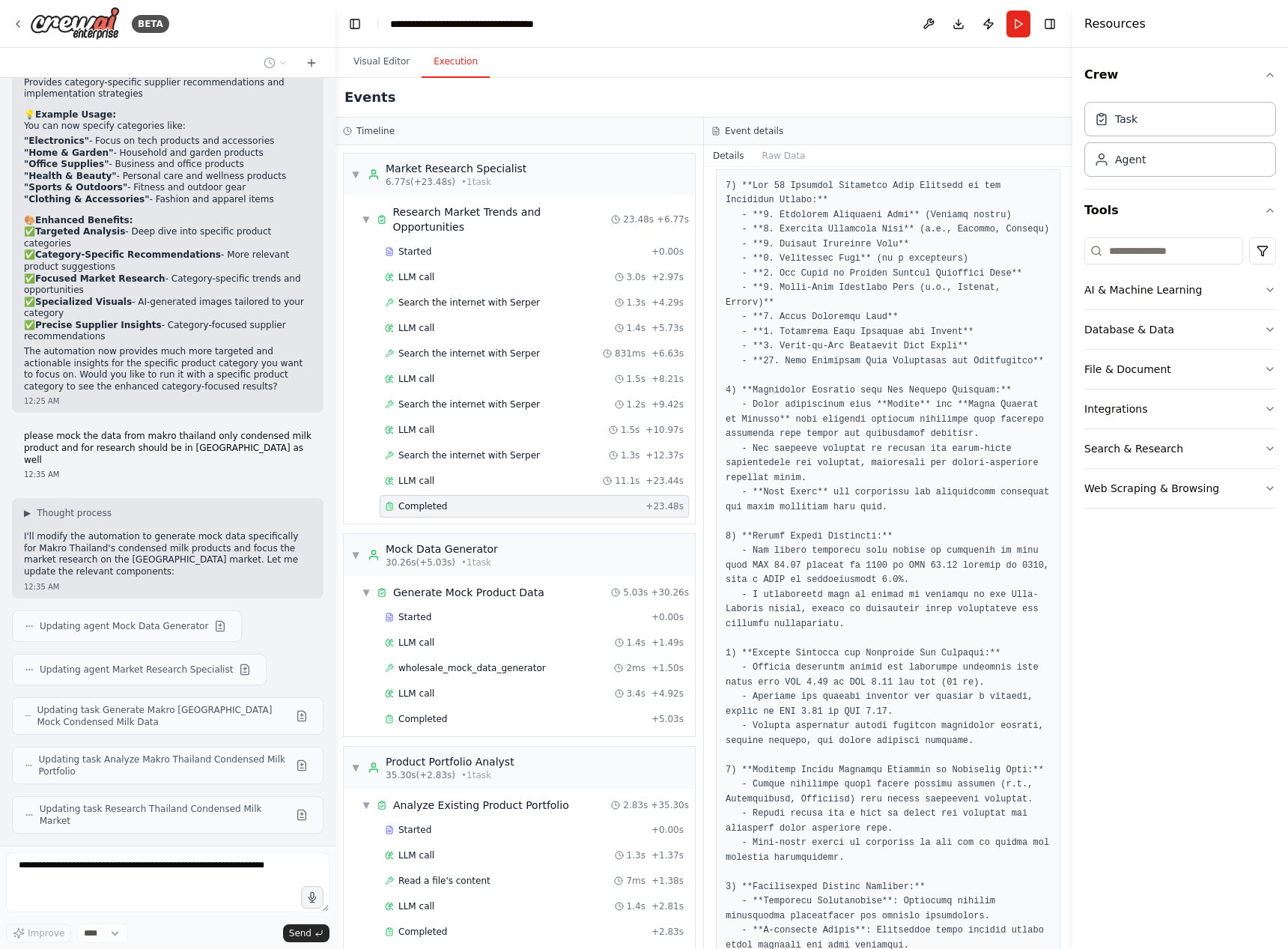
scroll to position [8027, 0]
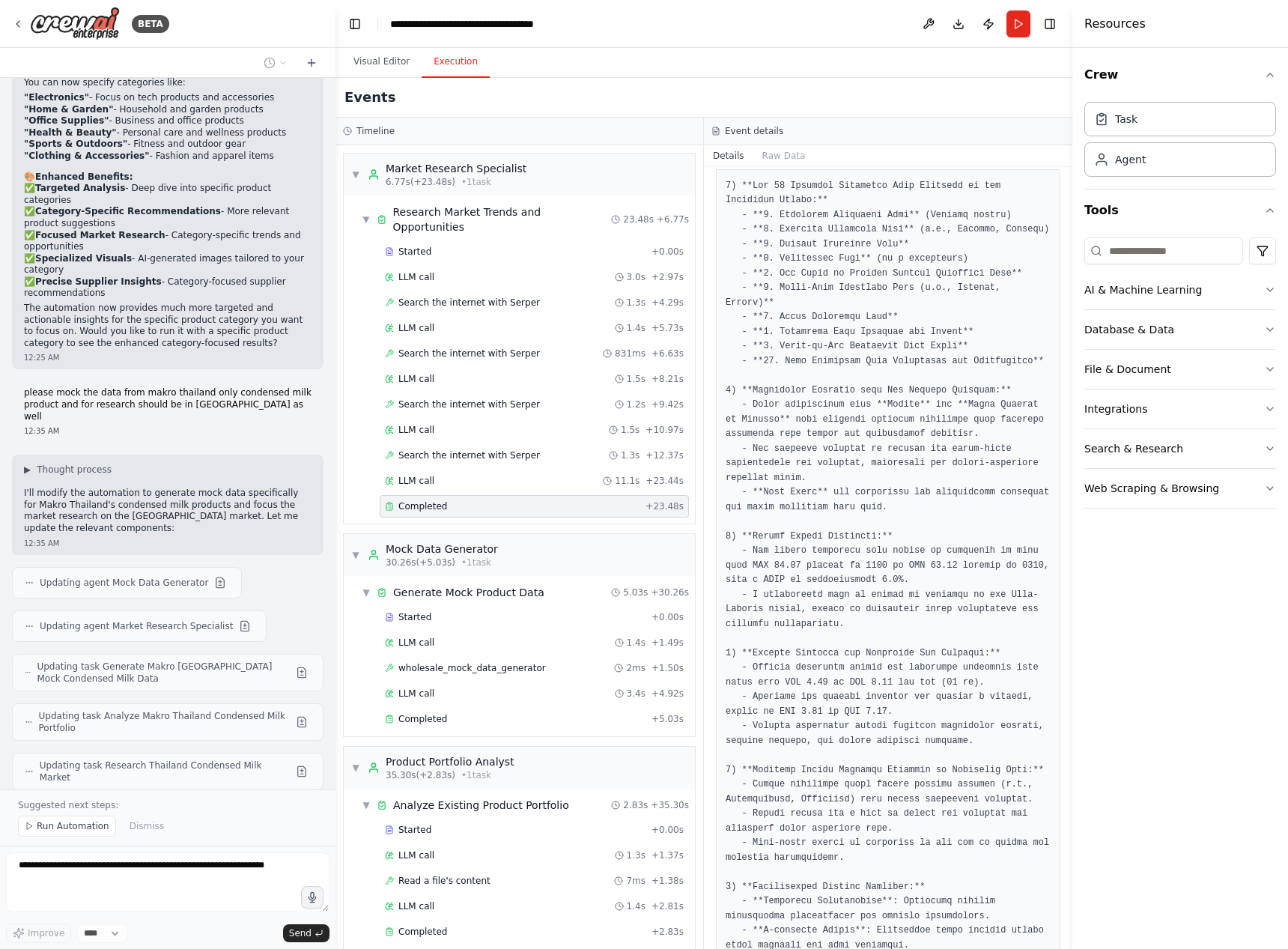
click at [58, 831] on span "Run Automation" at bounding box center [73, 826] width 73 height 12
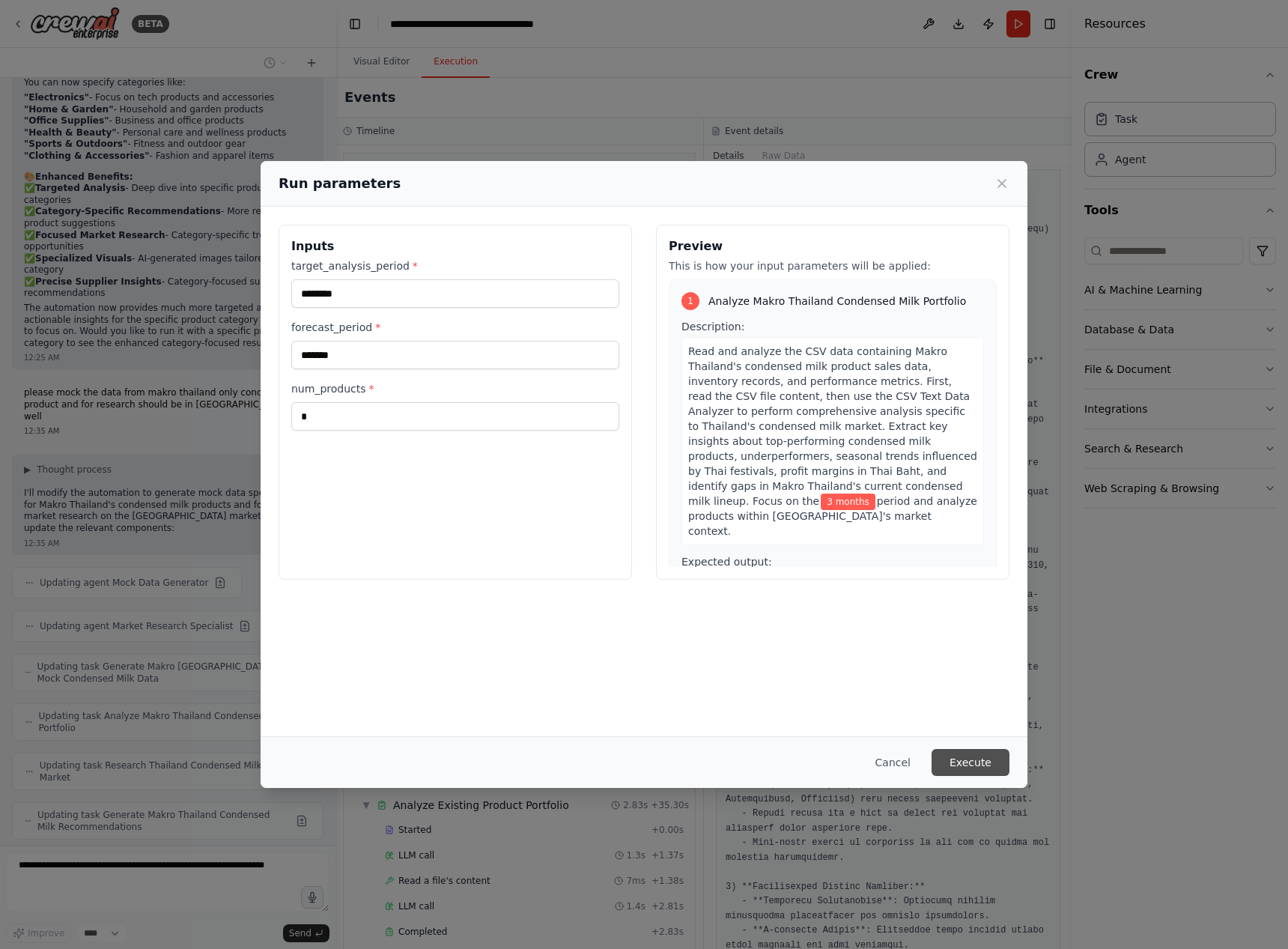
click at [964, 758] on button "Execute" at bounding box center [970, 762] width 78 height 27
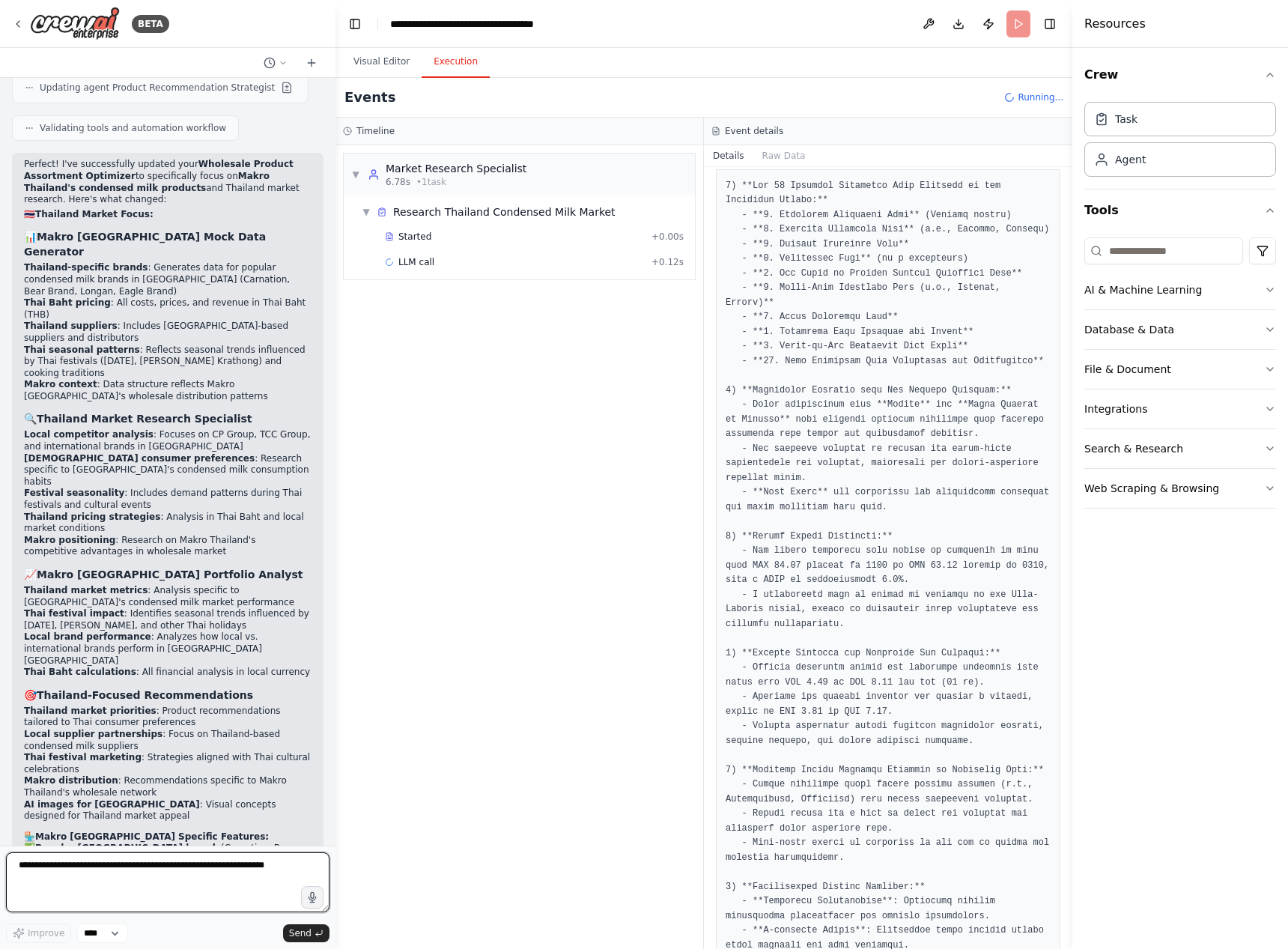
scroll to position [8934, 0]
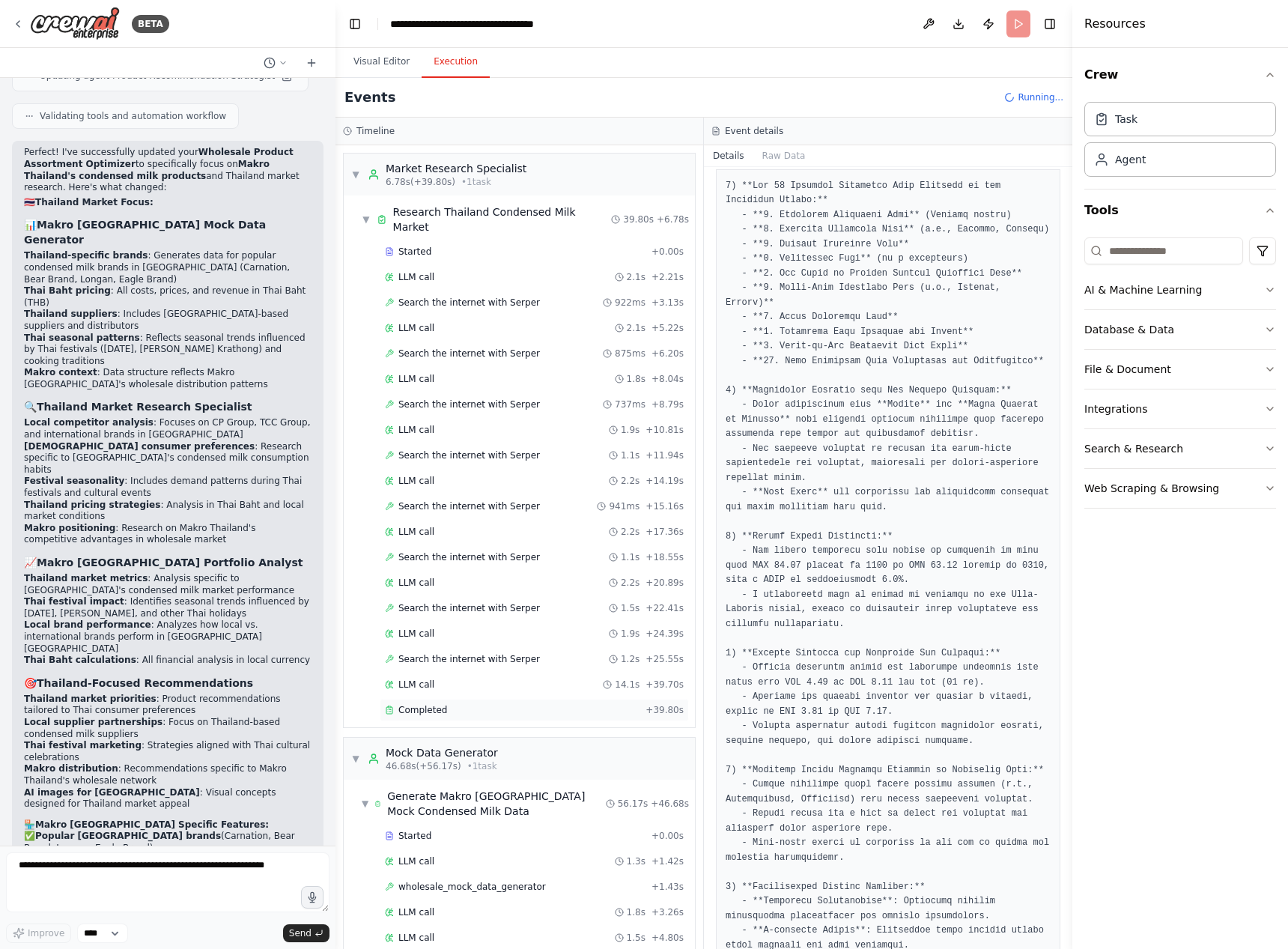
click at [466, 704] on div "Completed" at bounding box center [512, 710] width 255 height 12
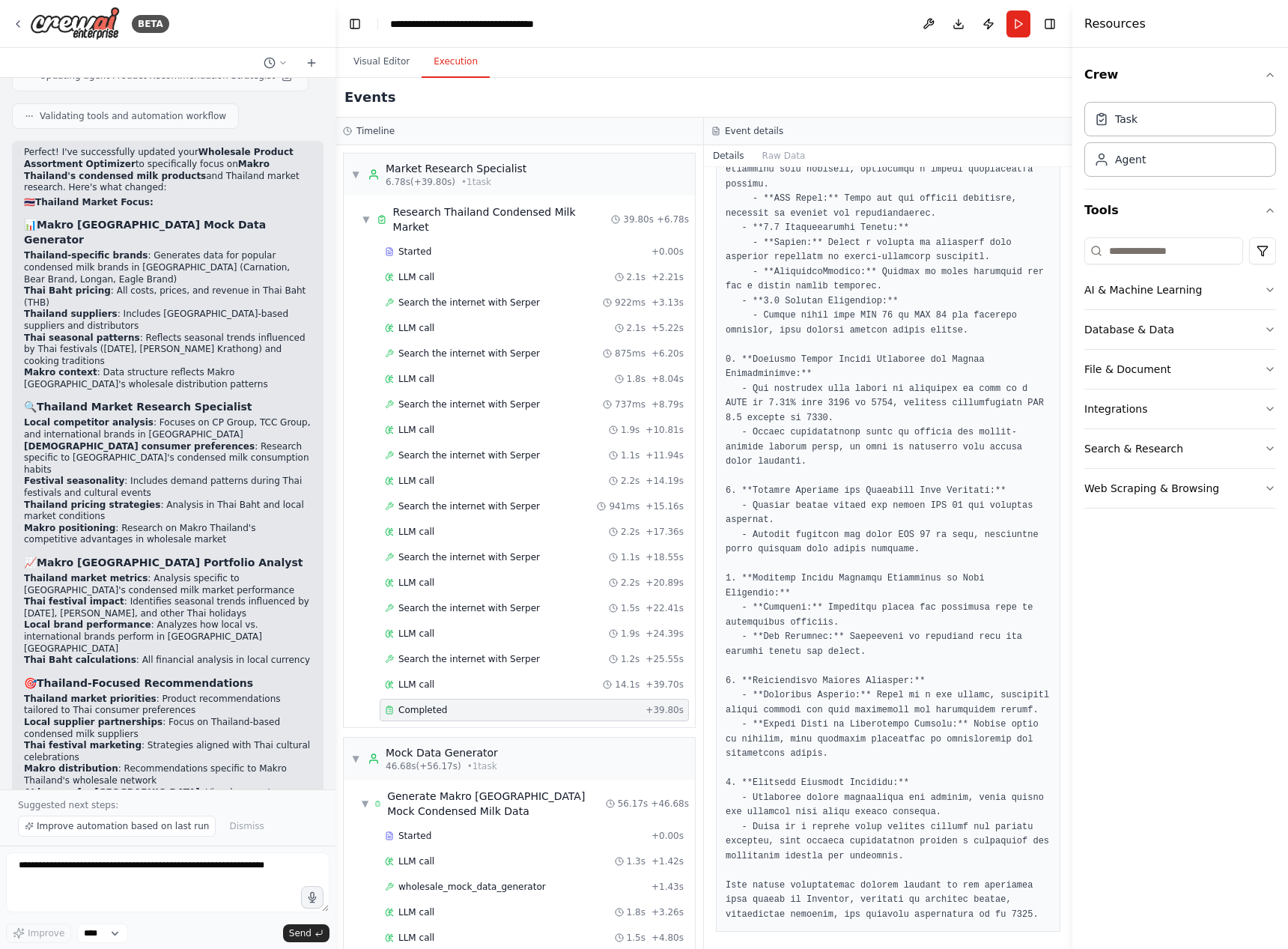
scroll to position [569, 0]
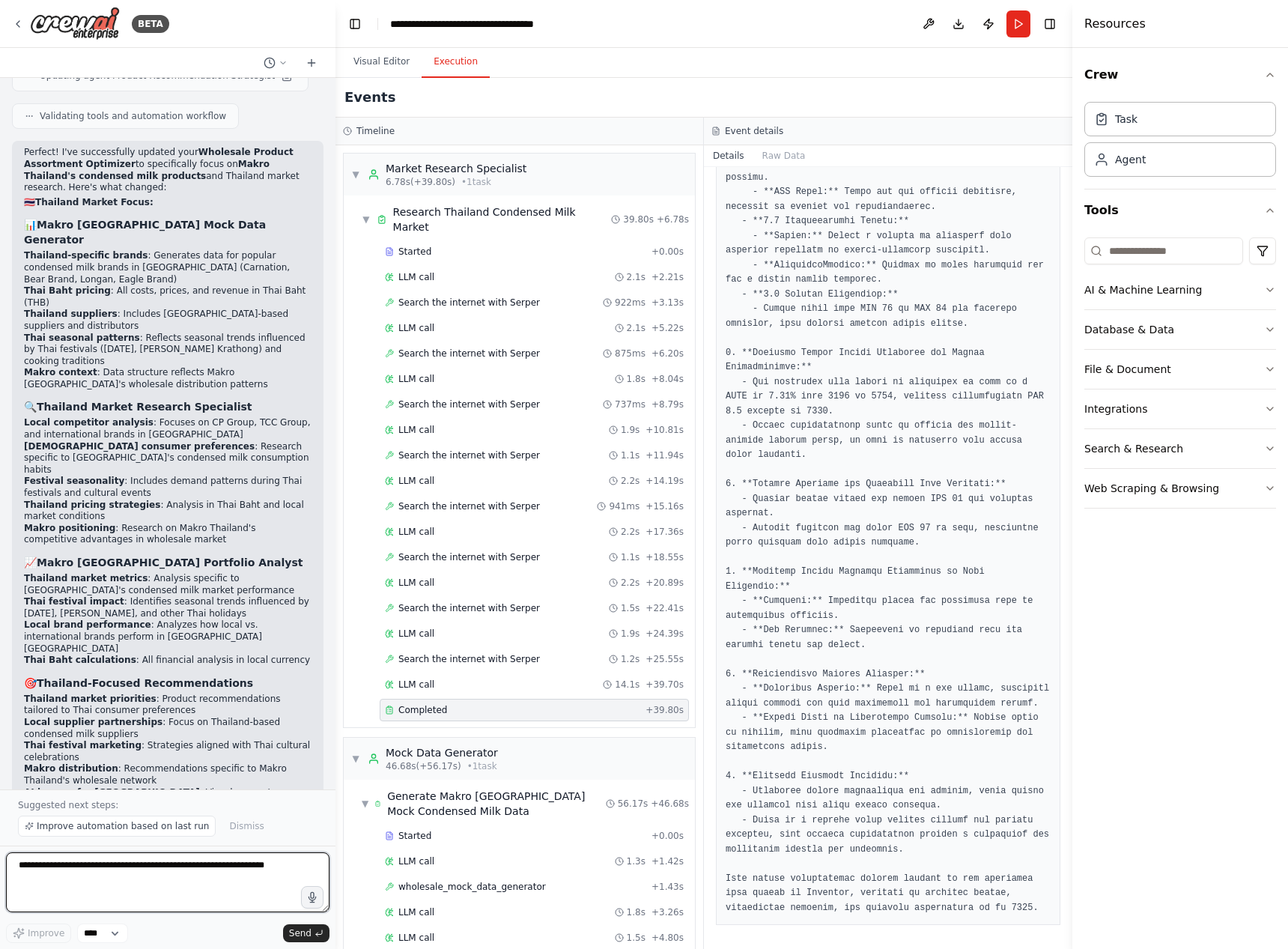
click at [100, 870] on textarea at bounding box center [167, 882] width 323 height 60
type textarea "**********"
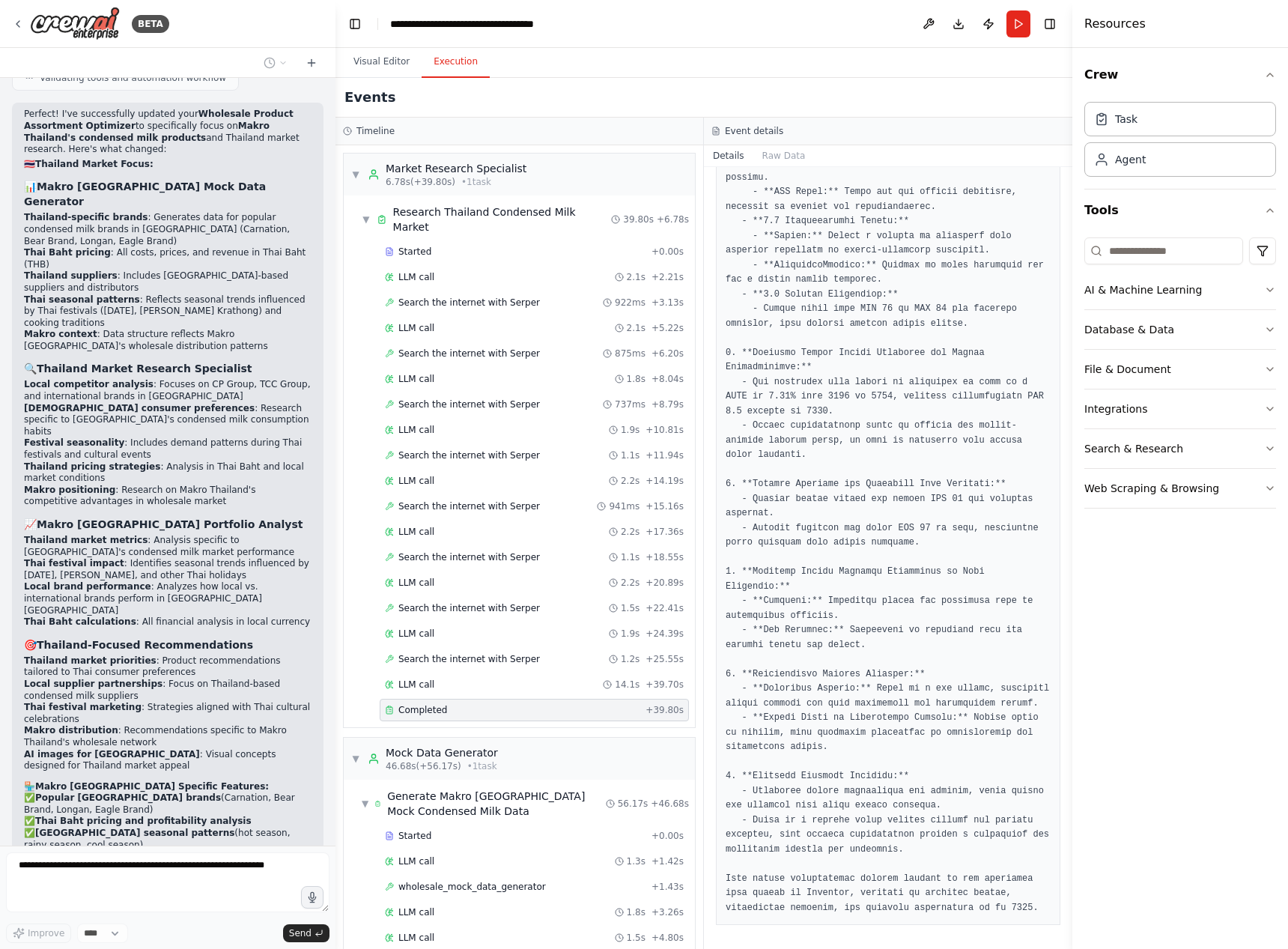
scroll to position [9035, 0]
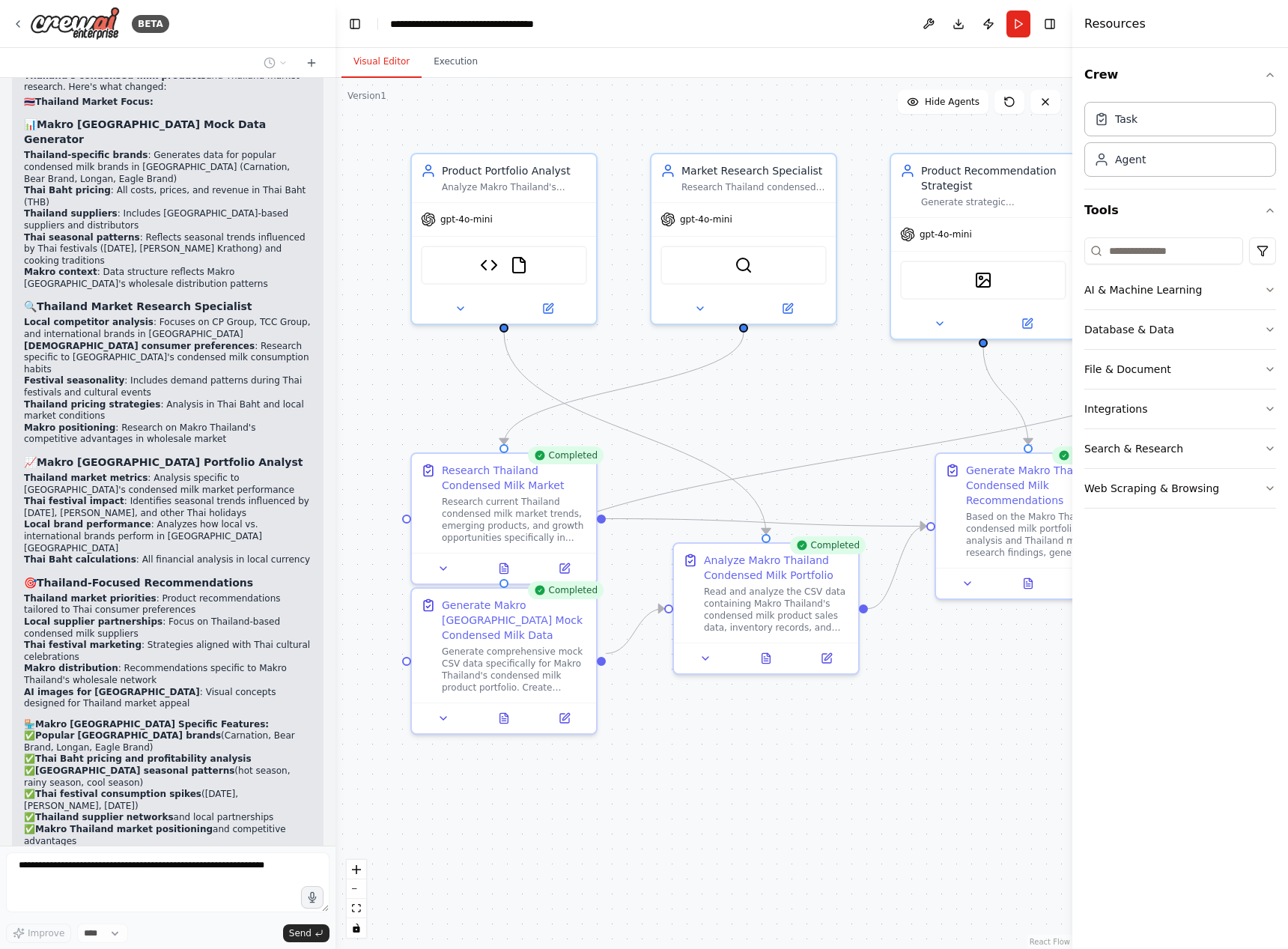
click at [380, 68] on button "Visual Editor" at bounding box center [381, 61] width 80 height 31
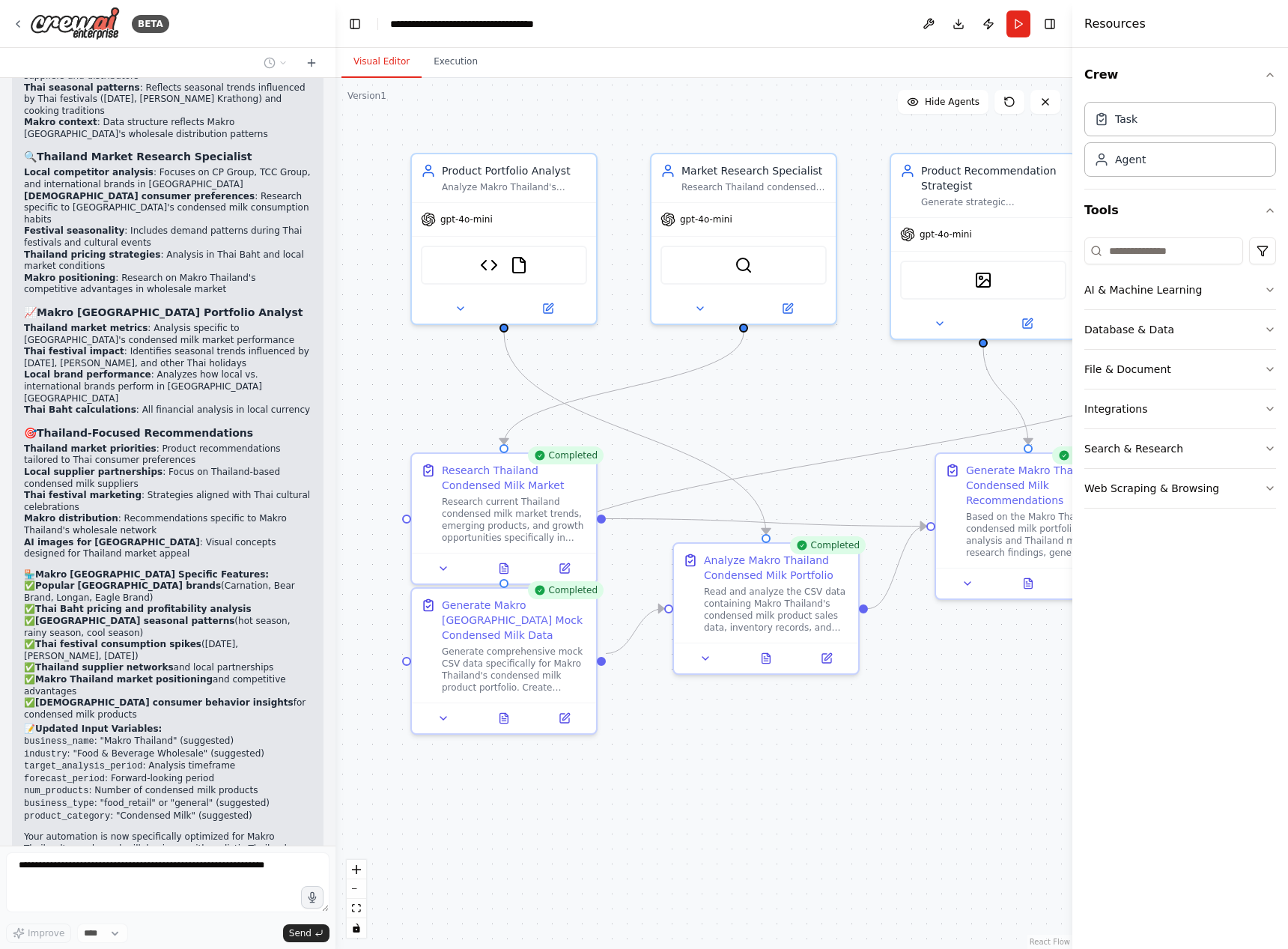
scroll to position [9196, 0]
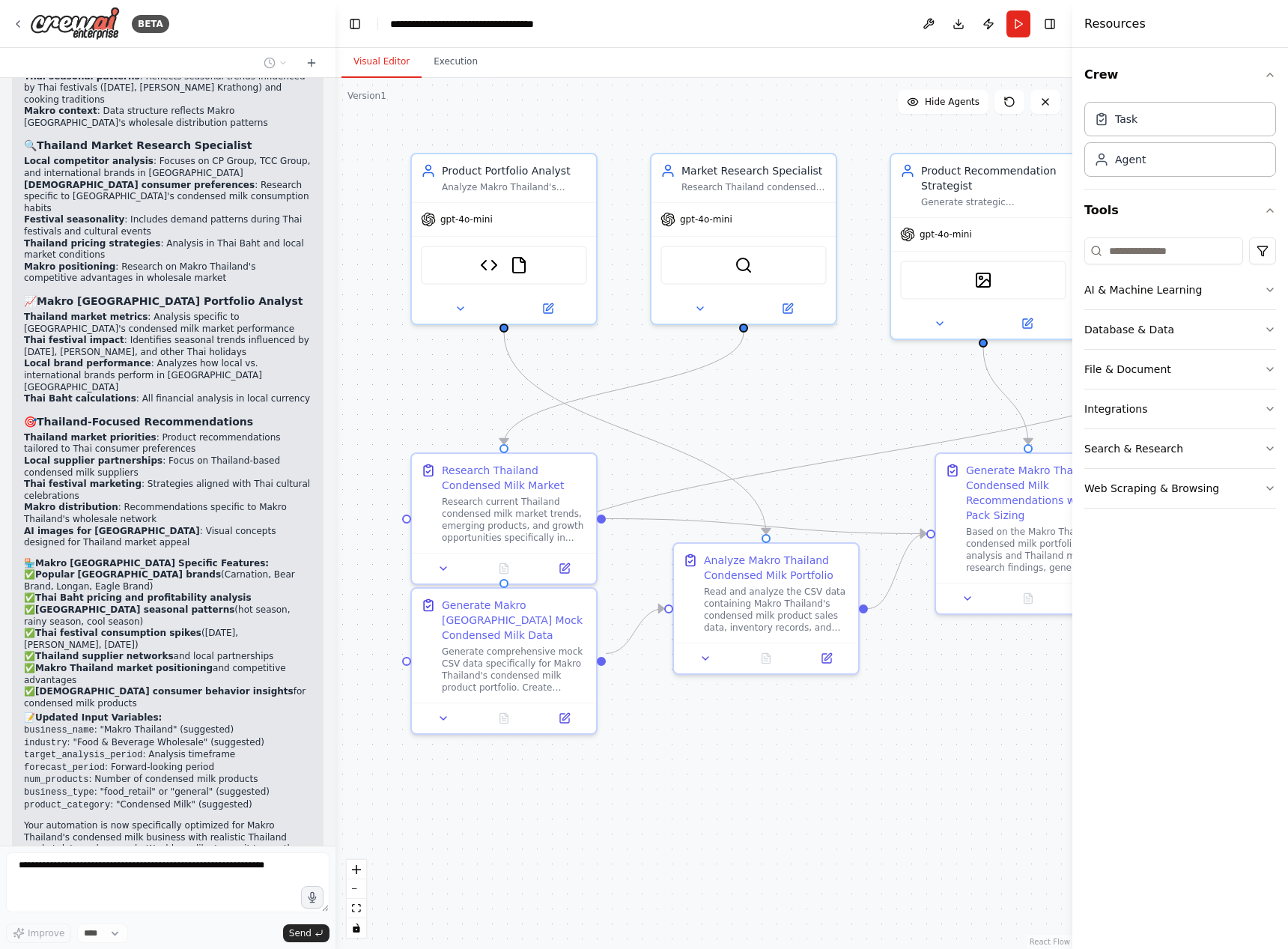
click at [976, 735] on div ".deletable-edge-delete-btn { width: 20px; height: 20px; border: 0px solid #ffff…" at bounding box center [703, 513] width 737 height 871
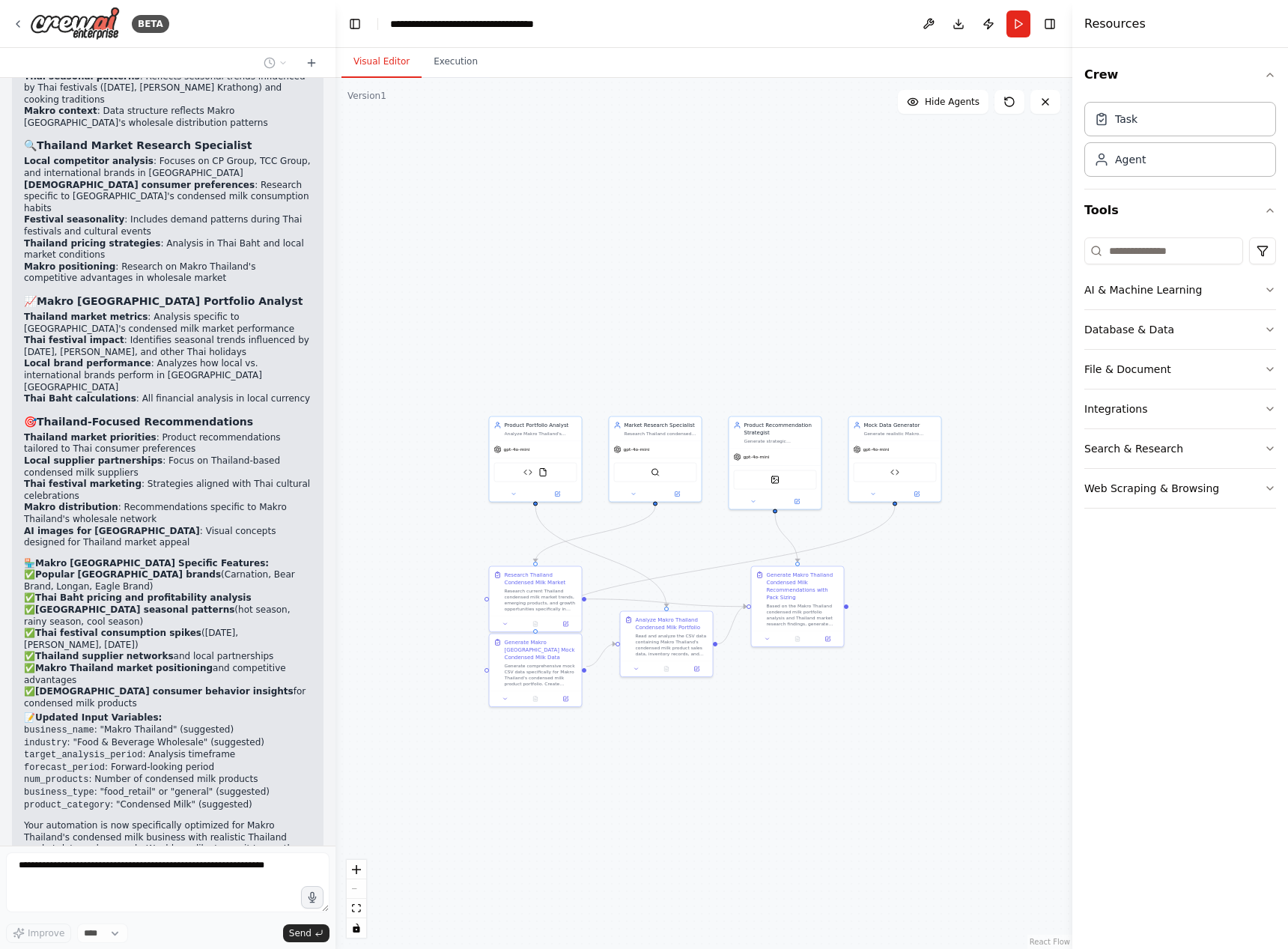
drag, startPoint x: 975, startPoint y: 744, endPoint x: 789, endPoint y: 711, distance: 188.7
click at [773, 717] on div ".deletable-edge-delete-btn { width: 20px; height: 20px; border: 0px solid #ffff…" at bounding box center [703, 513] width 737 height 871
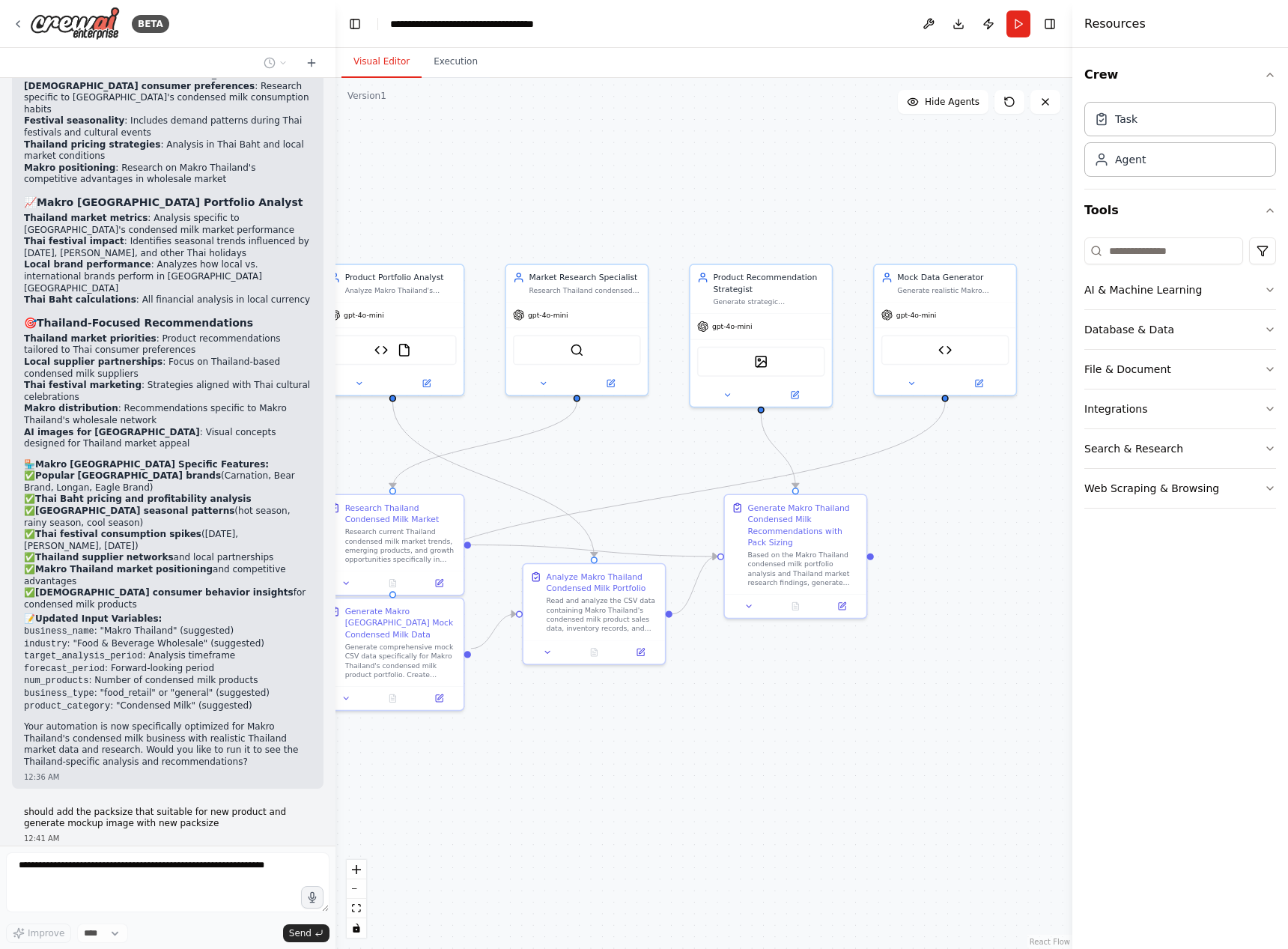
scroll to position [9388, 0]
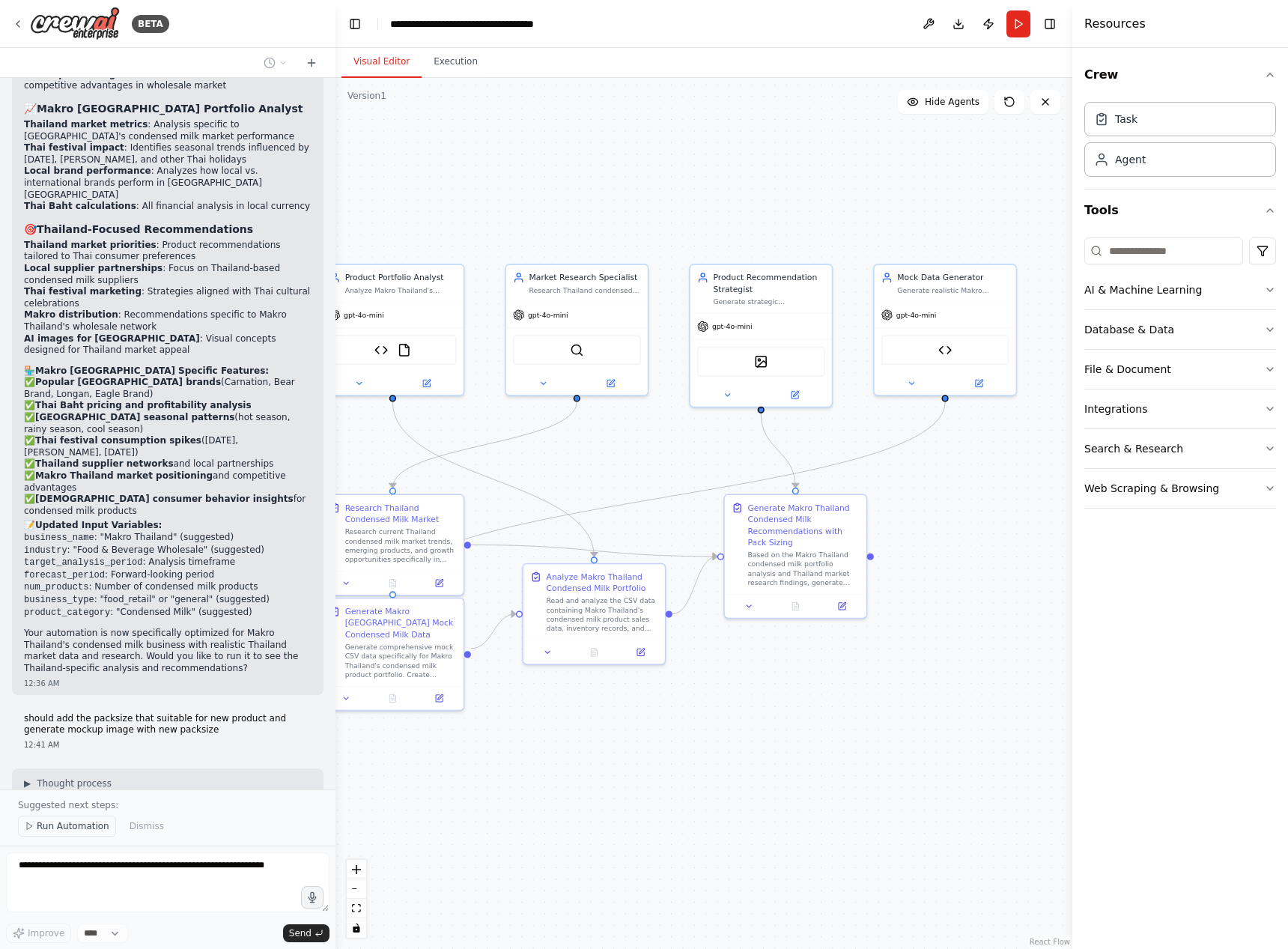
click at [59, 831] on span "Run Automation" at bounding box center [73, 826] width 73 height 12
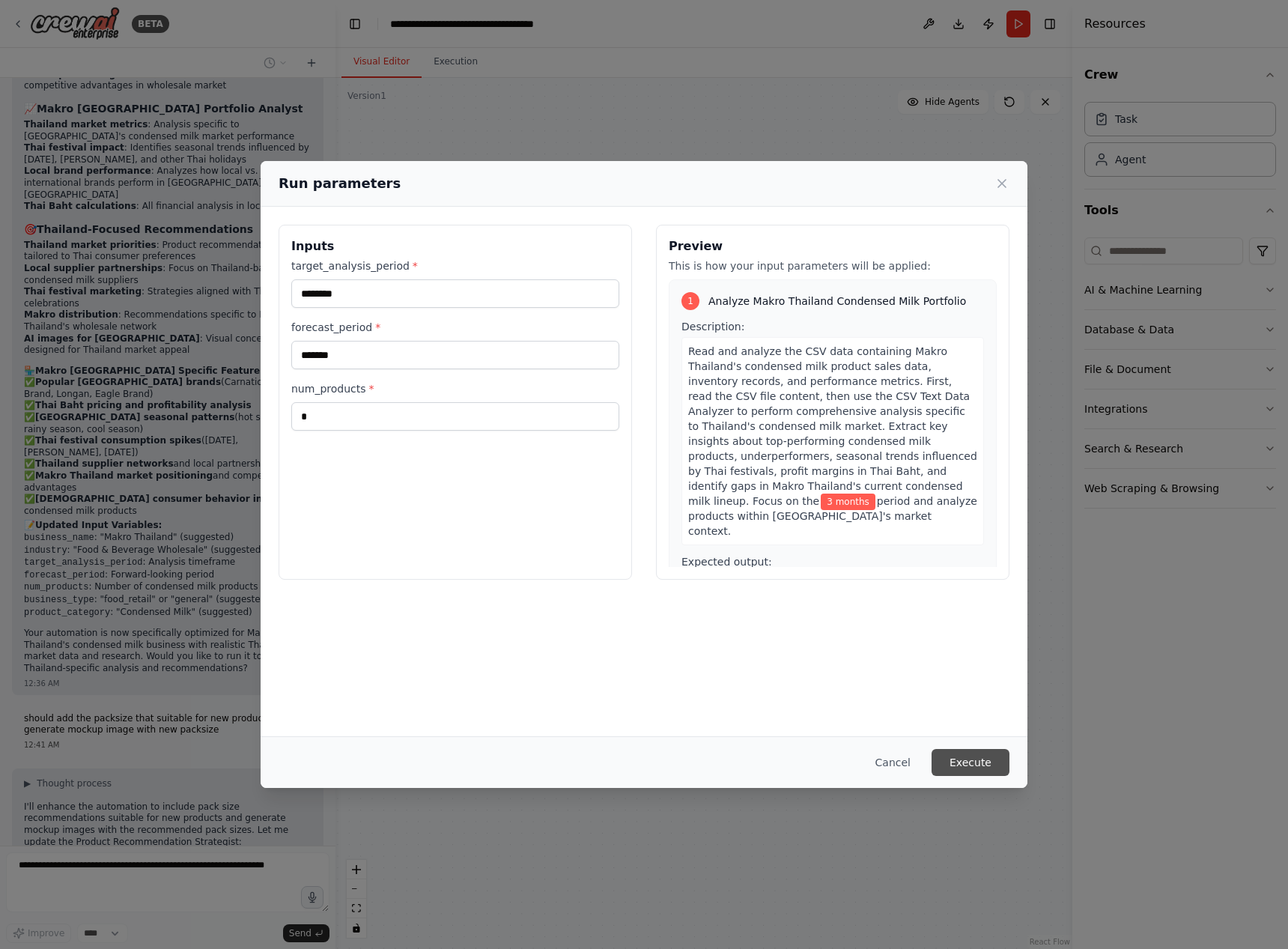
click at [958, 758] on button "Execute" at bounding box center [970, 762] width 78 height 27
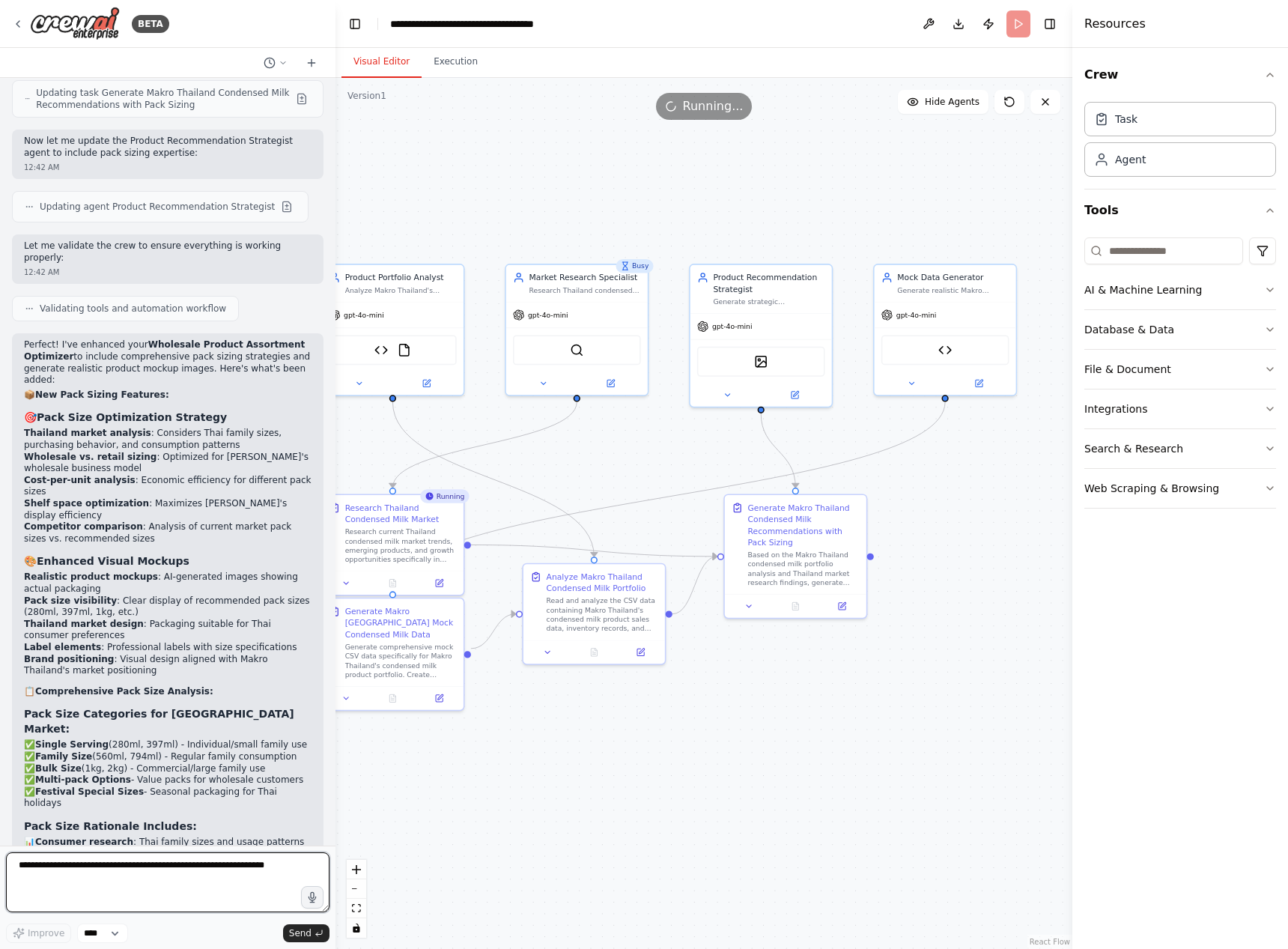
scroll to position [10199, 0]
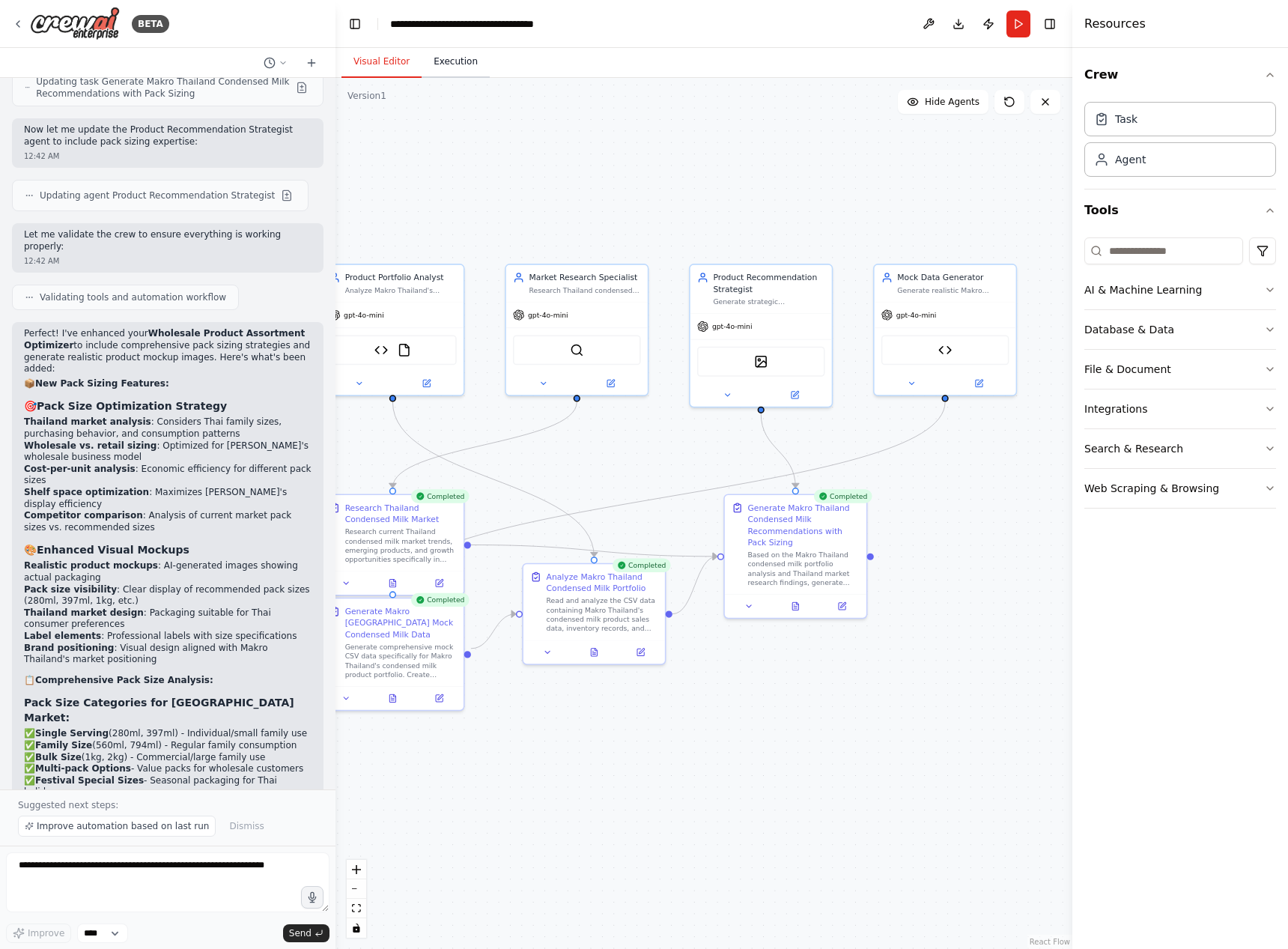
click at [456, 62] on button "Execution" at bounding box center [456, 61] width 68 height 31
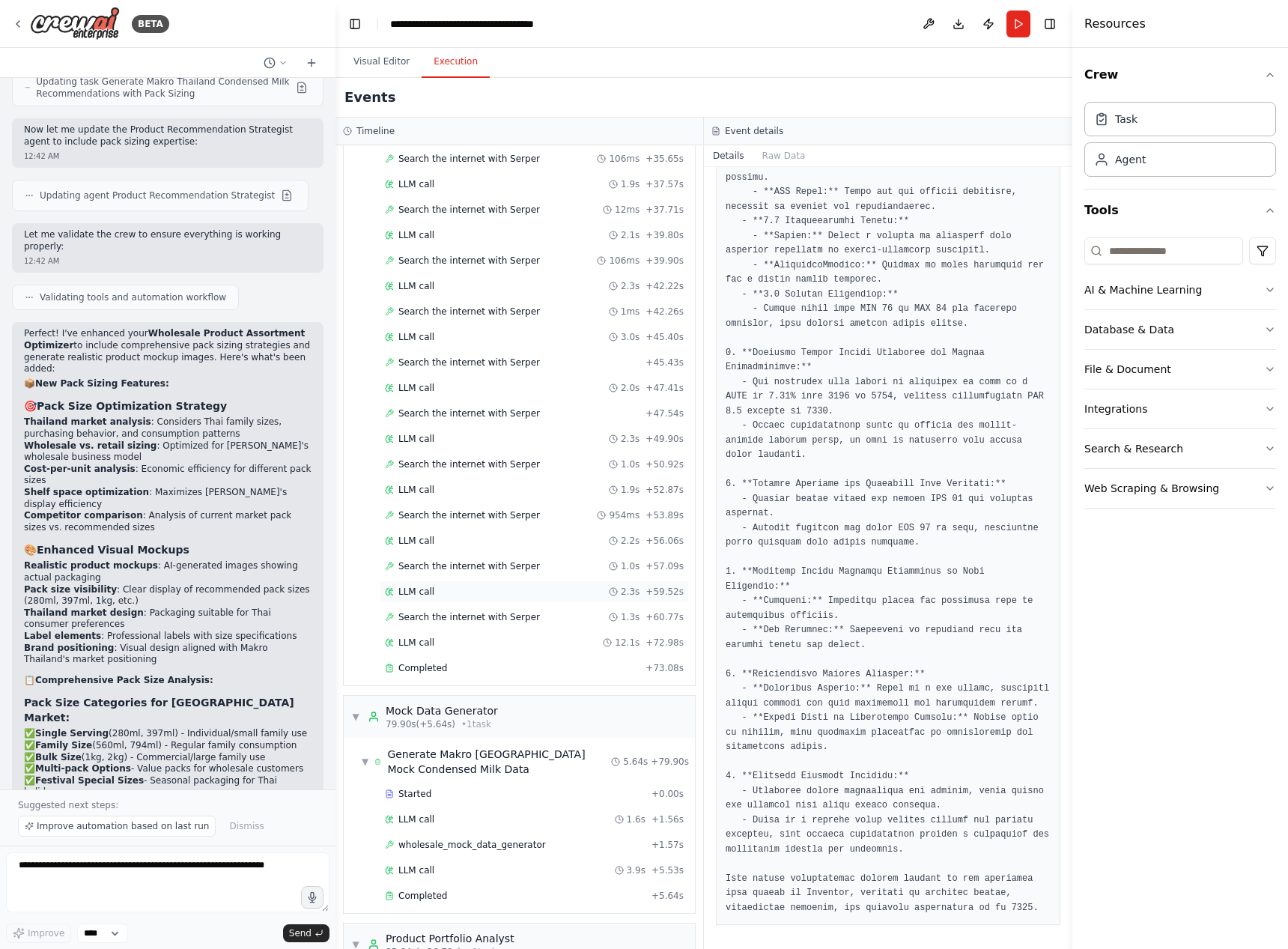
scroll to position [759, 0]
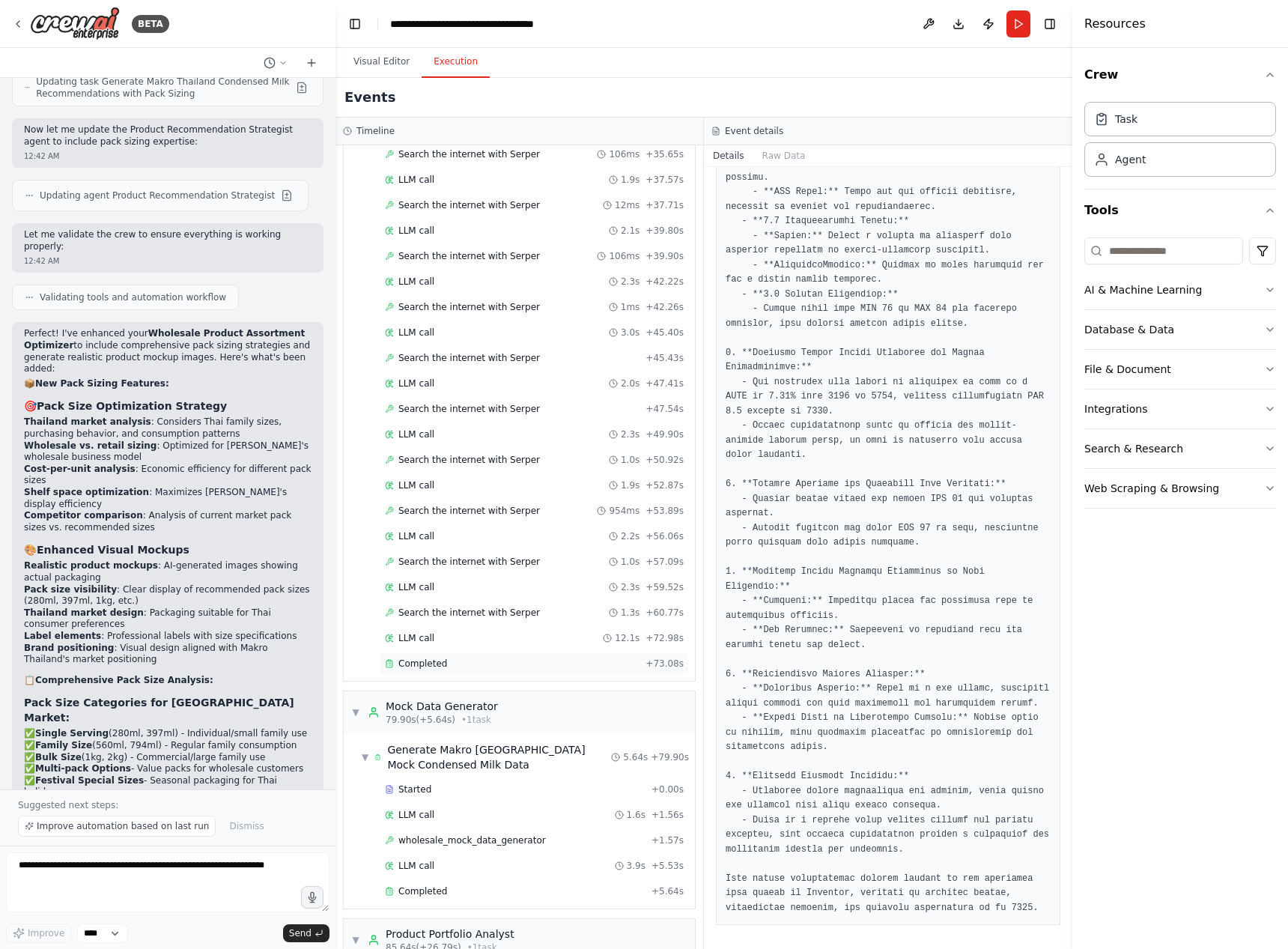
click at [452, 657] on div "Completed" at bounding box center [512, 663] width 255 height 12
